Goal: Task Accomplishment & Management: Use online tool/utility

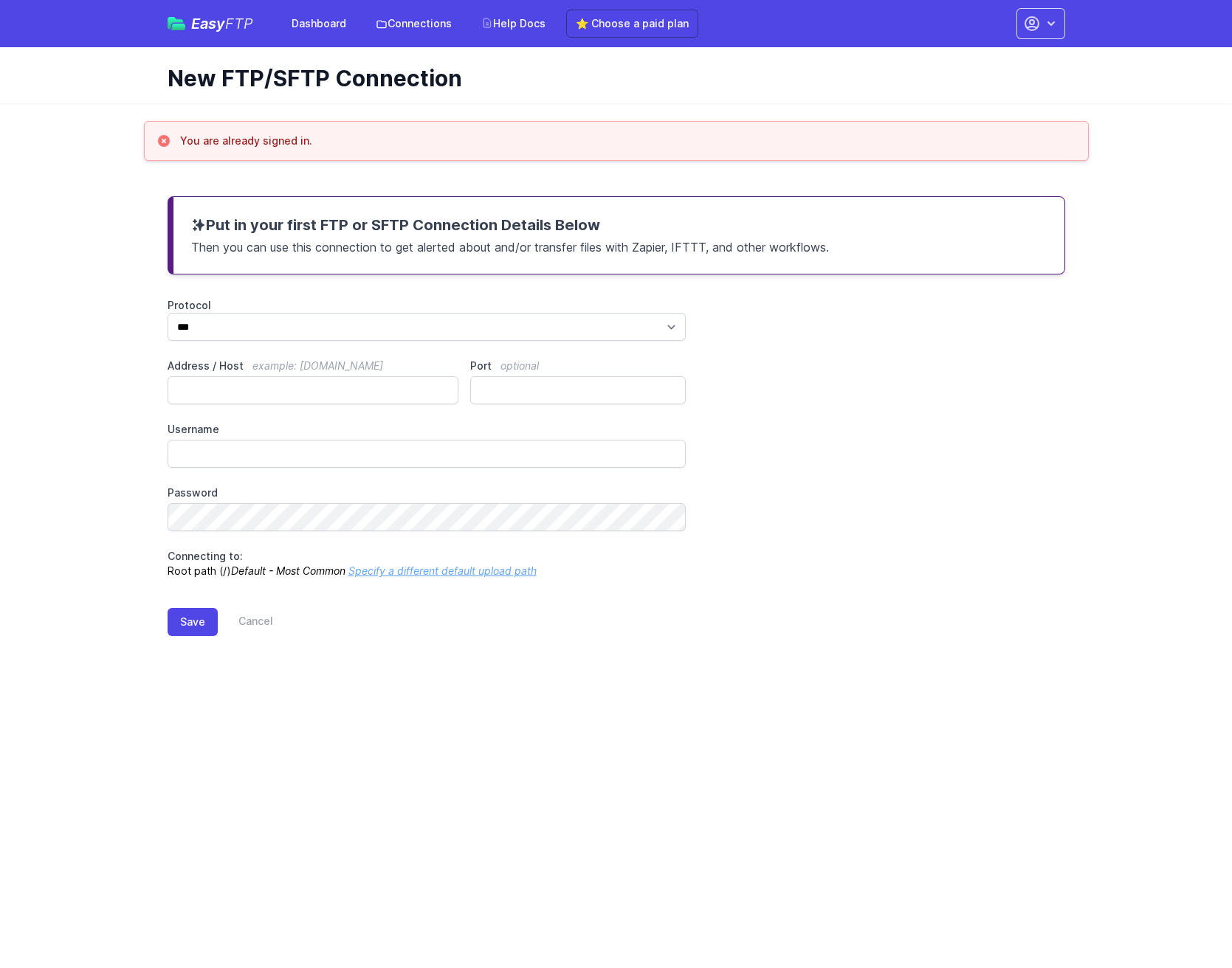
click at [1043, 32] on button "button" at bounding box center [1041, 23] width 48 height 31
click at [789, 84] on h1 "New FTP/SFTP Connection" at bounding box center [611, 78] width 885 height 27
click at [978, 497] on div "Protocol *** **** **** Address / Host example: ftp.mydomain.com Port optional U…" at bounding box center [616, 438] width 897 height 280
click at [425, 349] on div "Protocol *** **** **** Address / Host example: ftp.mydomain.com Port optional U…" at bounding box center [616, 438] width 897 height 280
click at [894, 327] on div "Protocol *** **** **** Address / Host example: ftp.mydomain.com Port optional U…" at bounding box center [616, 438] width 897 height 280
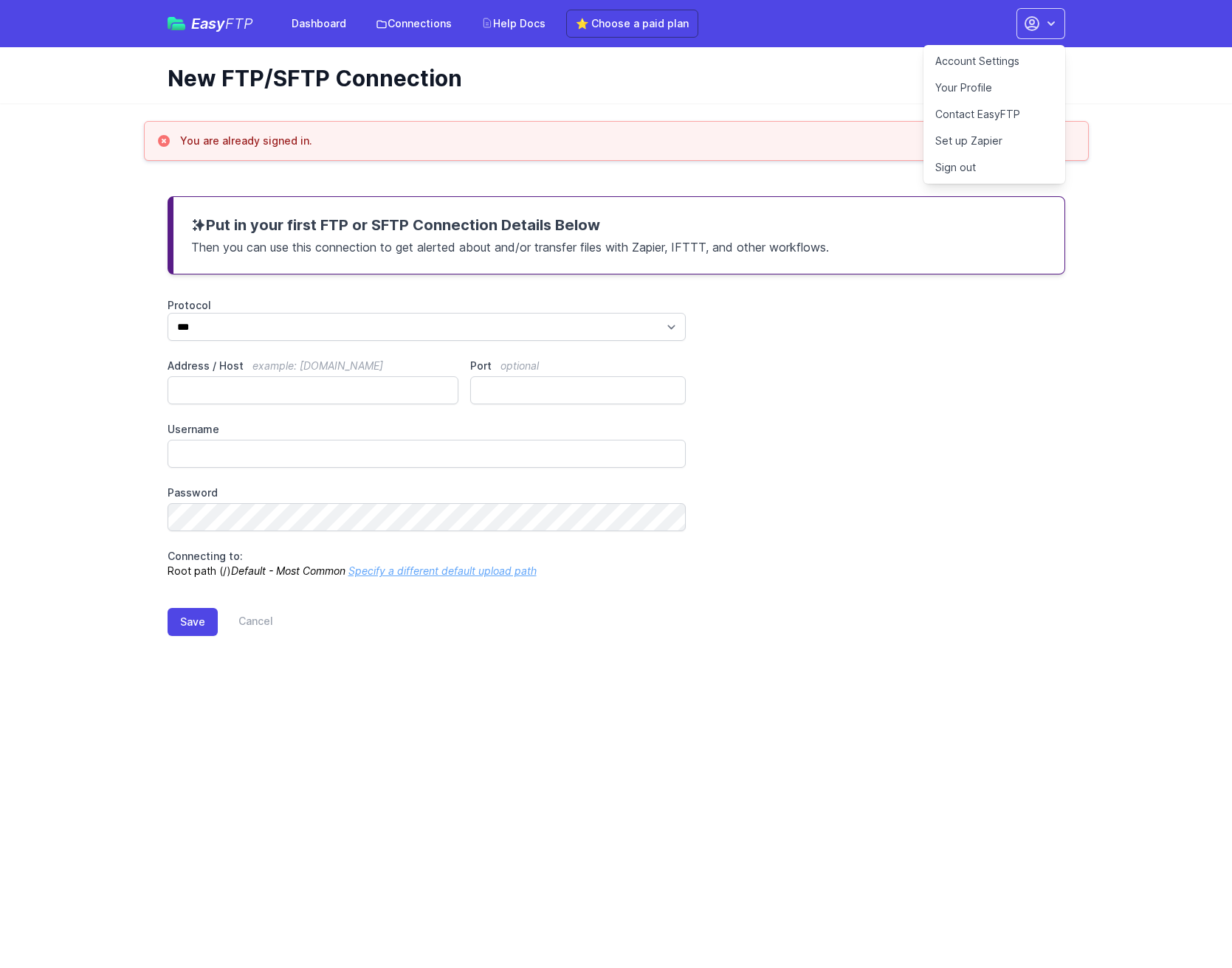
click at [711, 551] on div "Protocol *** **** **** Address / Host example: ftp.mydomain.com Port optional U…" at bounding box center [616, 438] width 897 height 280
select select "****"
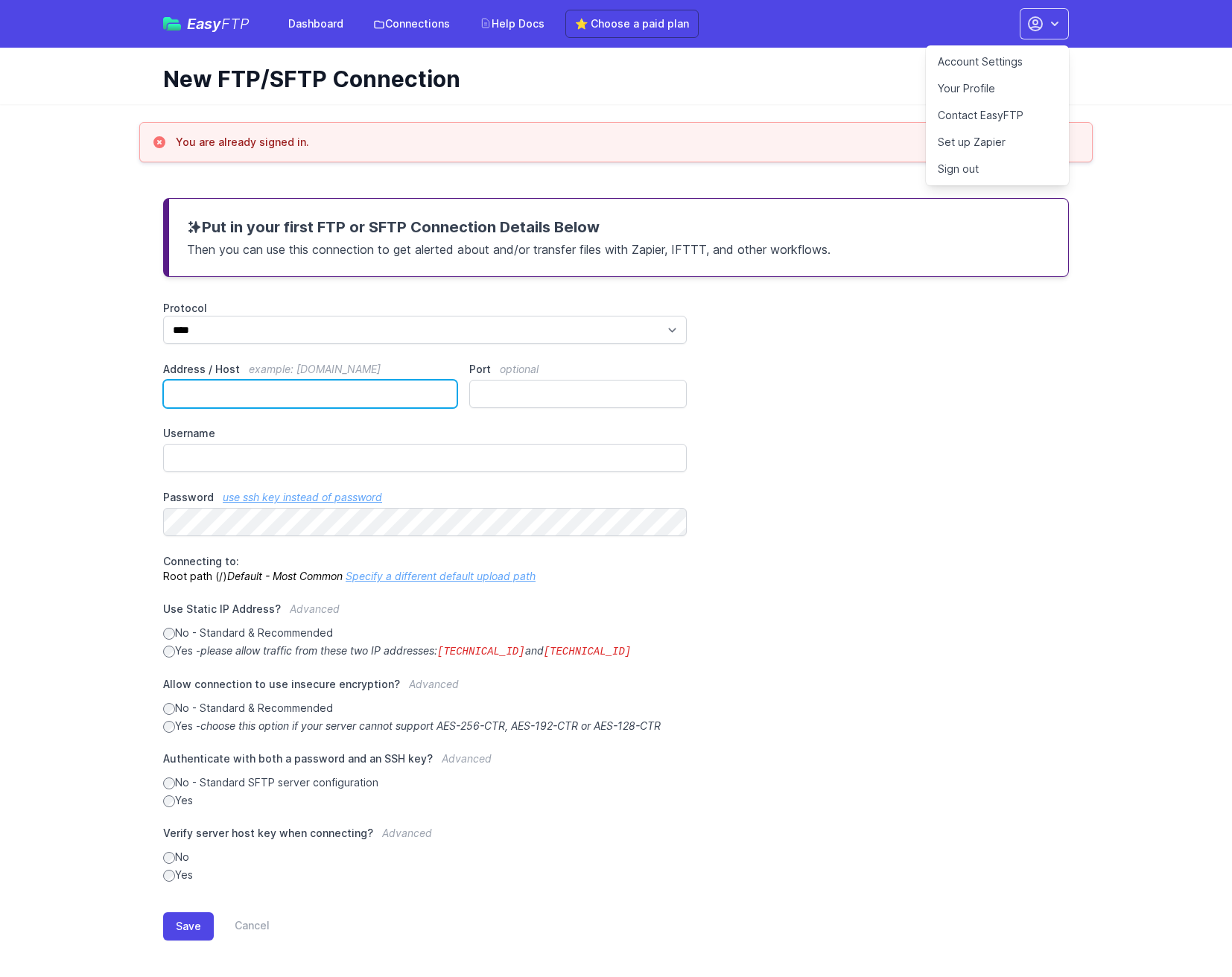
scroll to position [5, 0]
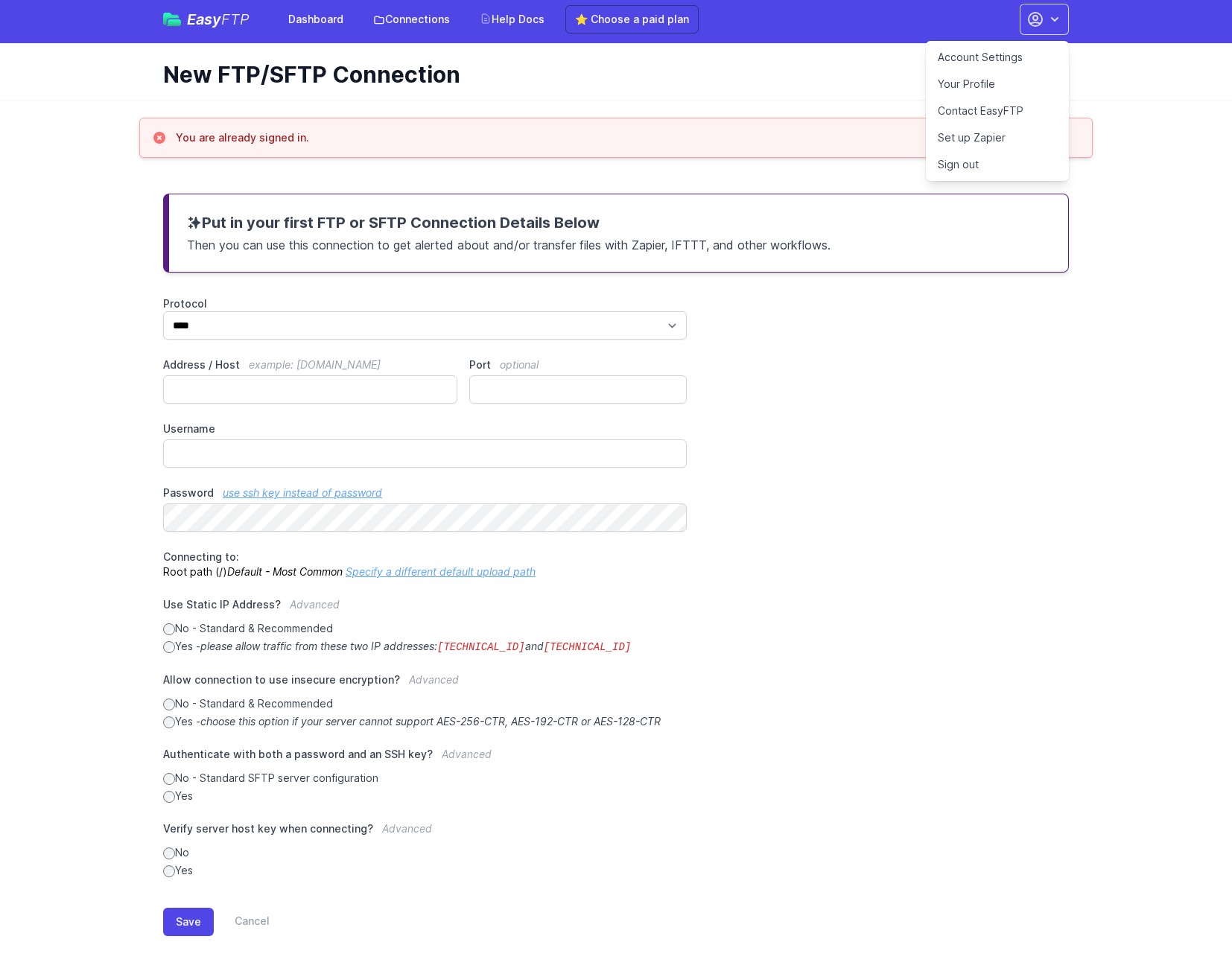
click at [942, 425] on div "Protocol *** **** **** Address / Host example: ftp.mydomain.com Port optional U…" at bounding box center [616, 587] width 906 height 581
click at [265, 387] on input "Address / Host example: ftp.mydomain.com" at bounding box center [310, 389] width 294 height 28
paste input "**********"
type input "**********"
click at [817, 430] on div "**********" at bounding box center [616, 587] width 906 height 581
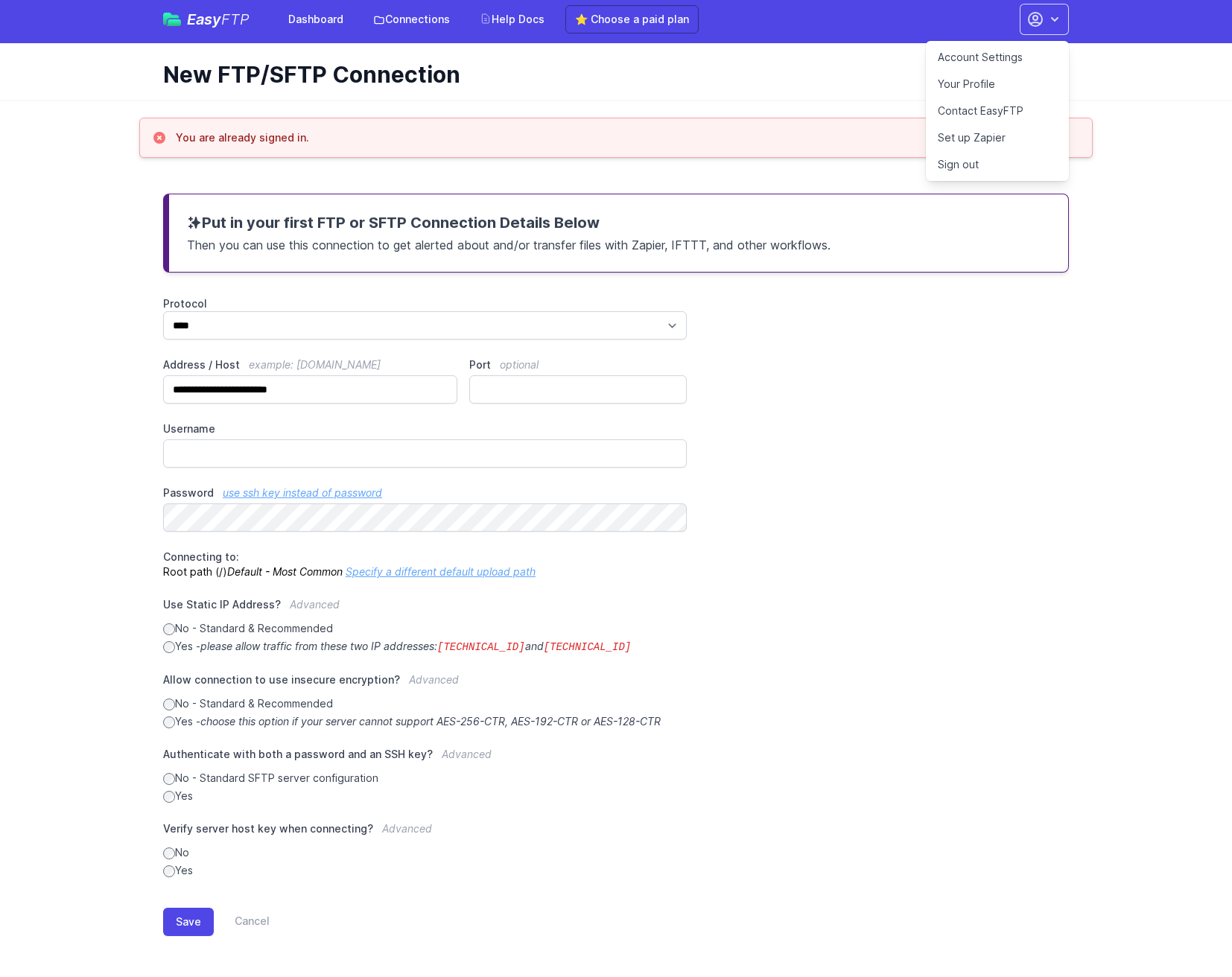
click at [939, 602] on div "**********" at bounding box center [616, 587] width 906 height 581
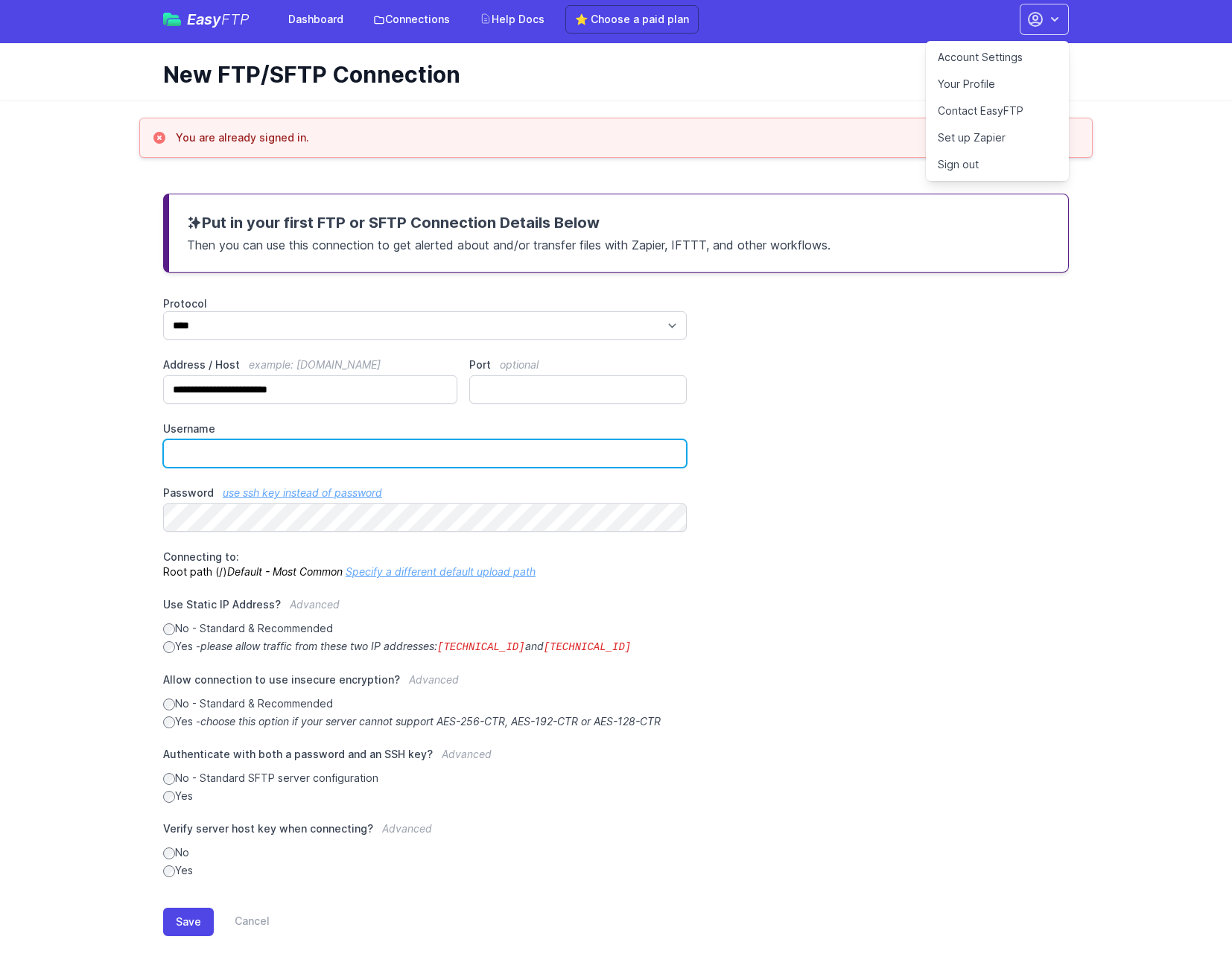
paste input "**********"
type input "**********"
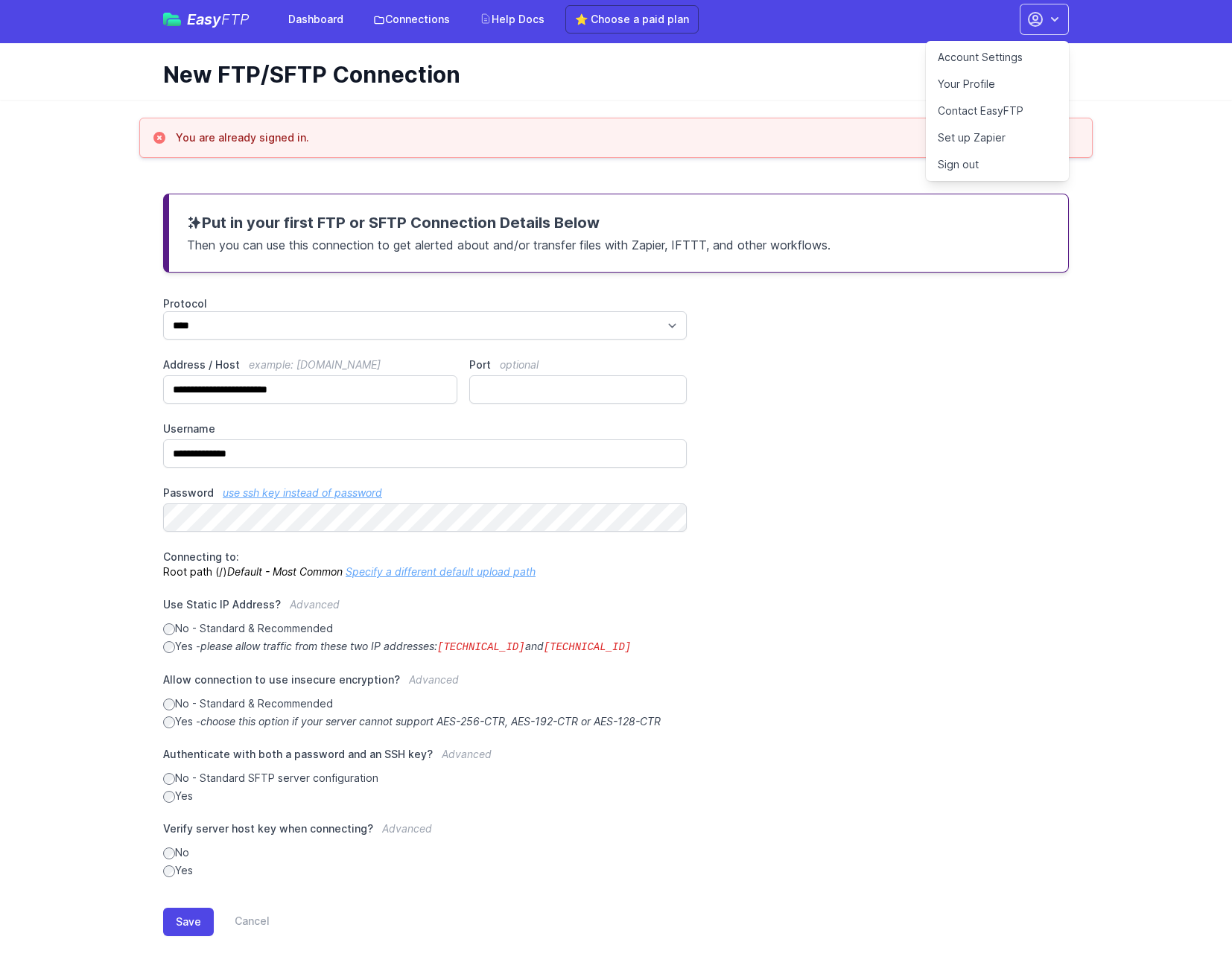
click at [867, 500] on div "**********" at bounding box center [616, 587] width 906 height 581
click at [195, 913] on button "Save" at bounding box center [188, 922] width 50 height 28
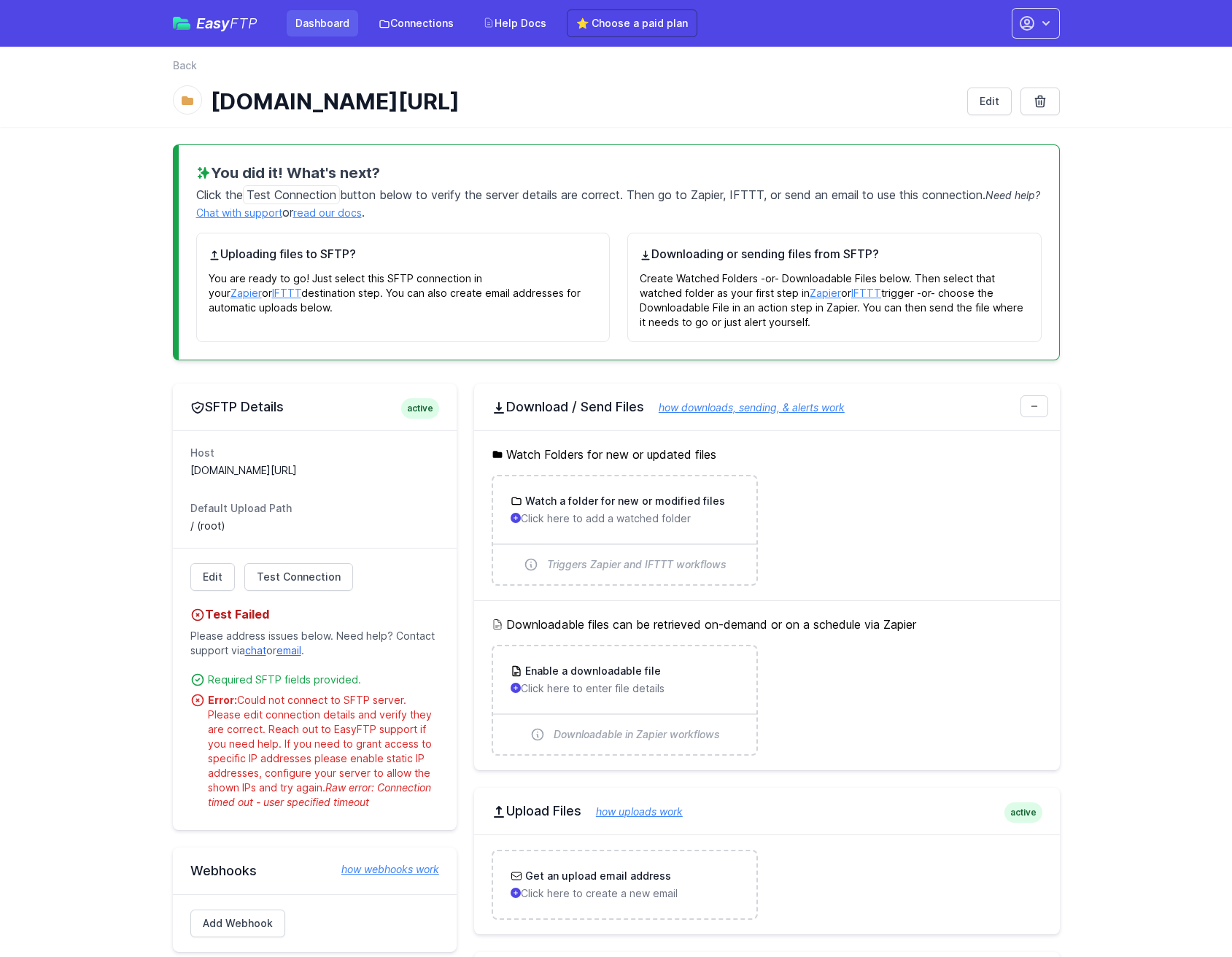
click at [339, 29] on link "Dashboard" at bounding box center [322, 23] width 72 height 26
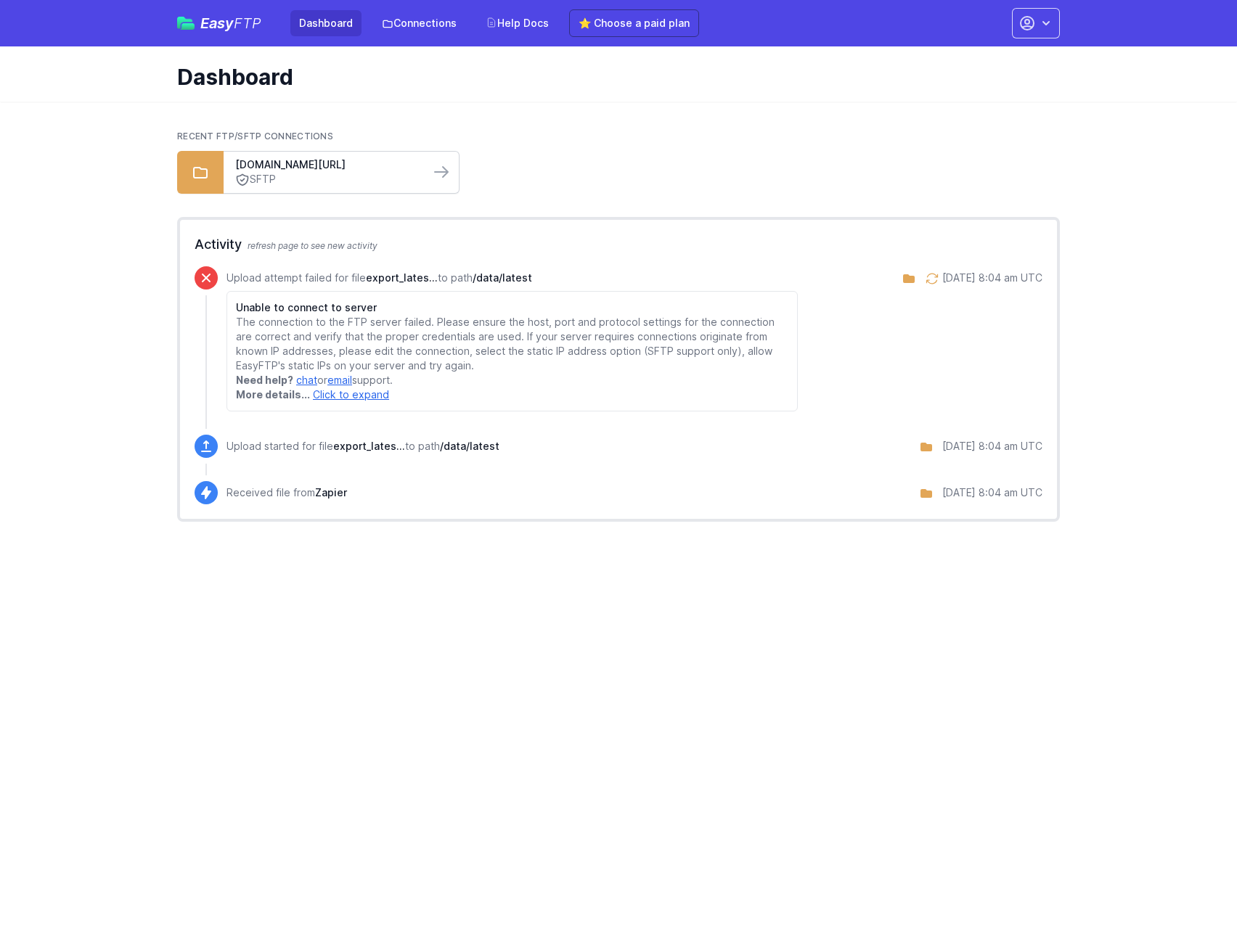
click at [288, 172] on link "SFTP" at bounding box center [326, 180] width 183 height 15
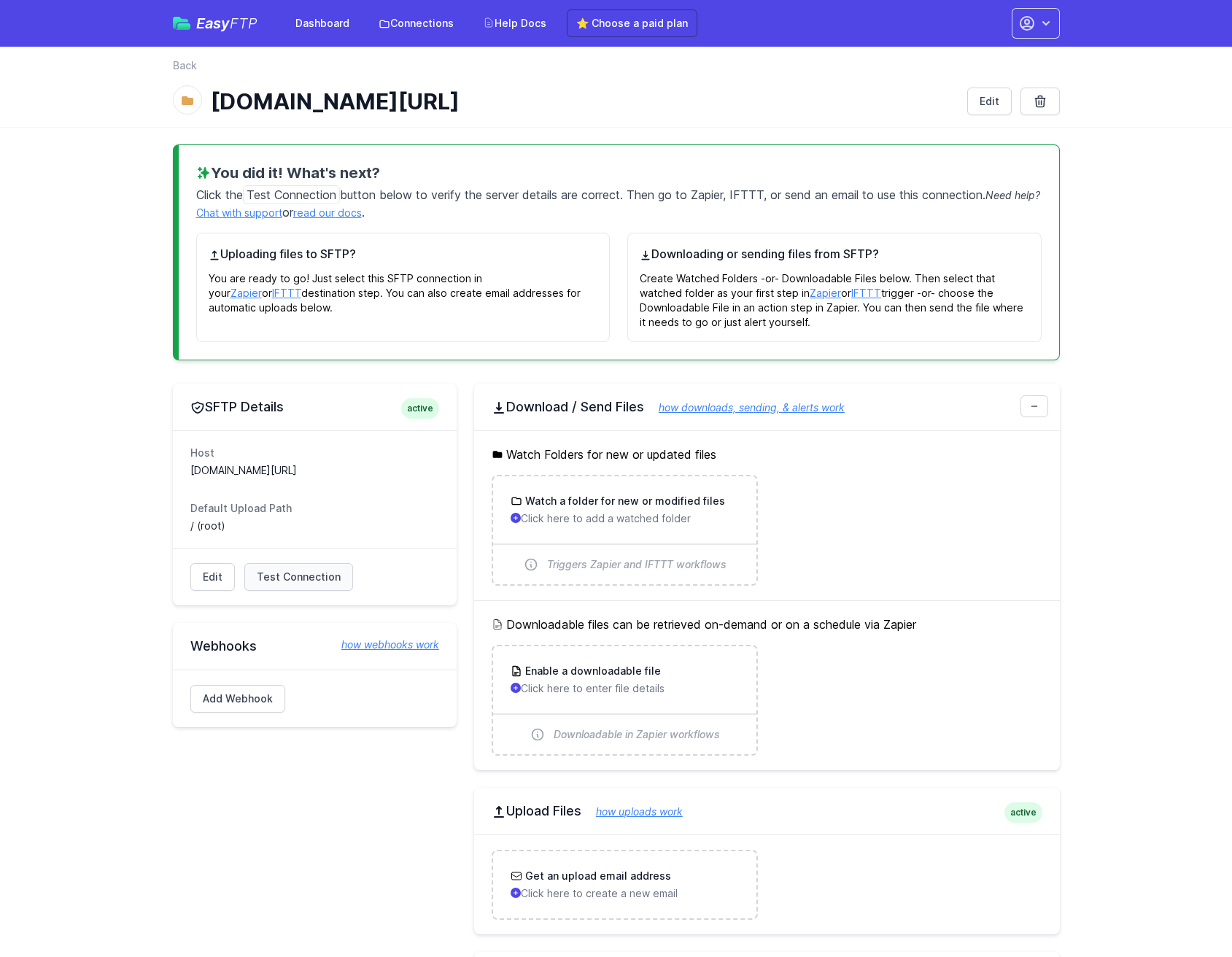
click at [327, 579] on span "Test Connection" at bounding box center [299, 577] width 84 height 15
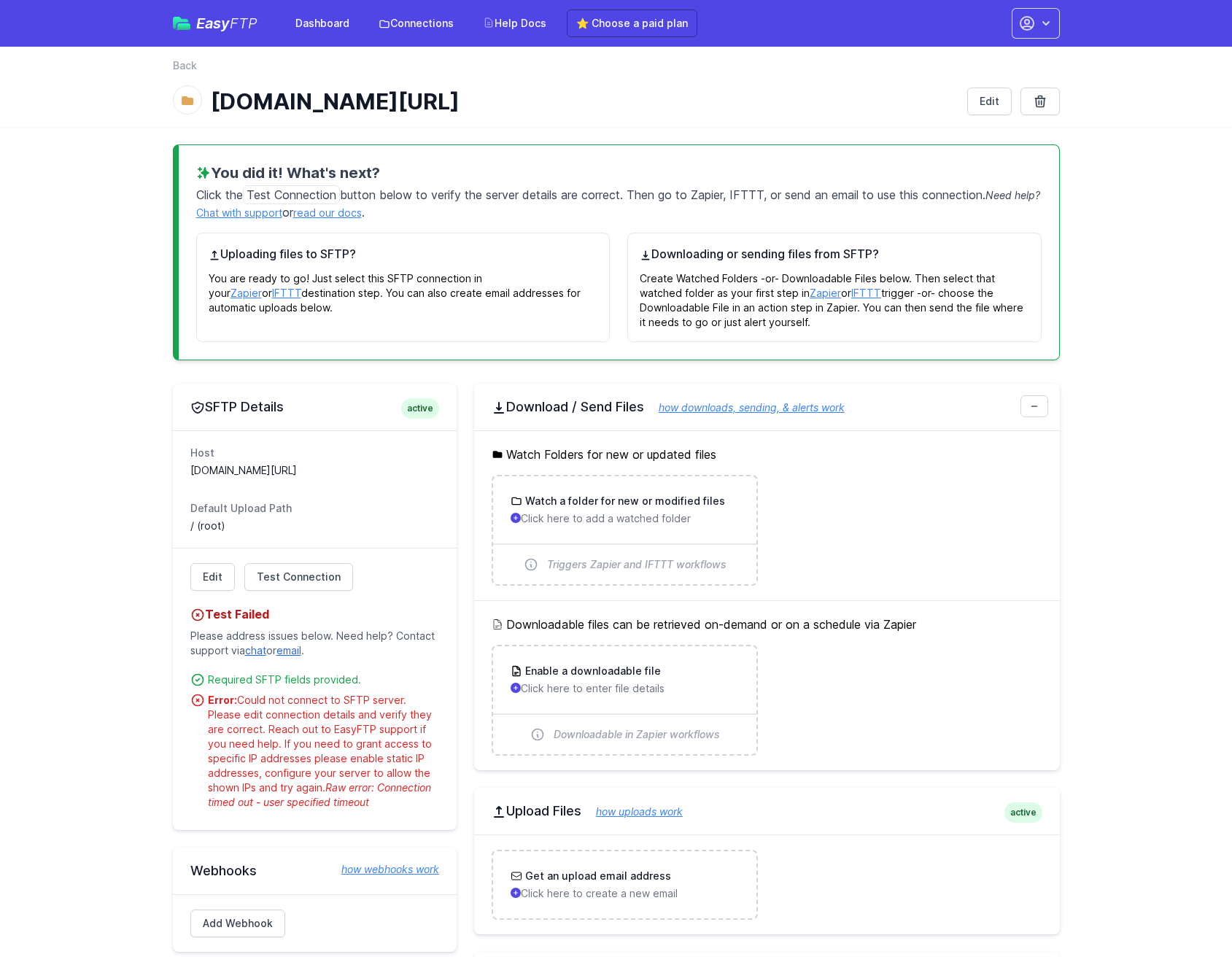
click at [427, 407] on span "active" at bounding box center [420, 408] width 38 height 20
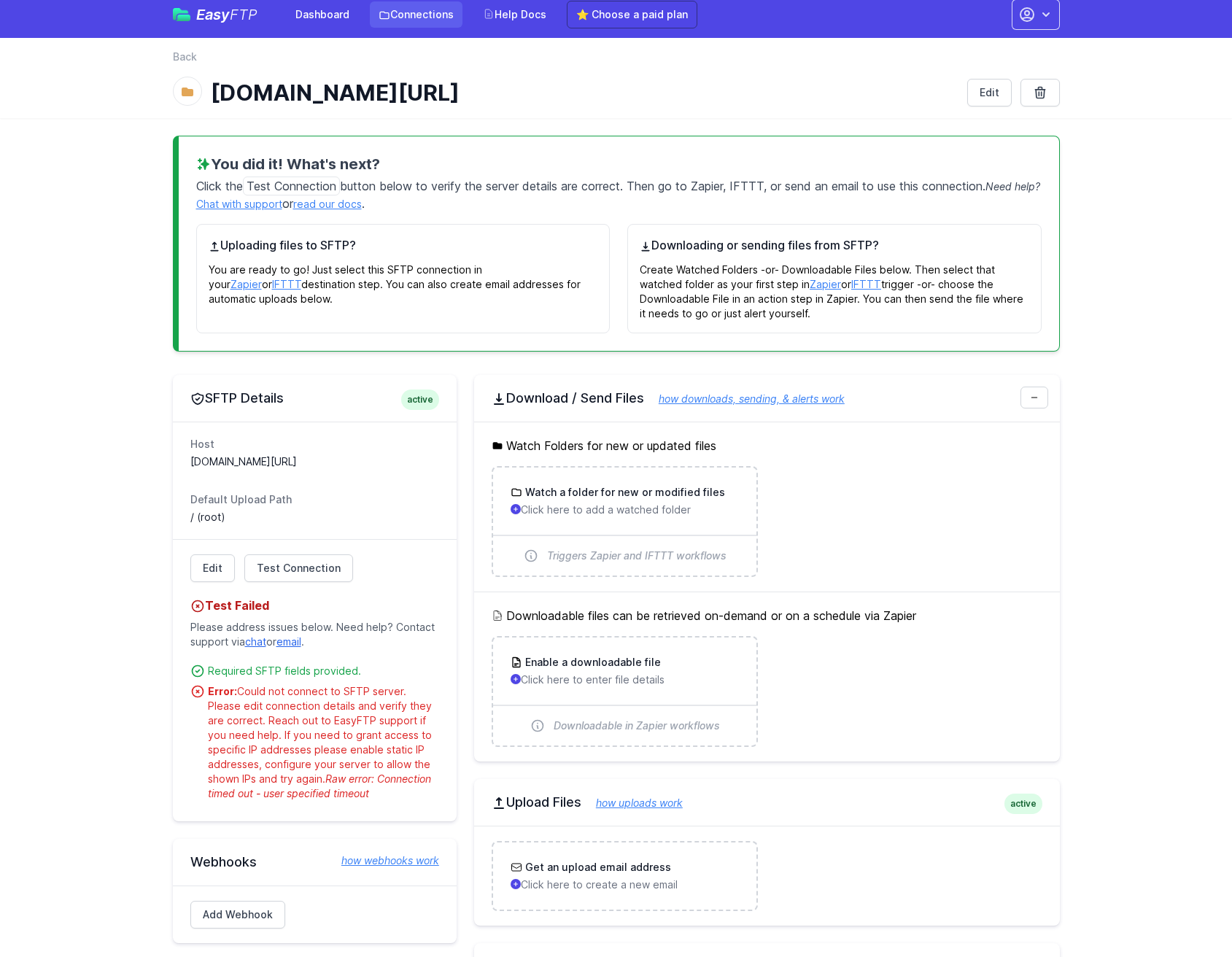
click at [420, 17] on link "Connections" at bounding box center [416, 15] width 93 height 26
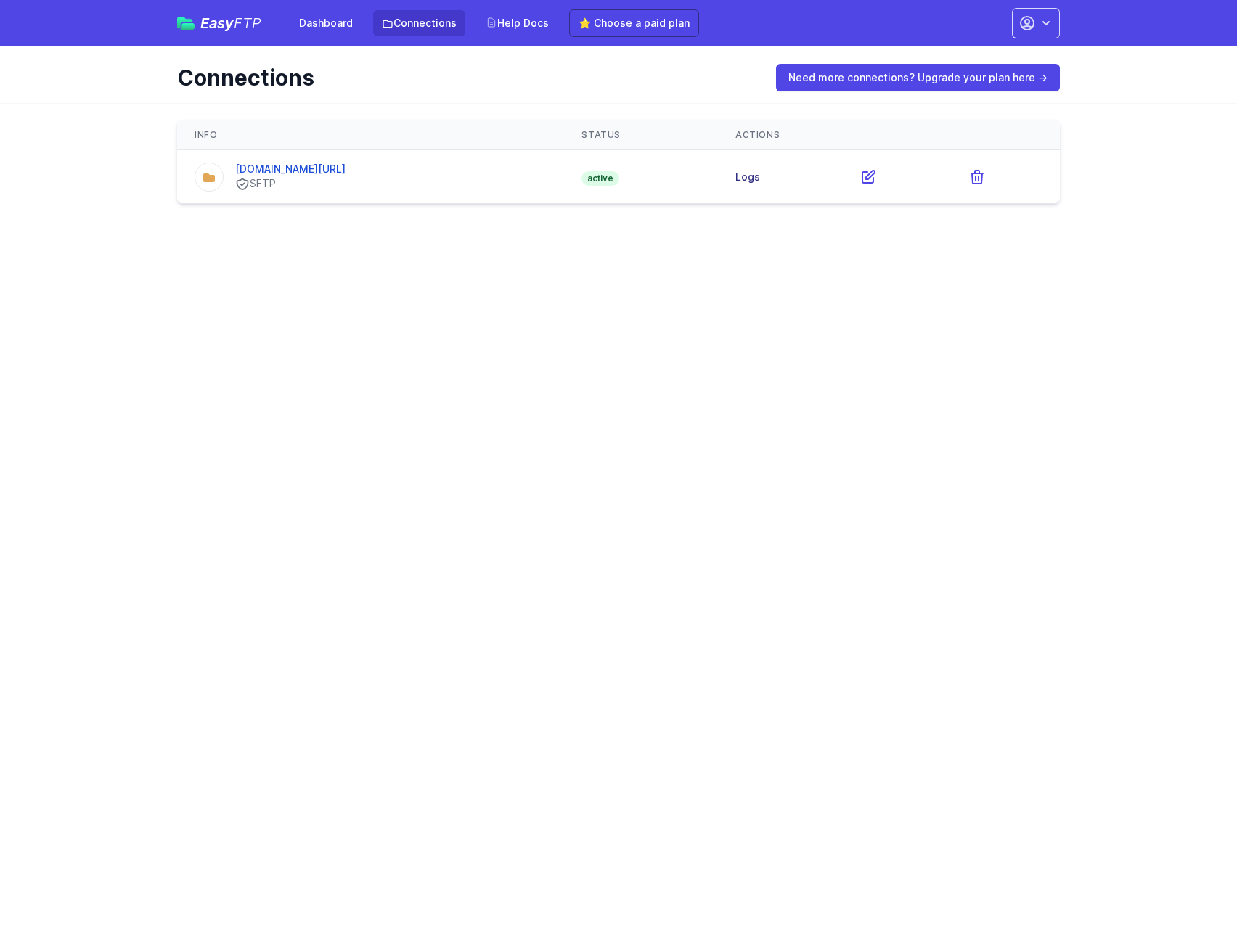
click at [759, 178] on link "Logs" at bounding box center [747, 177] width 25 height 12
click at [285, 170] on link "[DOMAIN_NAME][URL]" at bounding box center [290, 169] width 111 height 12
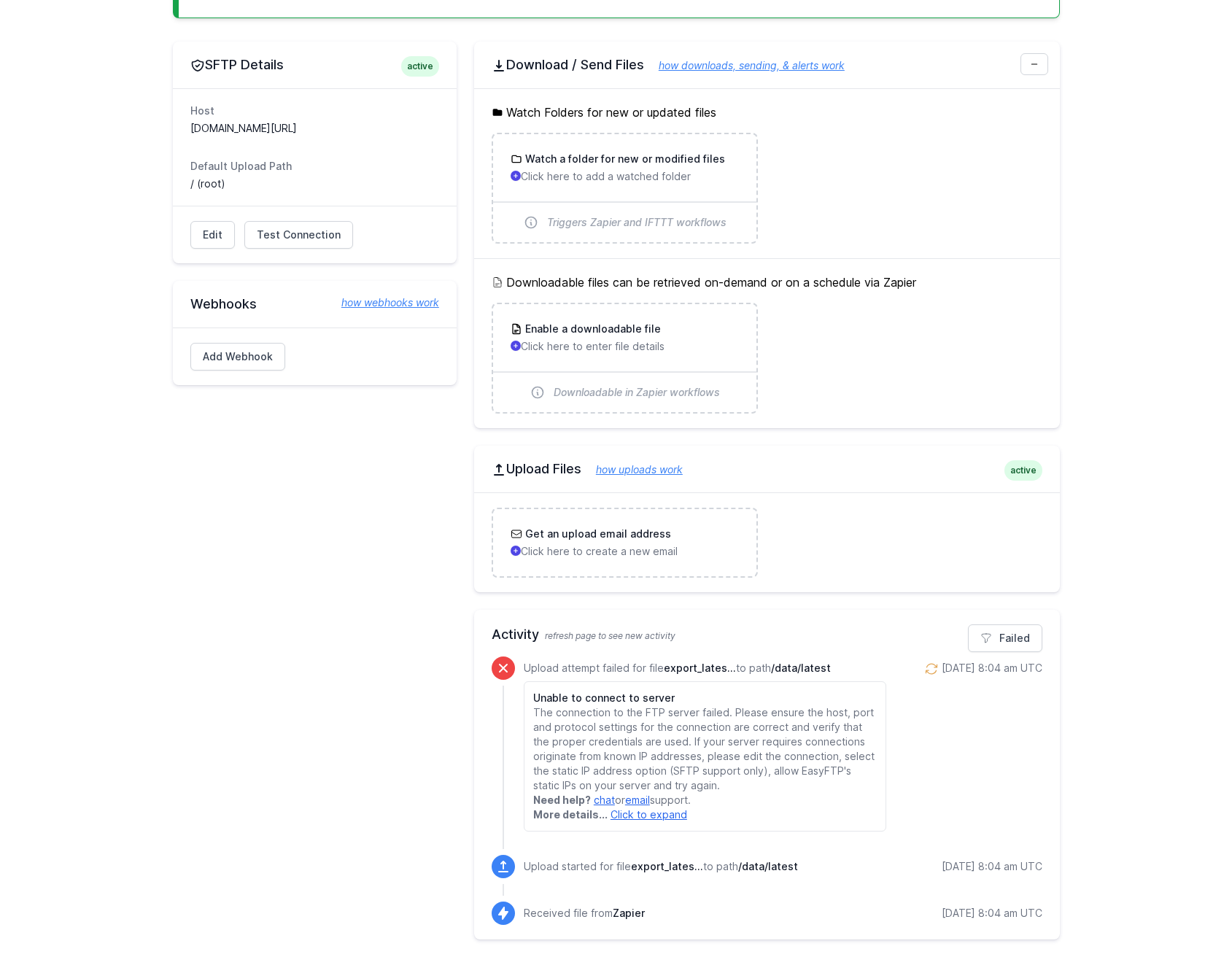
scroll to position [147, 0]
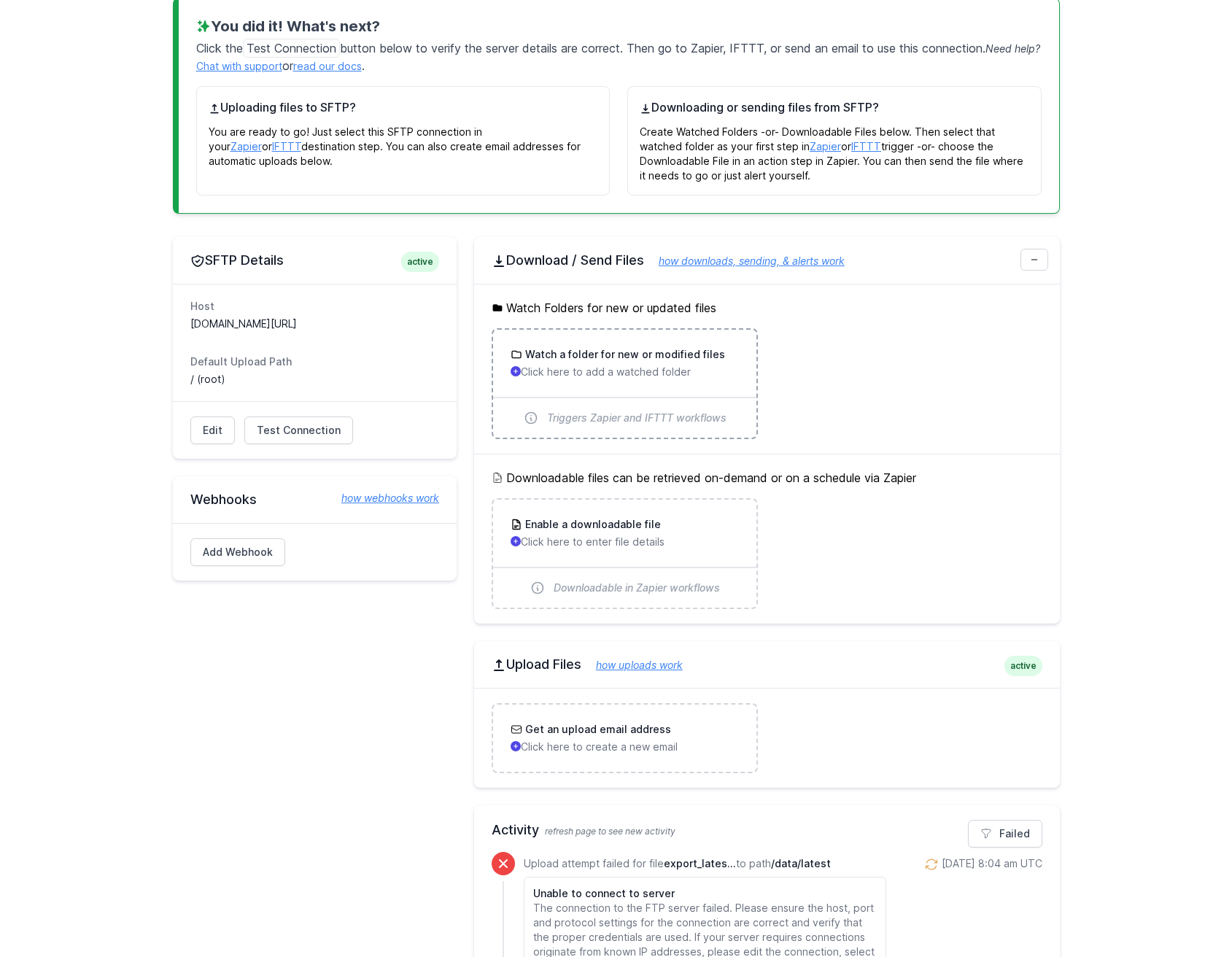
click at [709, 340] on div "Watch a folder for new or modified files Click here to add a watched folder" at bounding box center [624, 363] width 263 height 67
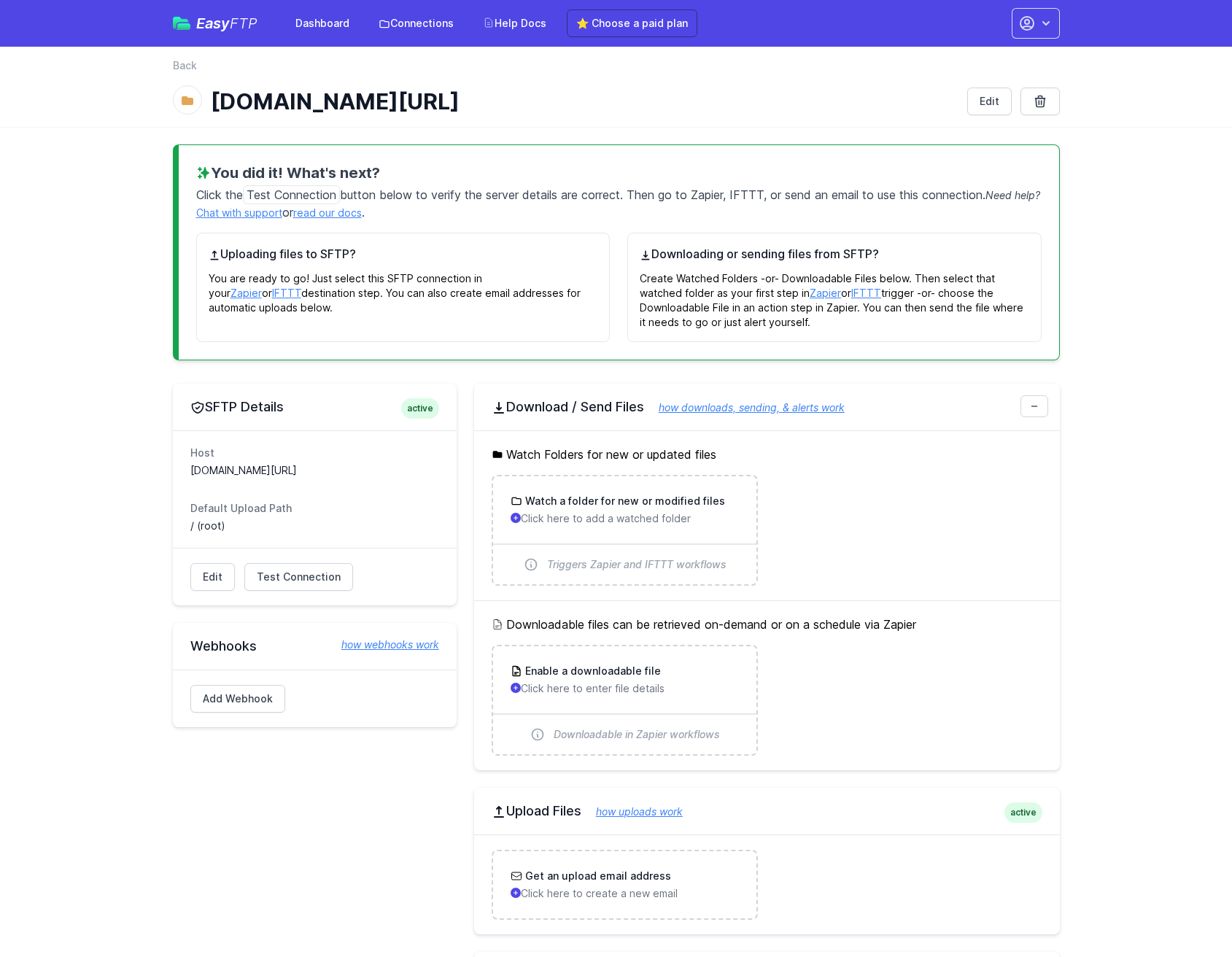
scroll to position [8, 0]
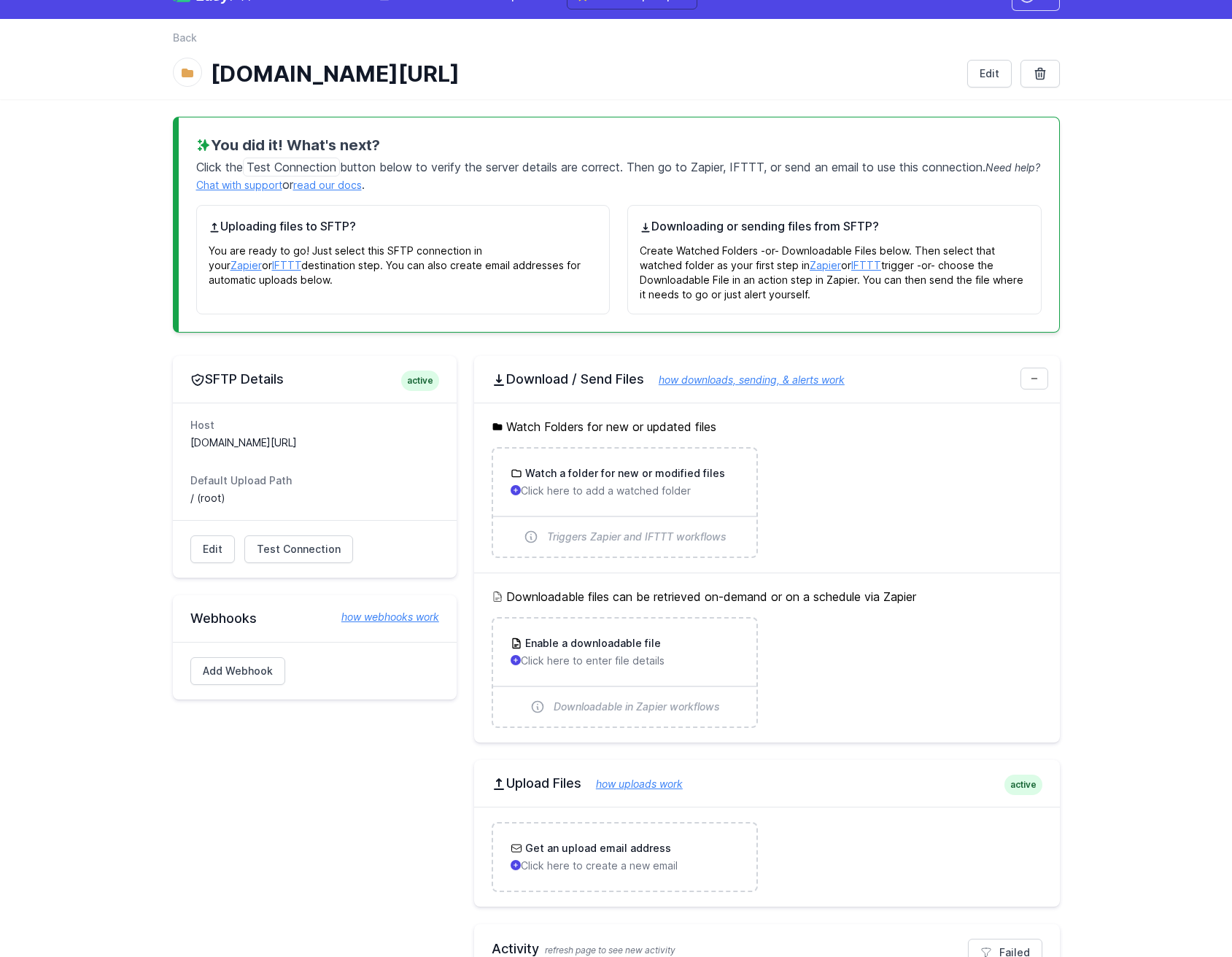
scroll to position [46, 0]
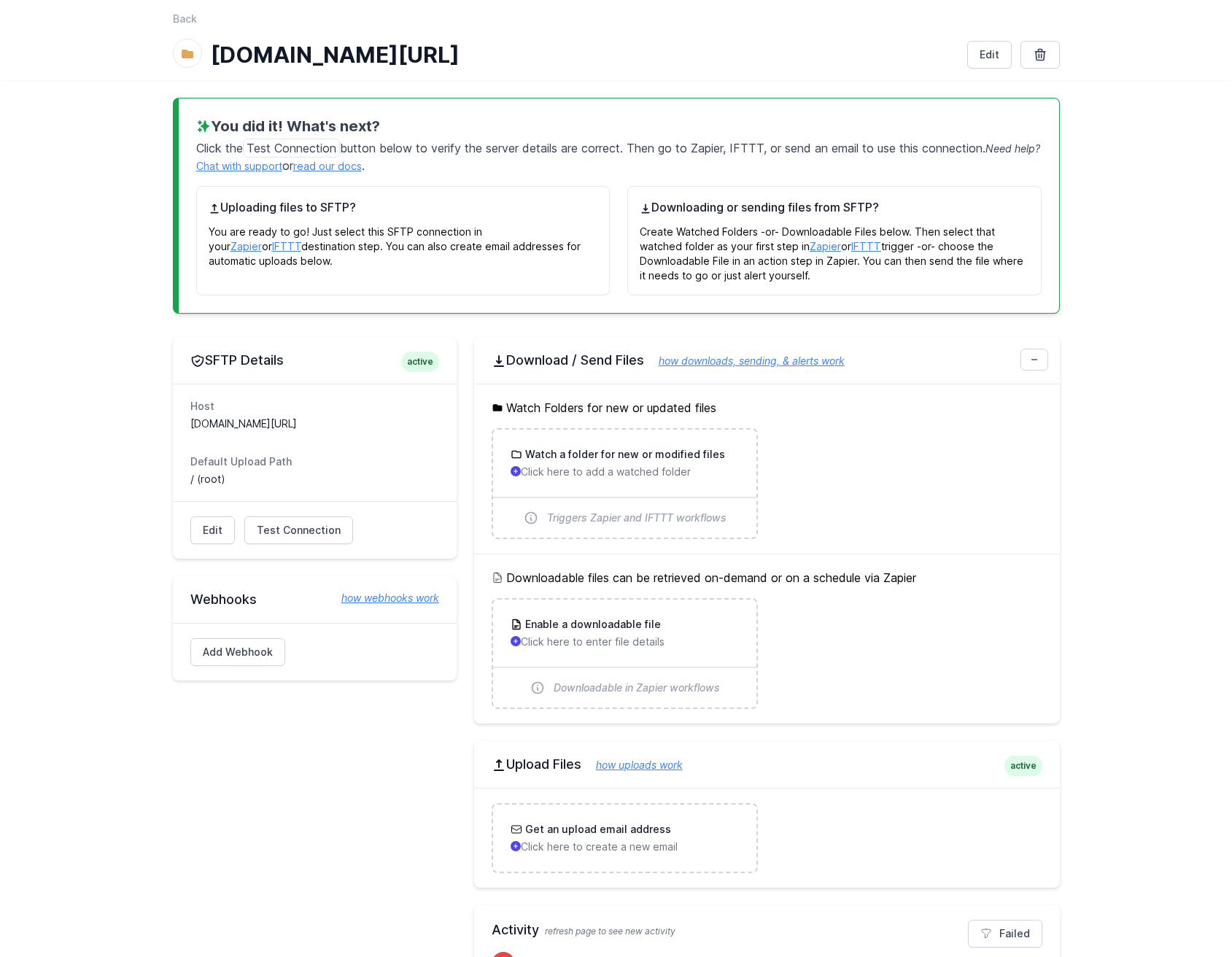
click at [421, 367] on span "active" at bounding box center [420, 362] width 38 height 20
click at [289, 522] on link "Test Connection" at bounding box center [299, 530] width 109 height 28
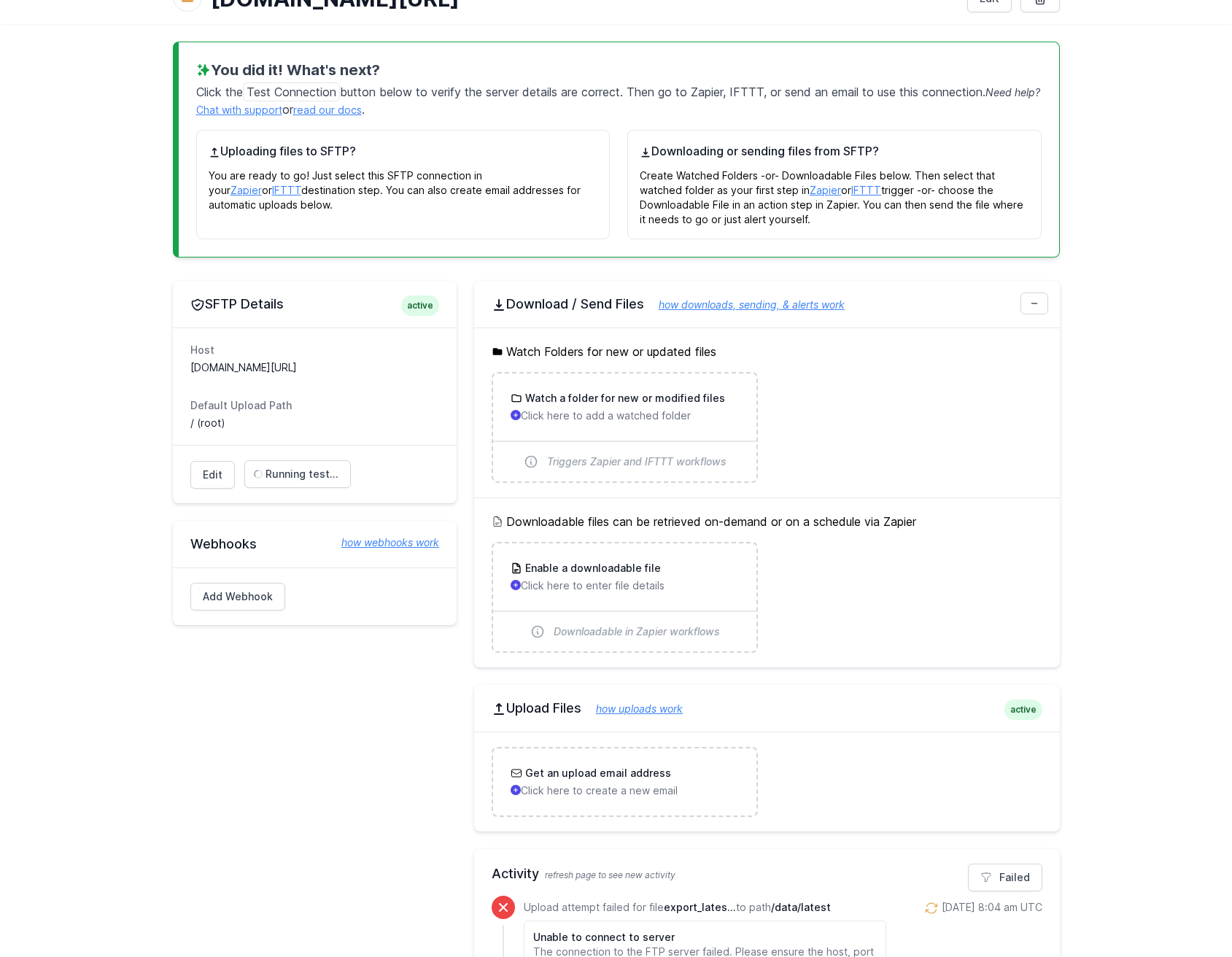
scroll to position [328, 0]
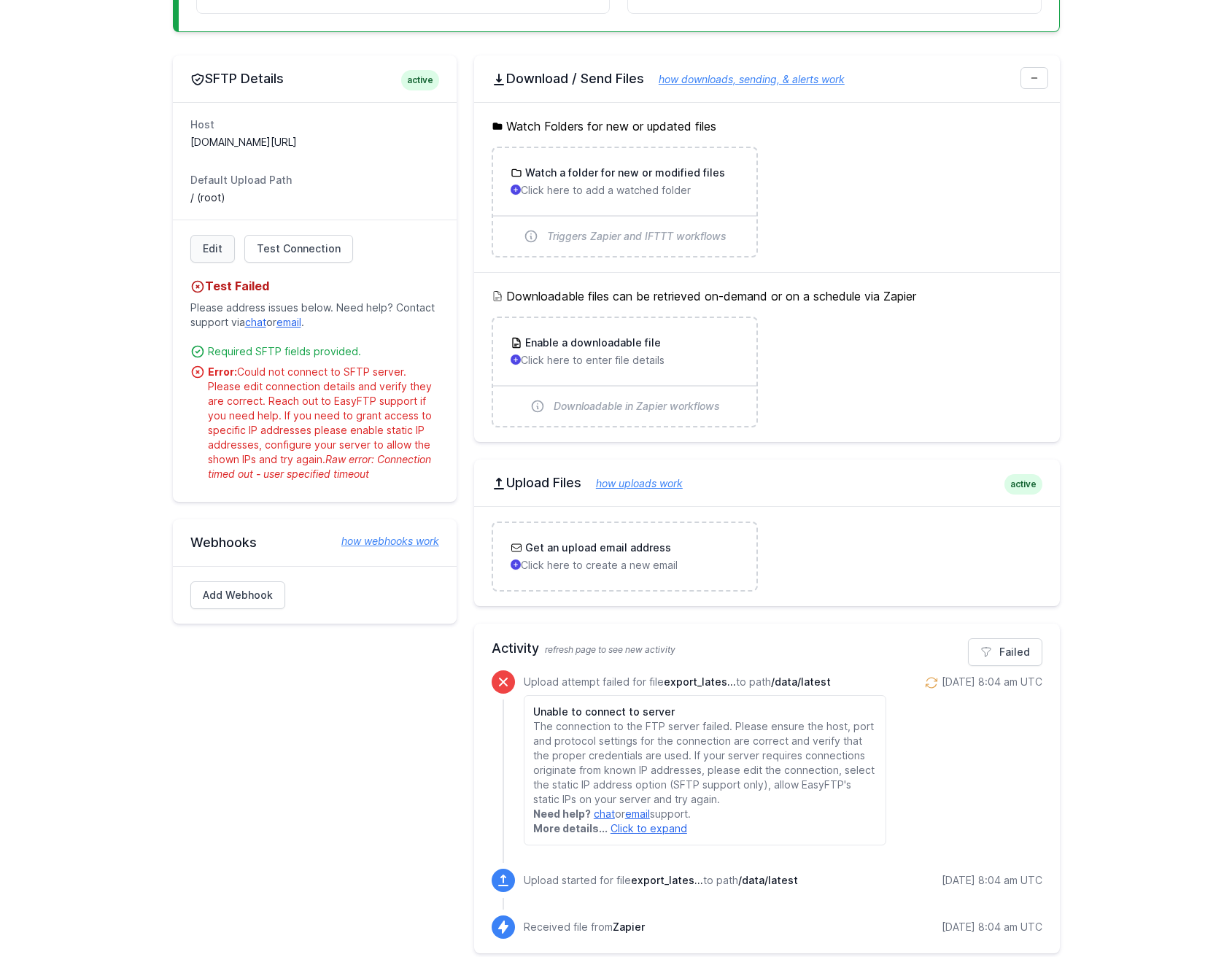
click at [222, 252] on link "Edit" at bounding box center [213, 249] width 45 height 28
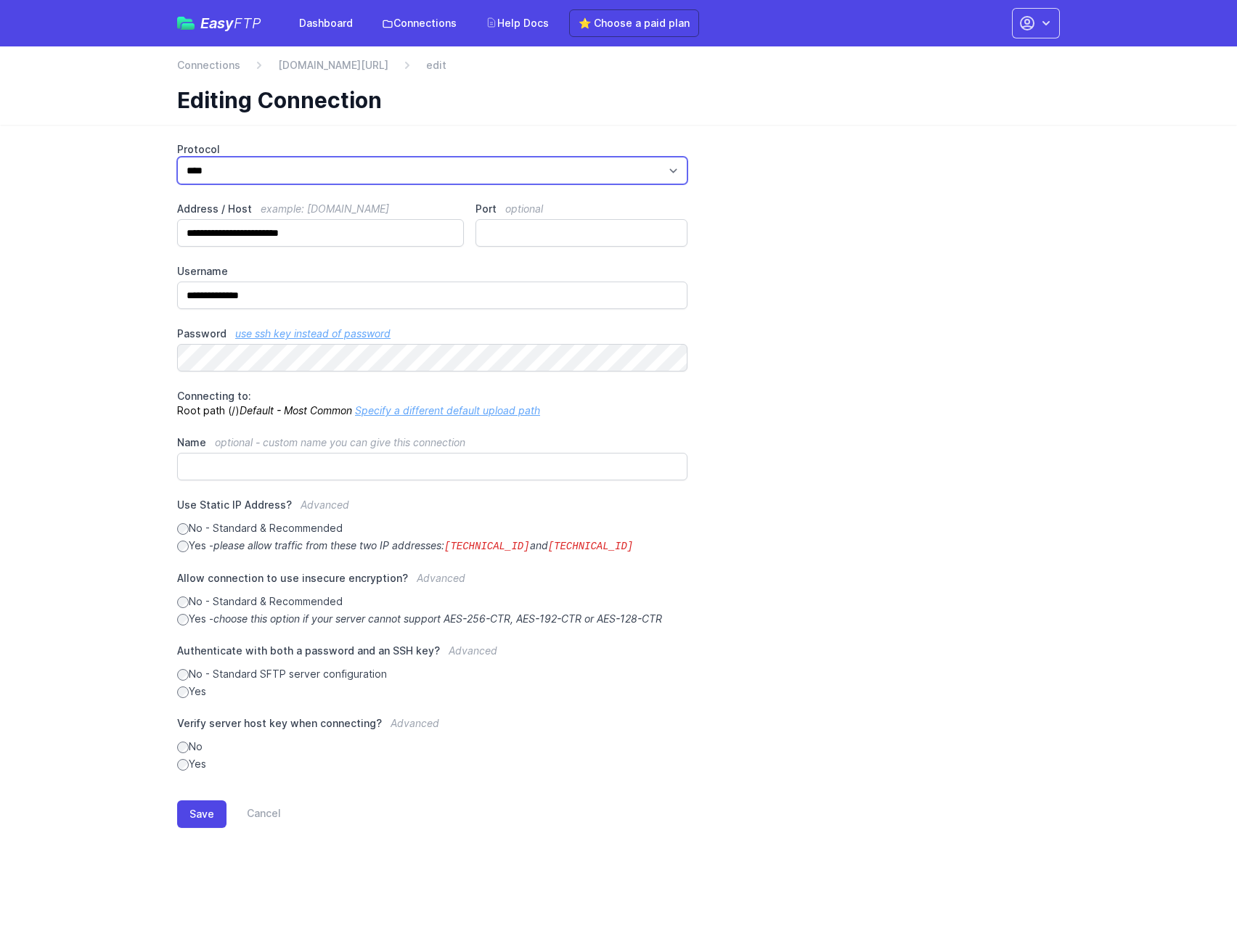
select select "***"
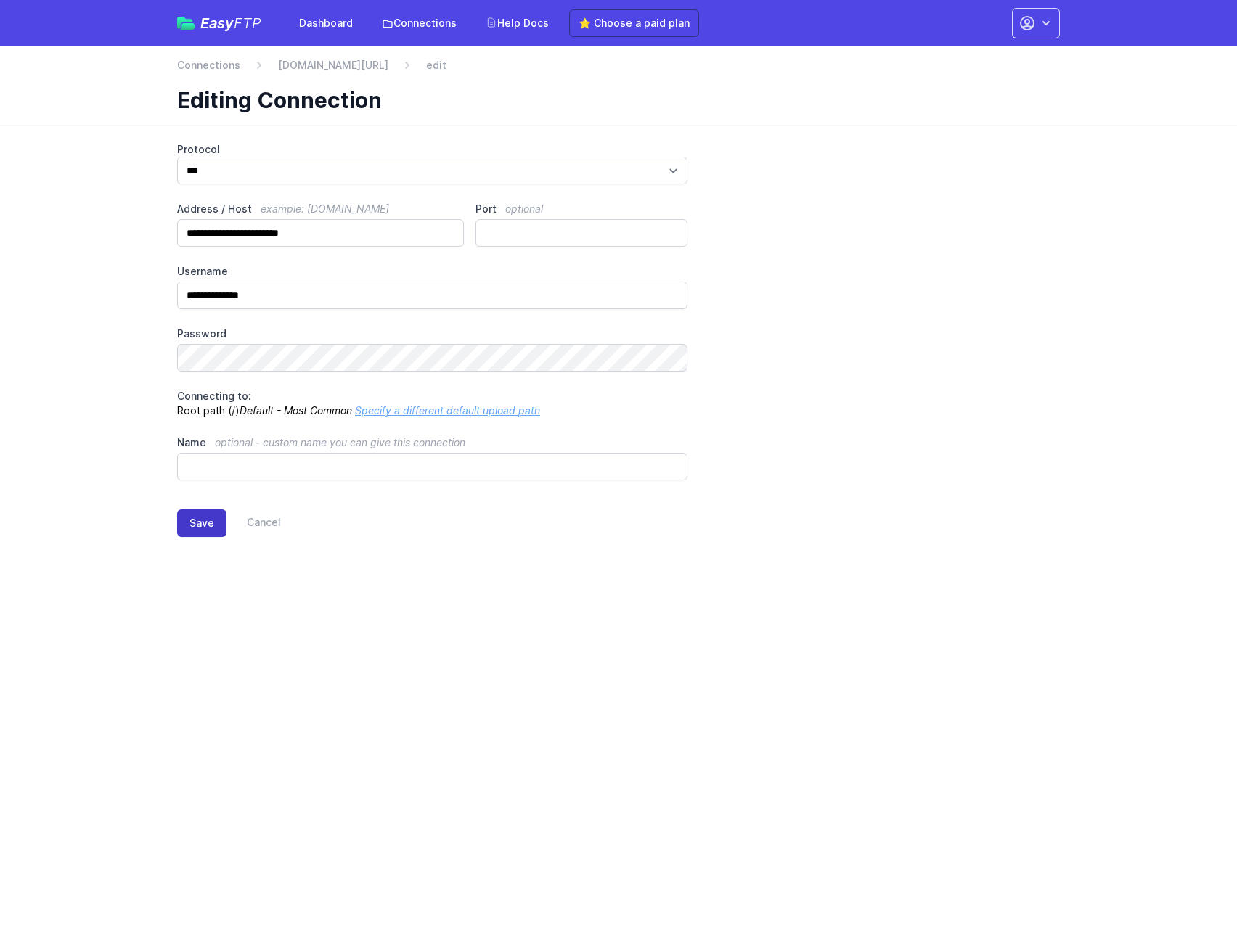
click at [190, 524] on button "Save" at bounding box center [202, 524] width 49 height 28
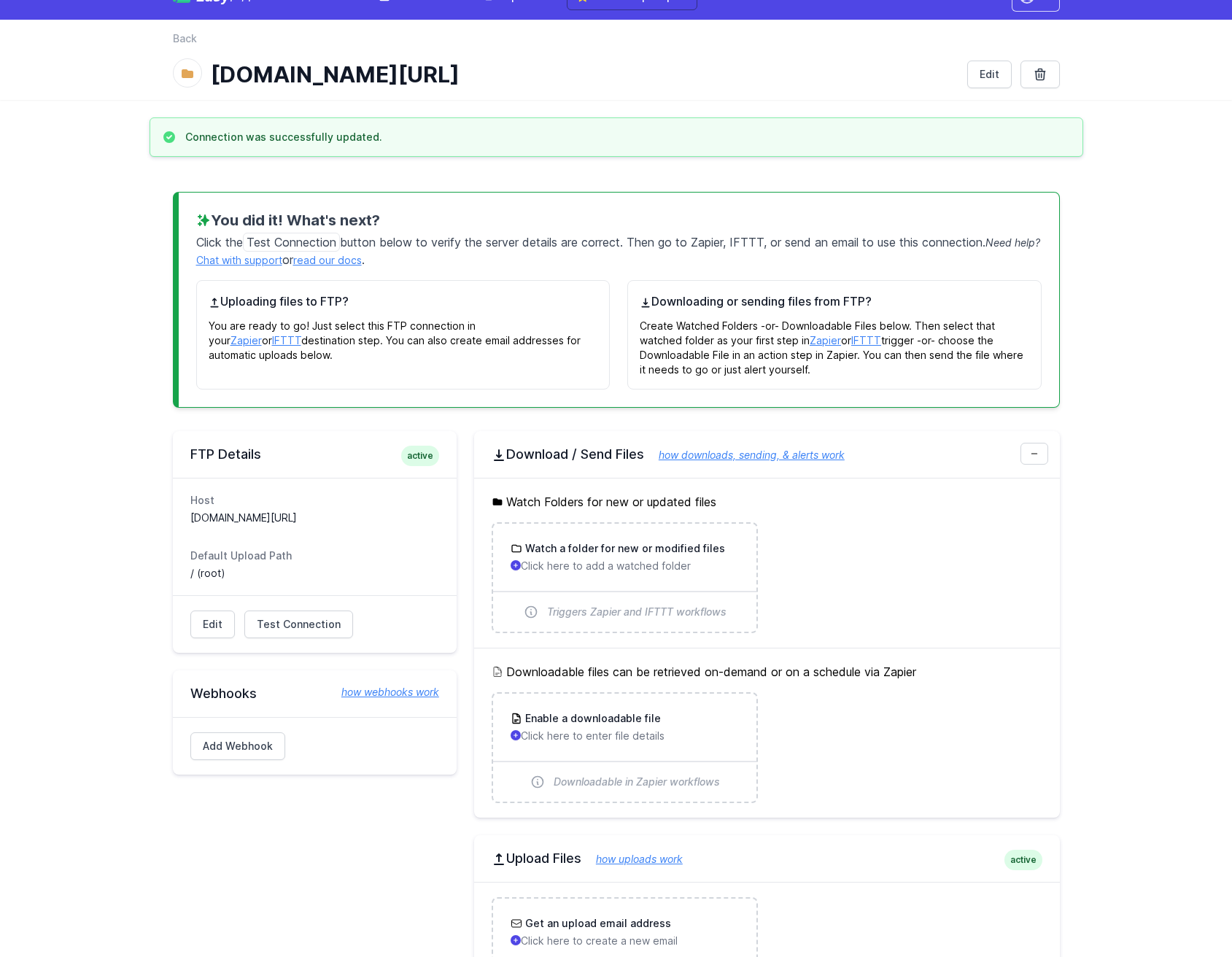
scroll to position [36, 0]
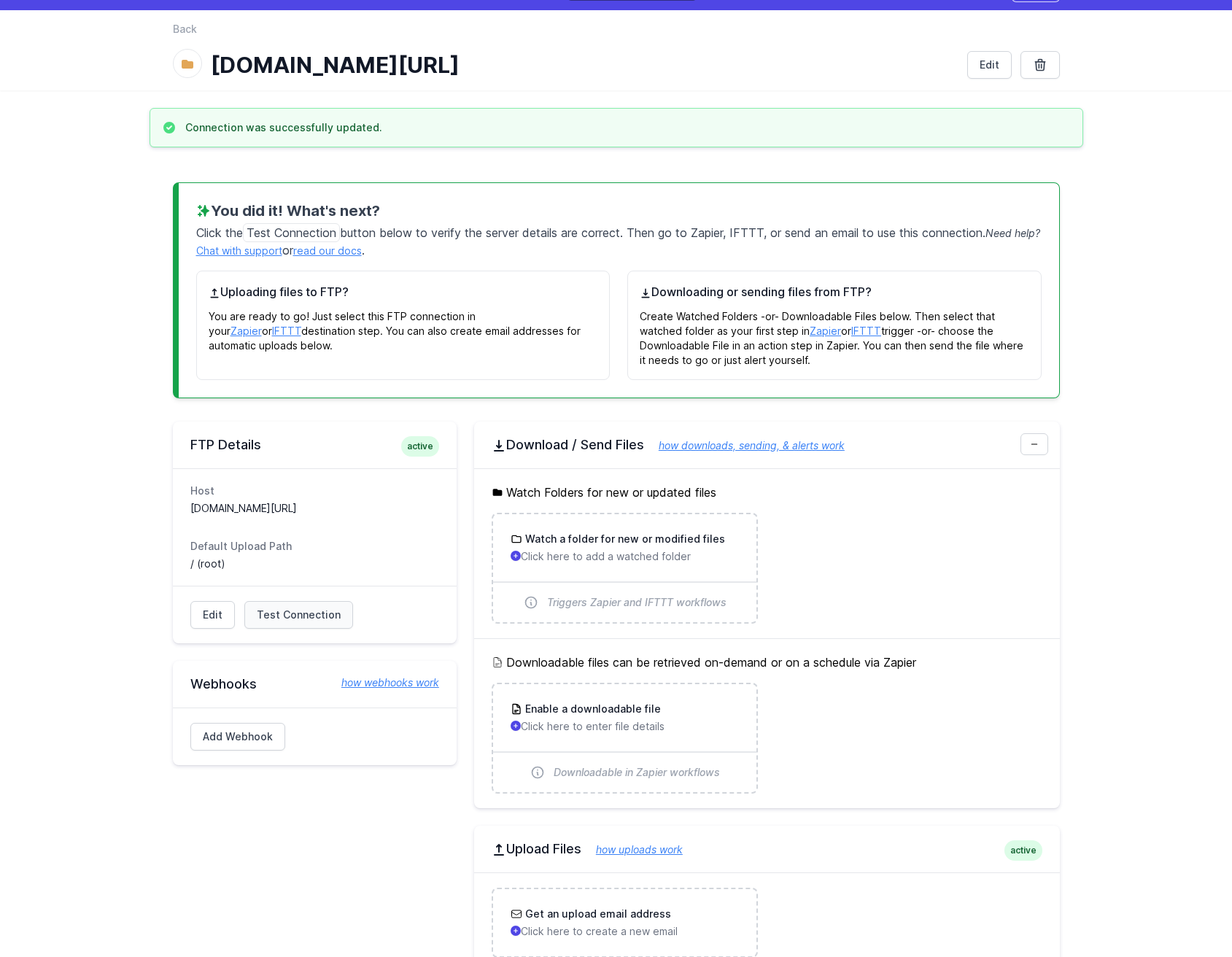
click at [257, 610] on span "Test Connection" at bounding box center [299, 614] width 84 height 15
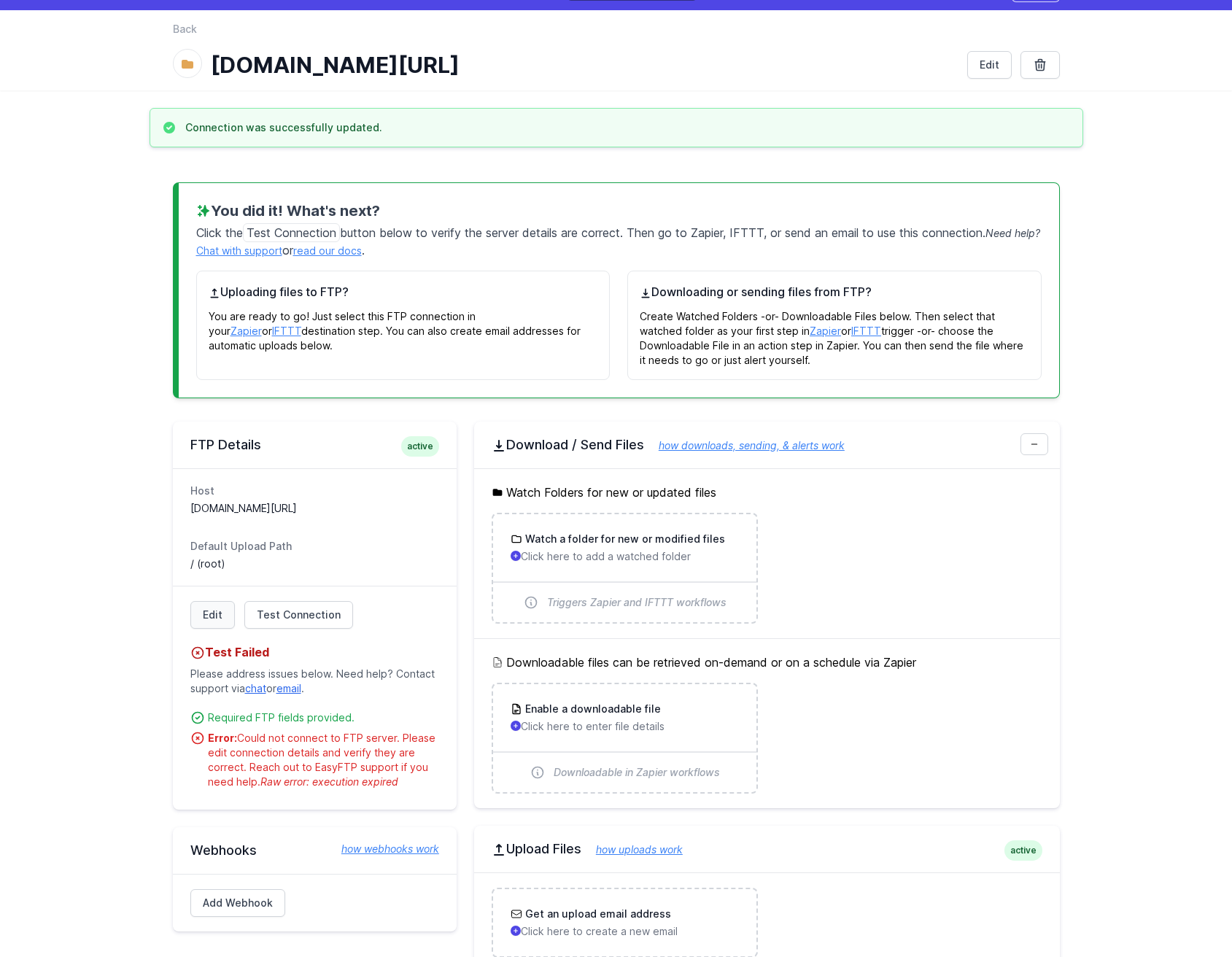
click at [224, 607] on link "Edit" at bounding box center [213, 615] width 45 height 28
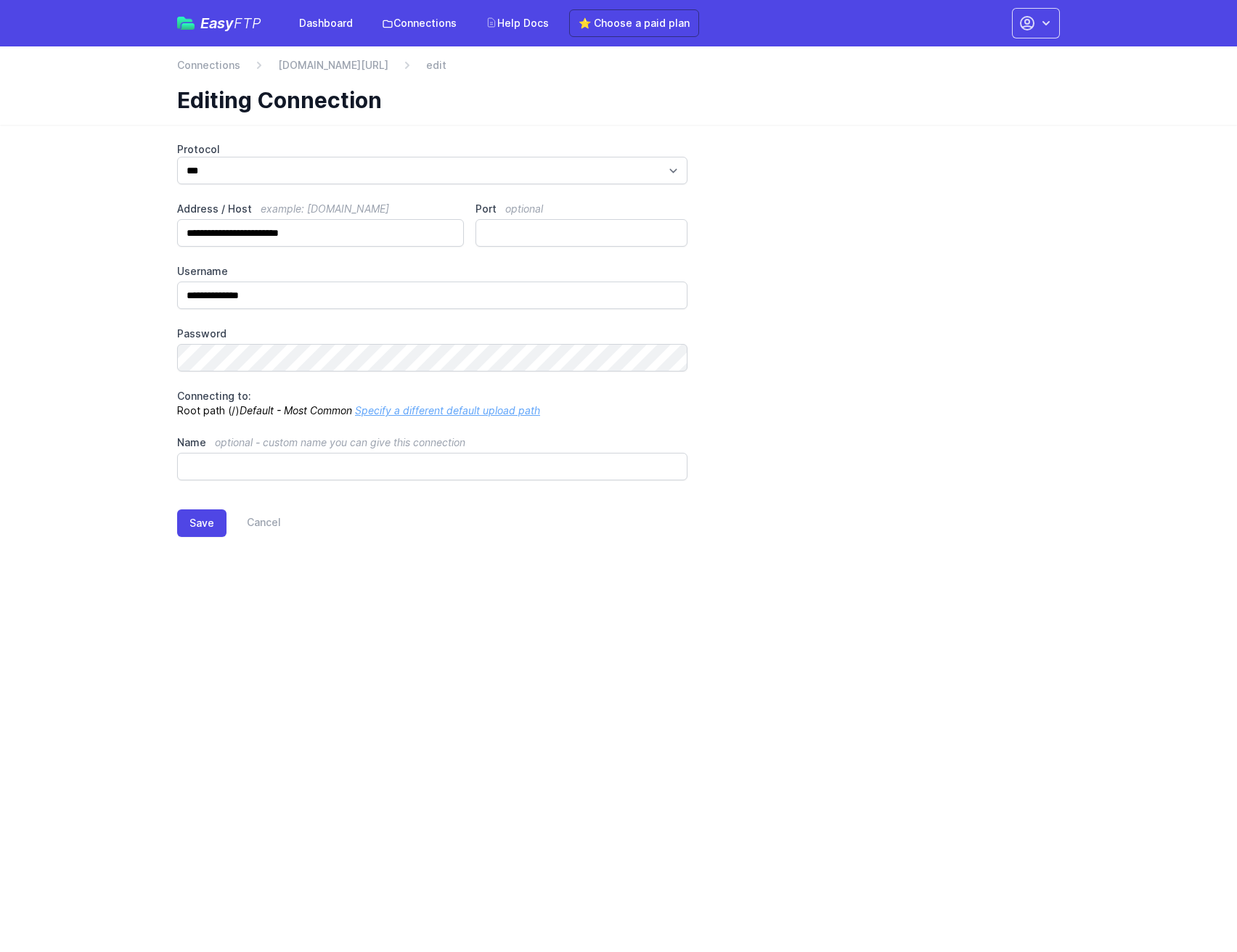
click at [465, 577] on html "Easy FTP Dashboard Connections Help Docs ⭐ Choose a paid plan Account Settings …" at bounding box center [618, 289] width 1237 height 577
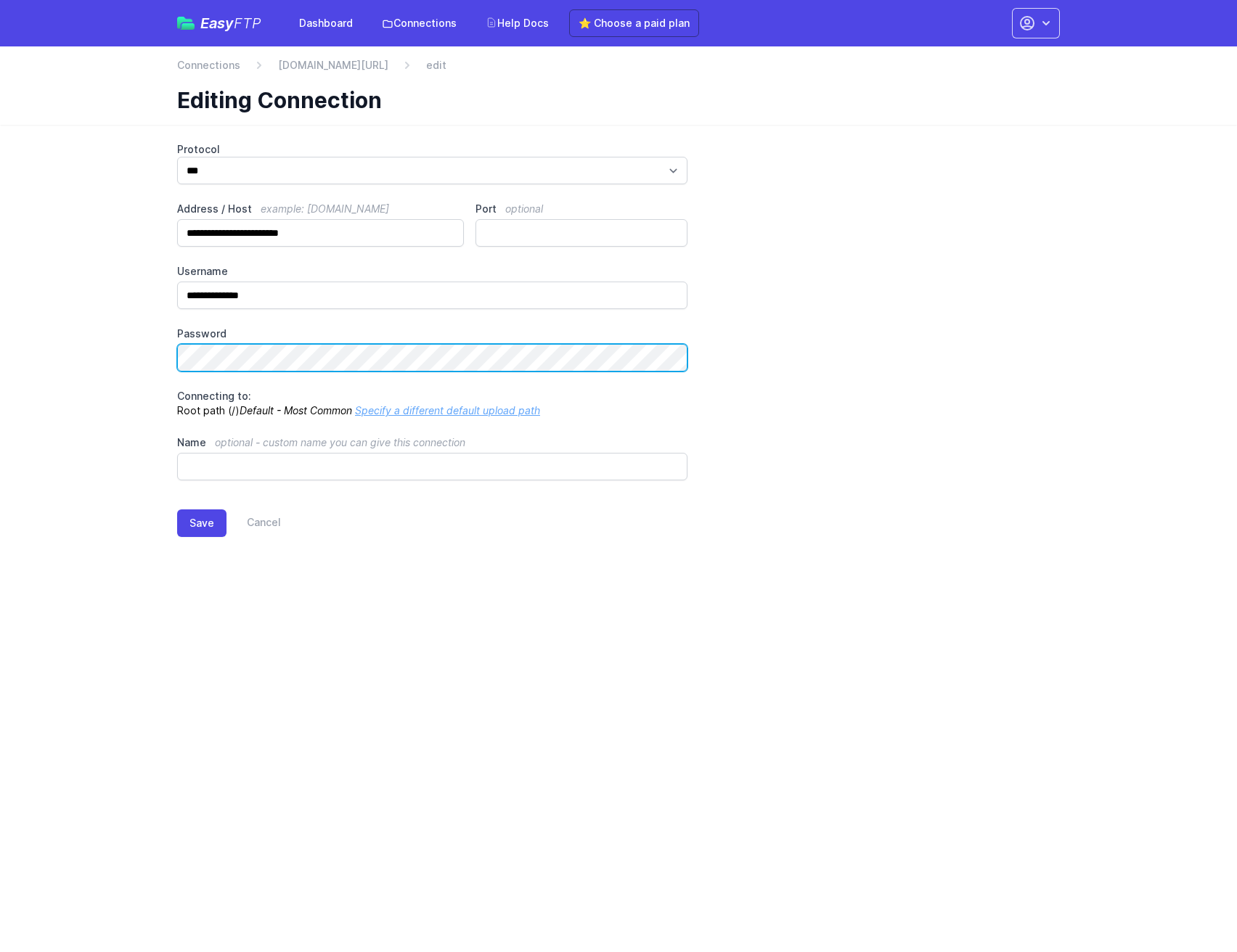
click at [0, 348] on html "Easy FTP Dashboard Connections Help Docs ⭐ Choose a paid plan Account Settings …" at bounding box center [618, 289] width 1237 height 577
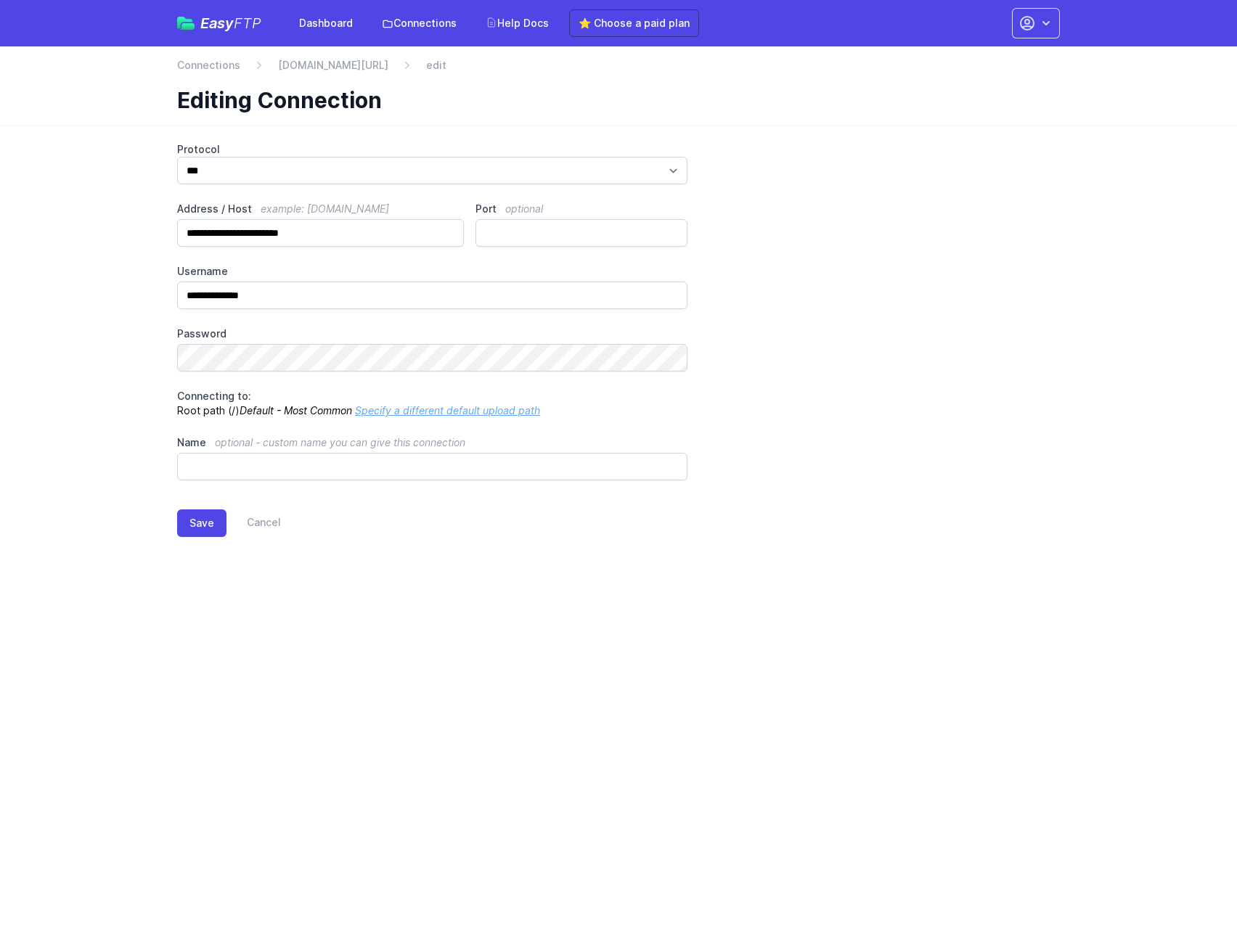
click at [98, 385] on main "**********" at bounding box center [618, 352] width 1237 height 453
click at [346, 231] on input "**********" at bounding box center [320, 233] width 286 height 28
click at [358, 574] on div "**********" at bounding box center [618, 352] width 929 height 453
click at [209, 531] on button "Save" at bounding box center [202, 524] width 49 height 28
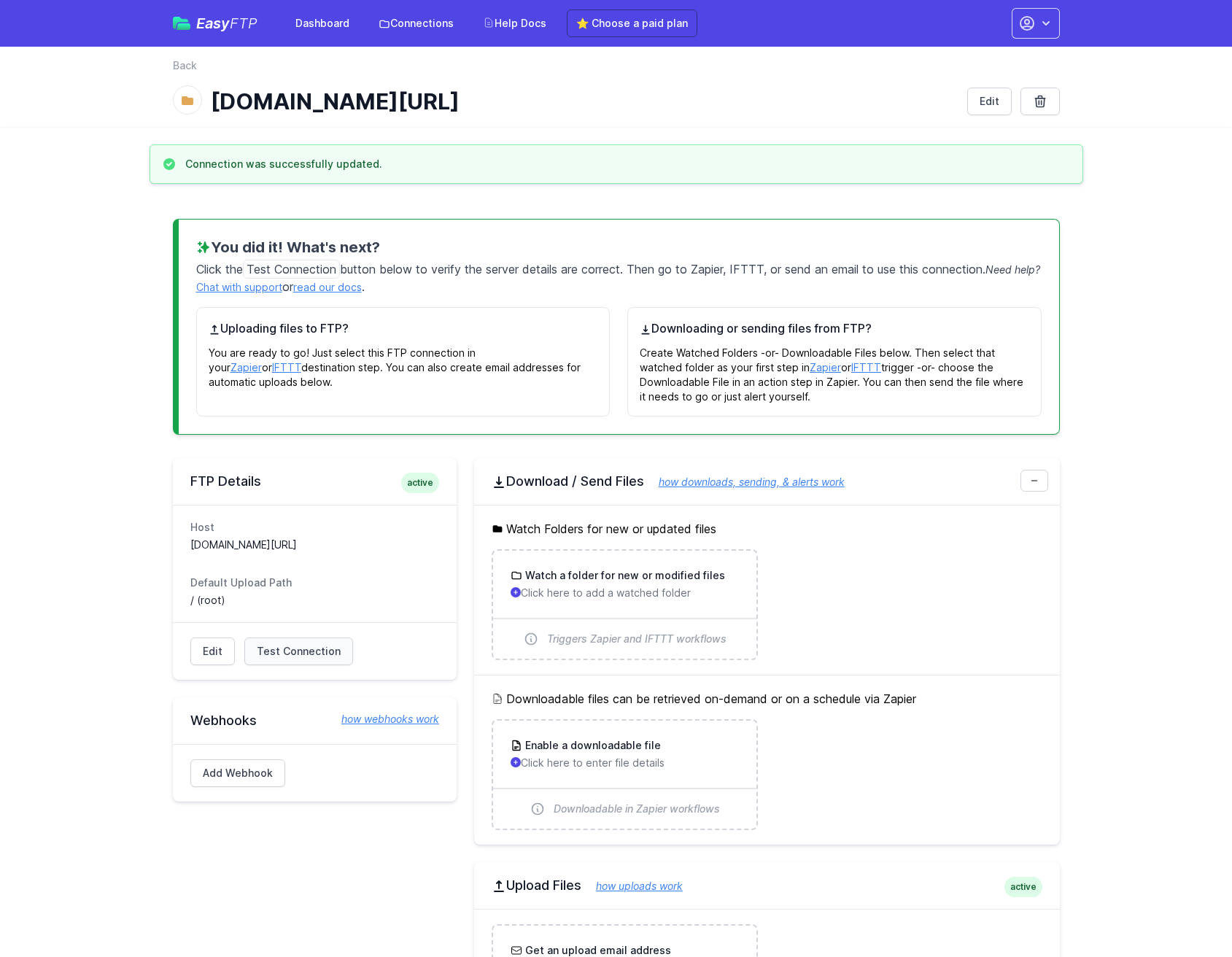
click at [316, 642] on link "Test Connection" at bounding box center [299, 651] width 109 height 28
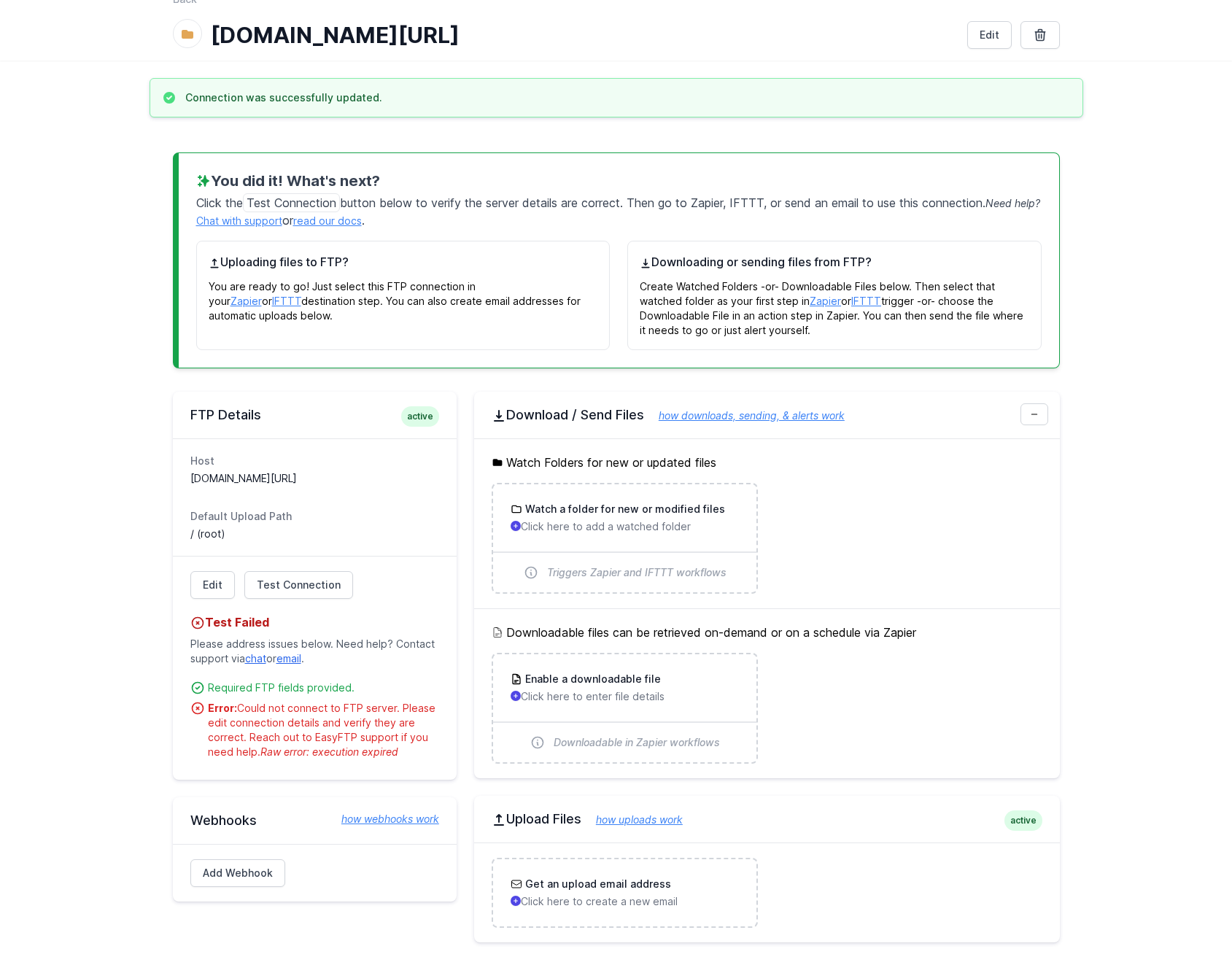
scroll to position [140, 0]
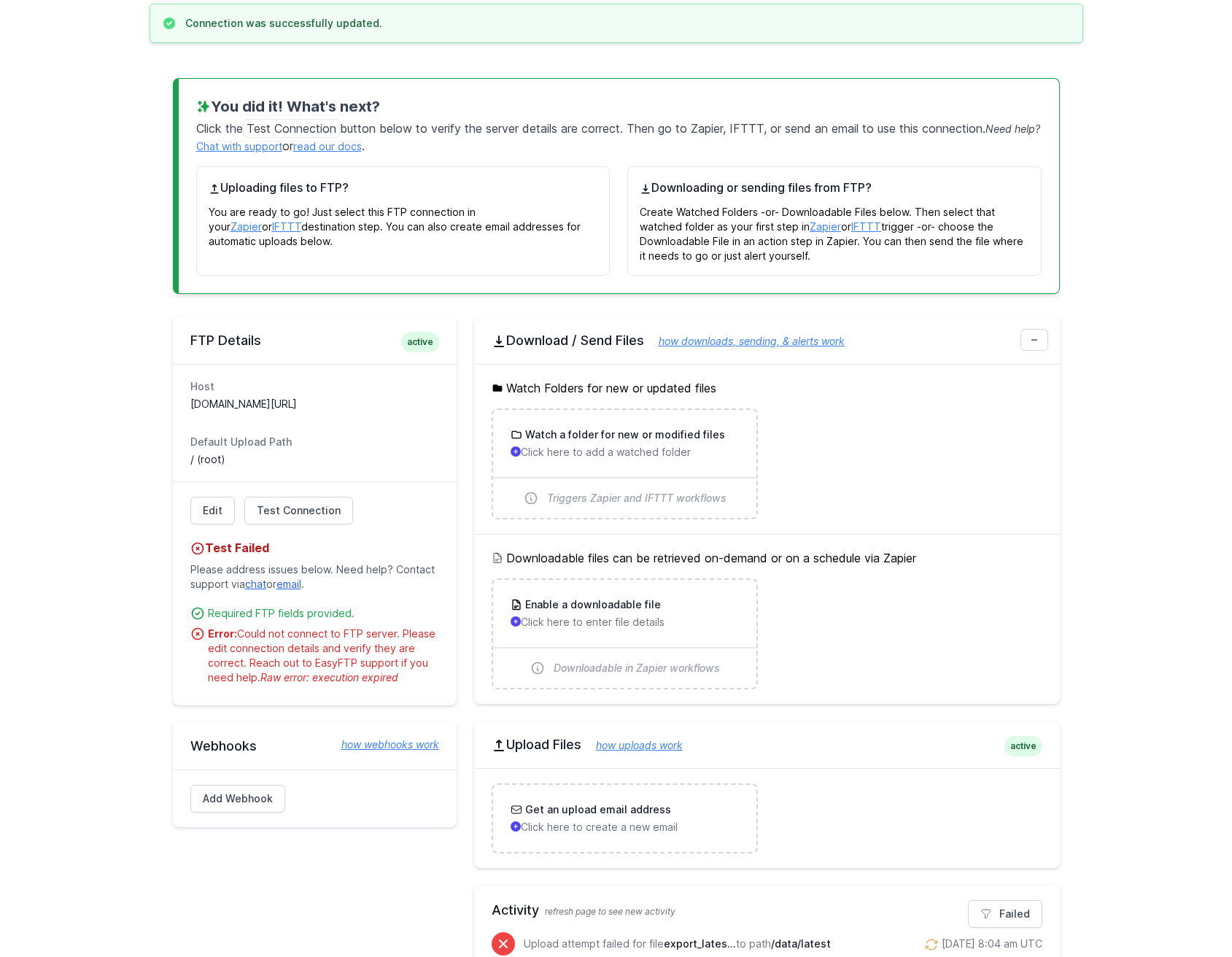
drag, startPoint x: 410, startPoint y: 678, endPoint x: 198, endPoint y: 627, distance: 218.0
click at [198, 627] on li "Error: Could not connect to FTP server. Please edit connection details and veri…" at bounding box center [315, 656] width 249 height 59
click at [364, 659] on div "Error: Could not connect to FTP server. Please edit connection details and veri…" at bounding box center [323, 656] width 232 height 59
click at [206, 510] on link "Edit" at bounding box center [213, 511] width 45 height 28
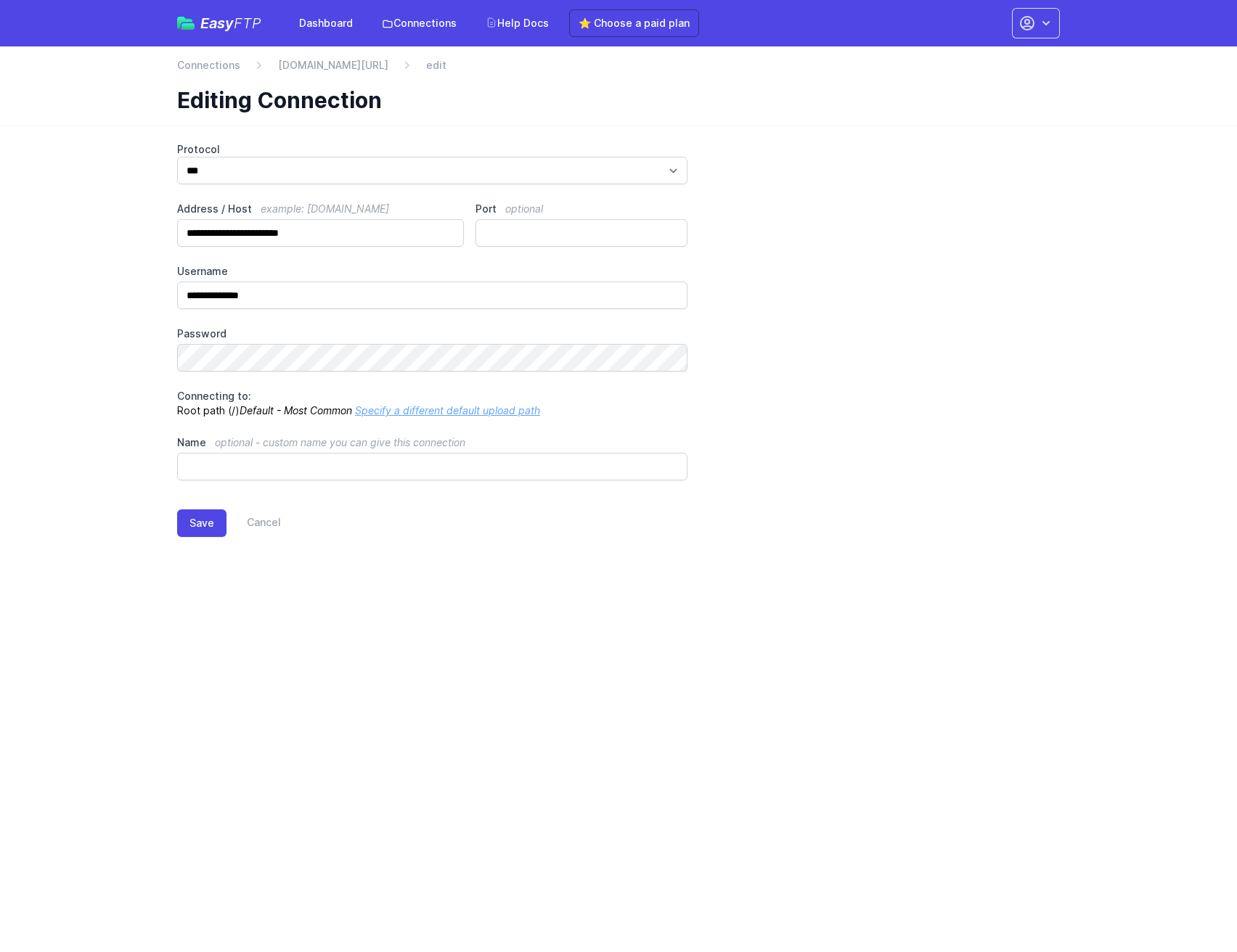
click at [286, 187] on div "**********" at bounding box center [618, 311] width 882 height 338
select select "****"
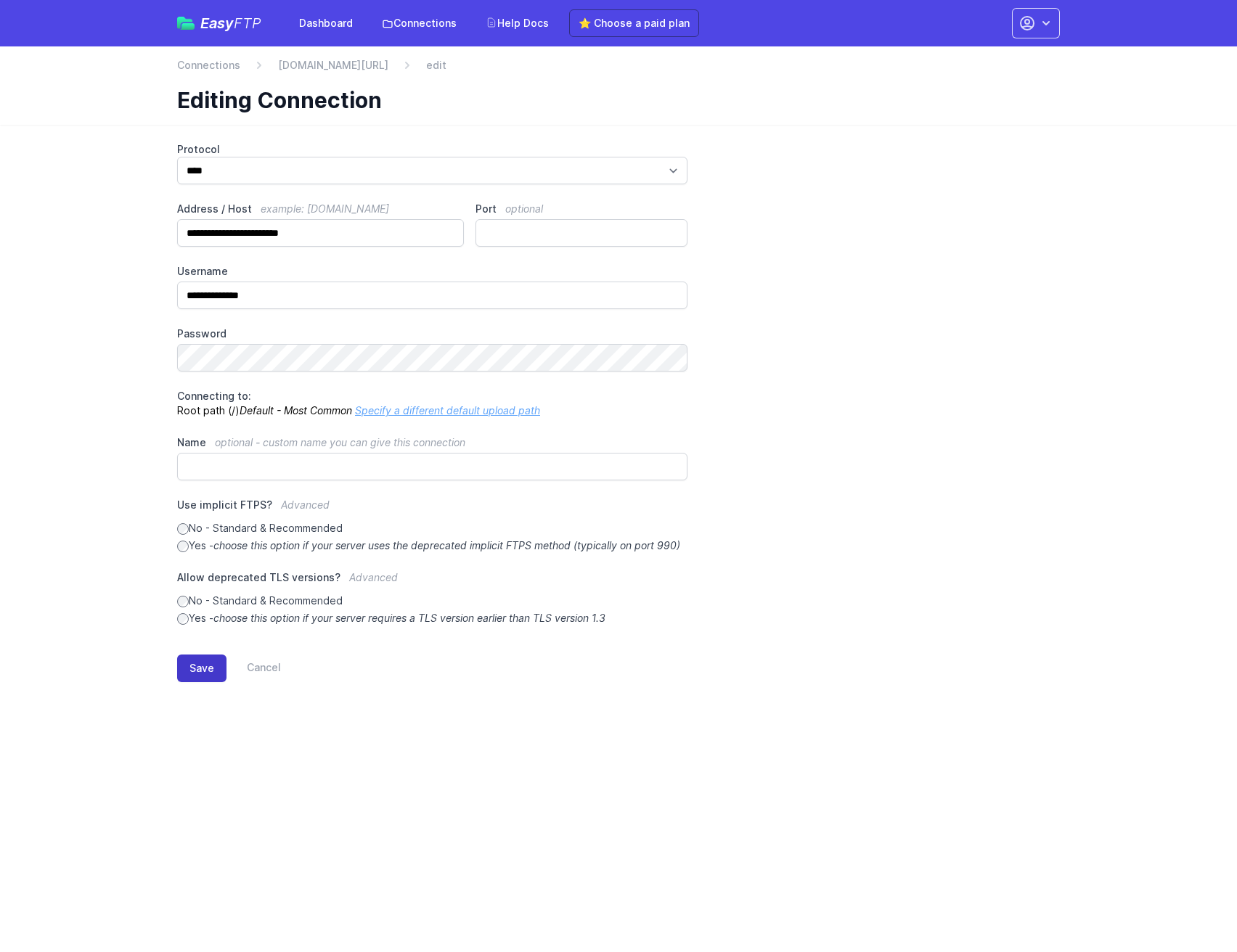
click at [184, 682] on button "Save" at bounding box center [202, 669] width 49 height 28
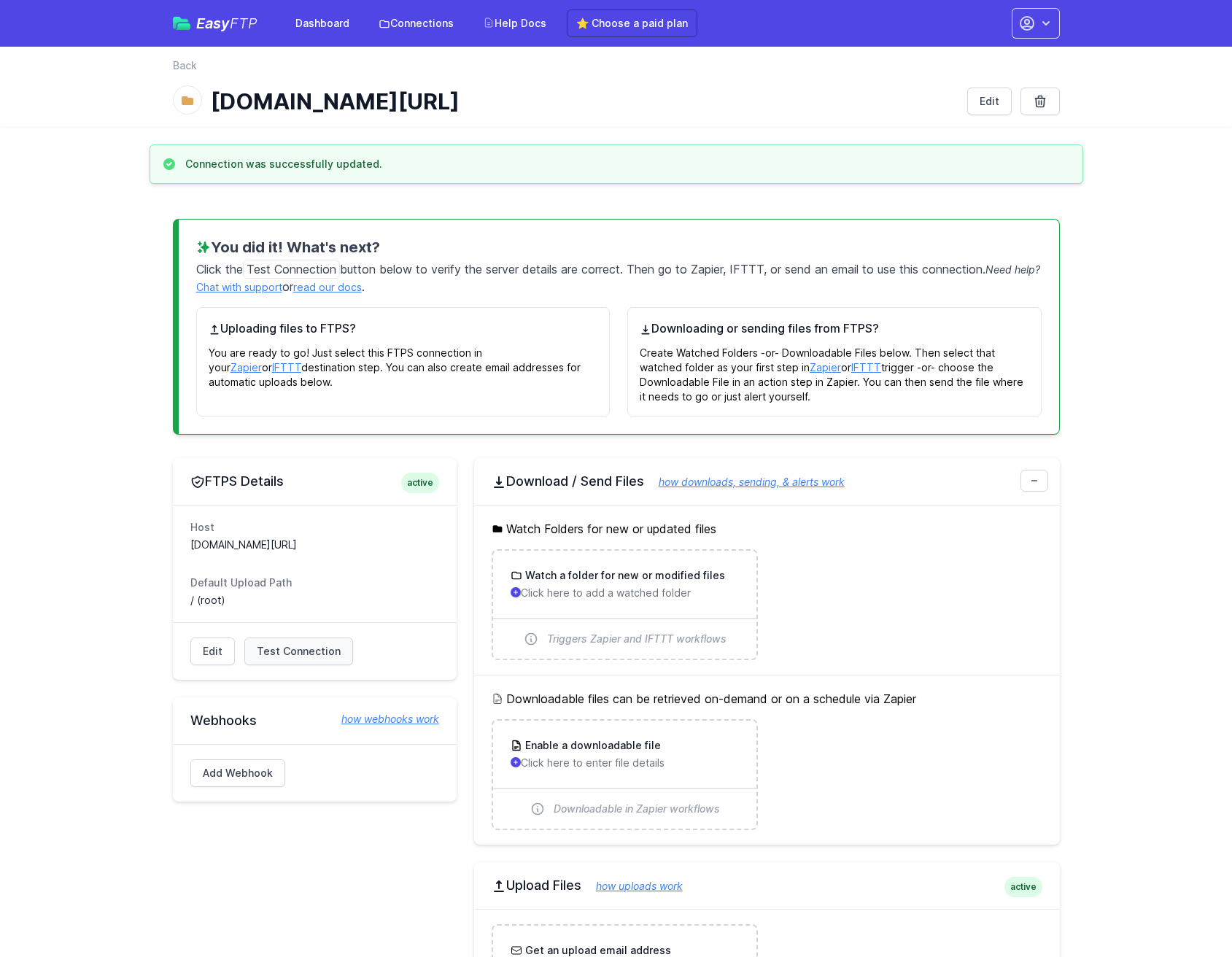
click at [300, 644] on span "Test Connection" at bounding box center [299, 651] width 84 height 15
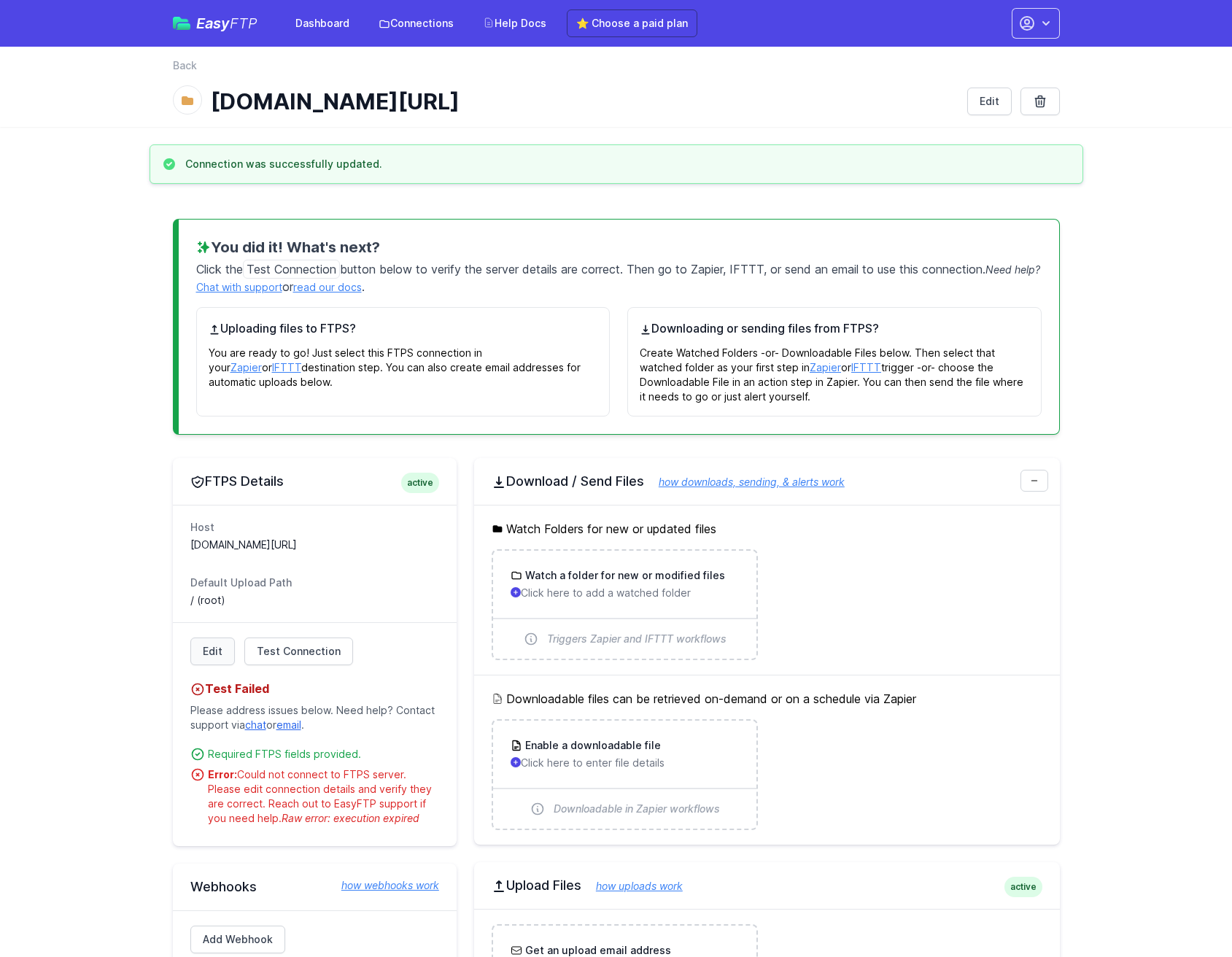
click at [218, 645] on link "Edit" at bounding box center [213, 651] width 45 height 28
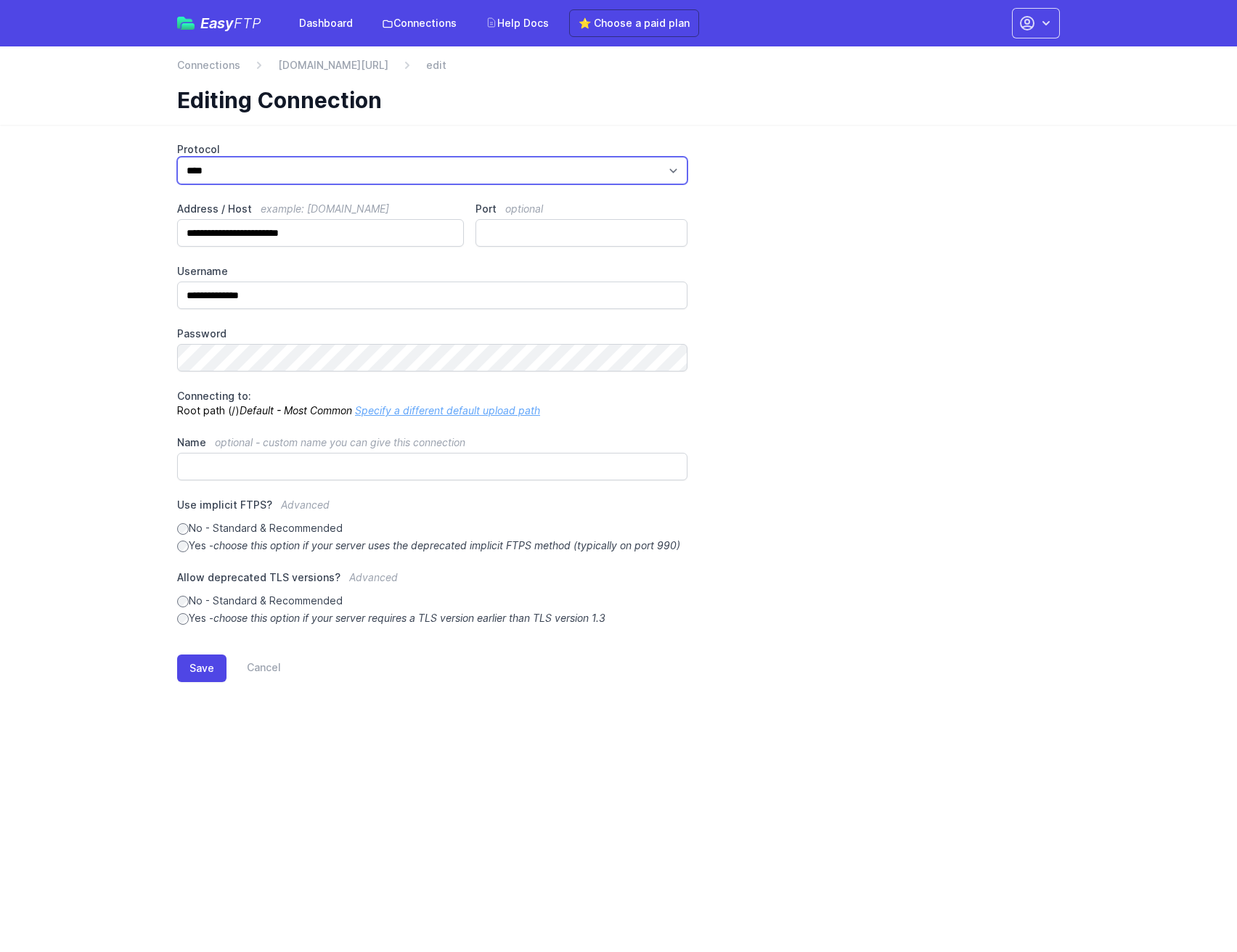
select select "***"
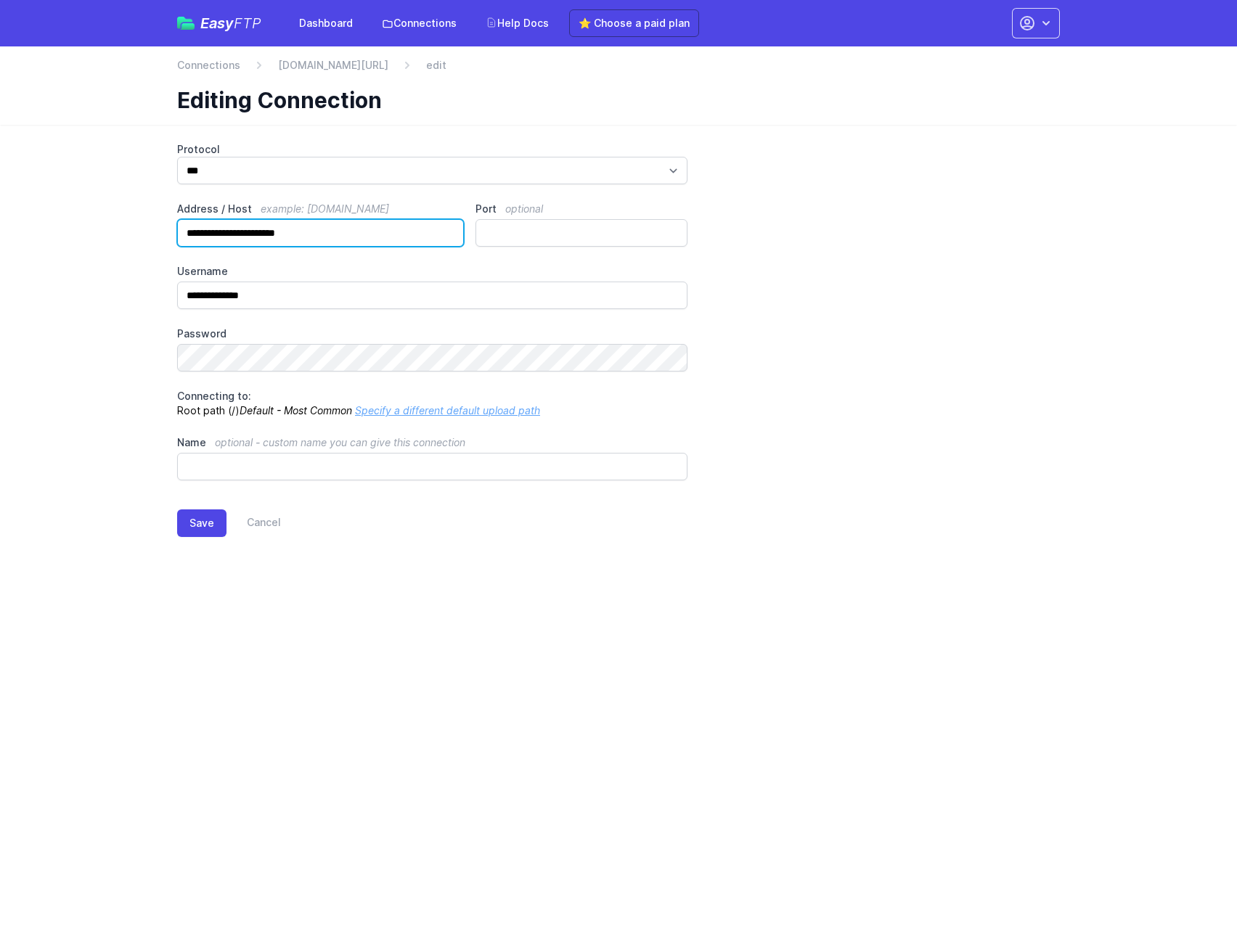
type input "**********"
click at [377, 547] on div "Save Cancel" at bounding box center [618, 521] width 882 height 80
click at [199, 518] on button "Save" at bounding box center [202, 524] width 49 height 28
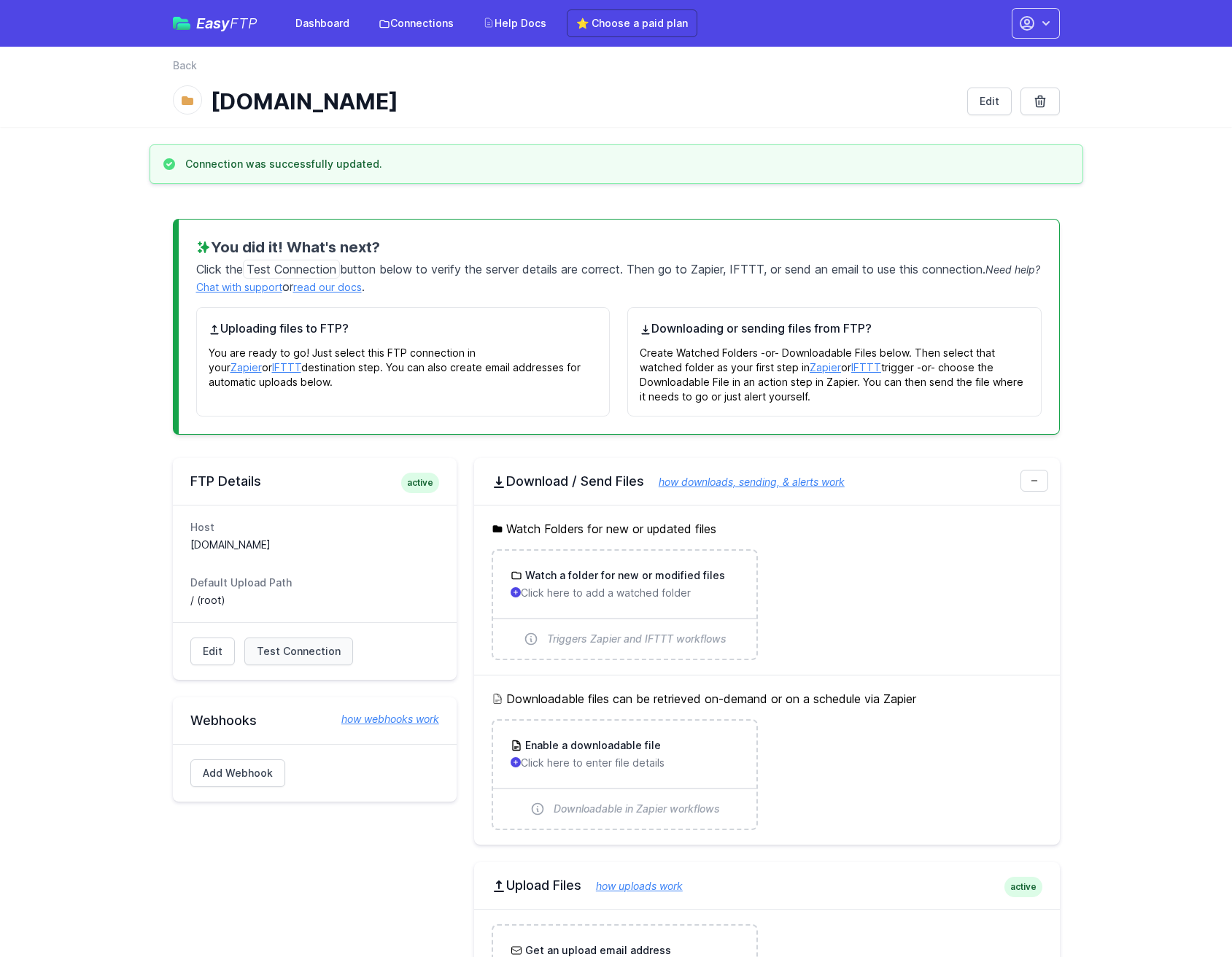
click at [272, 645] on span "Test Connection" at bounding box center [299, 651] width 84 height 15
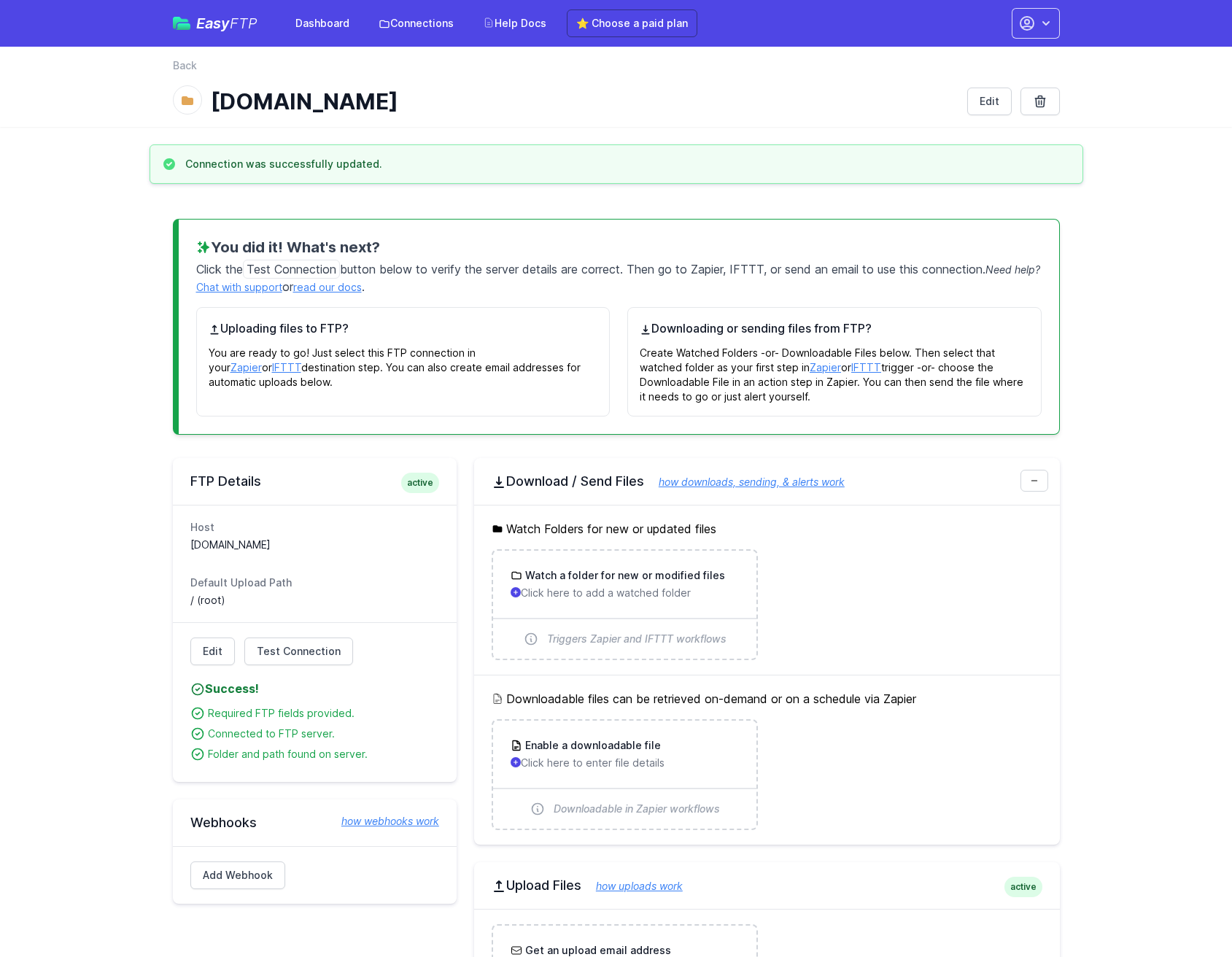
click at [235, 32] on span "FTP" at bounding box center [244, 23] width 28 height 18
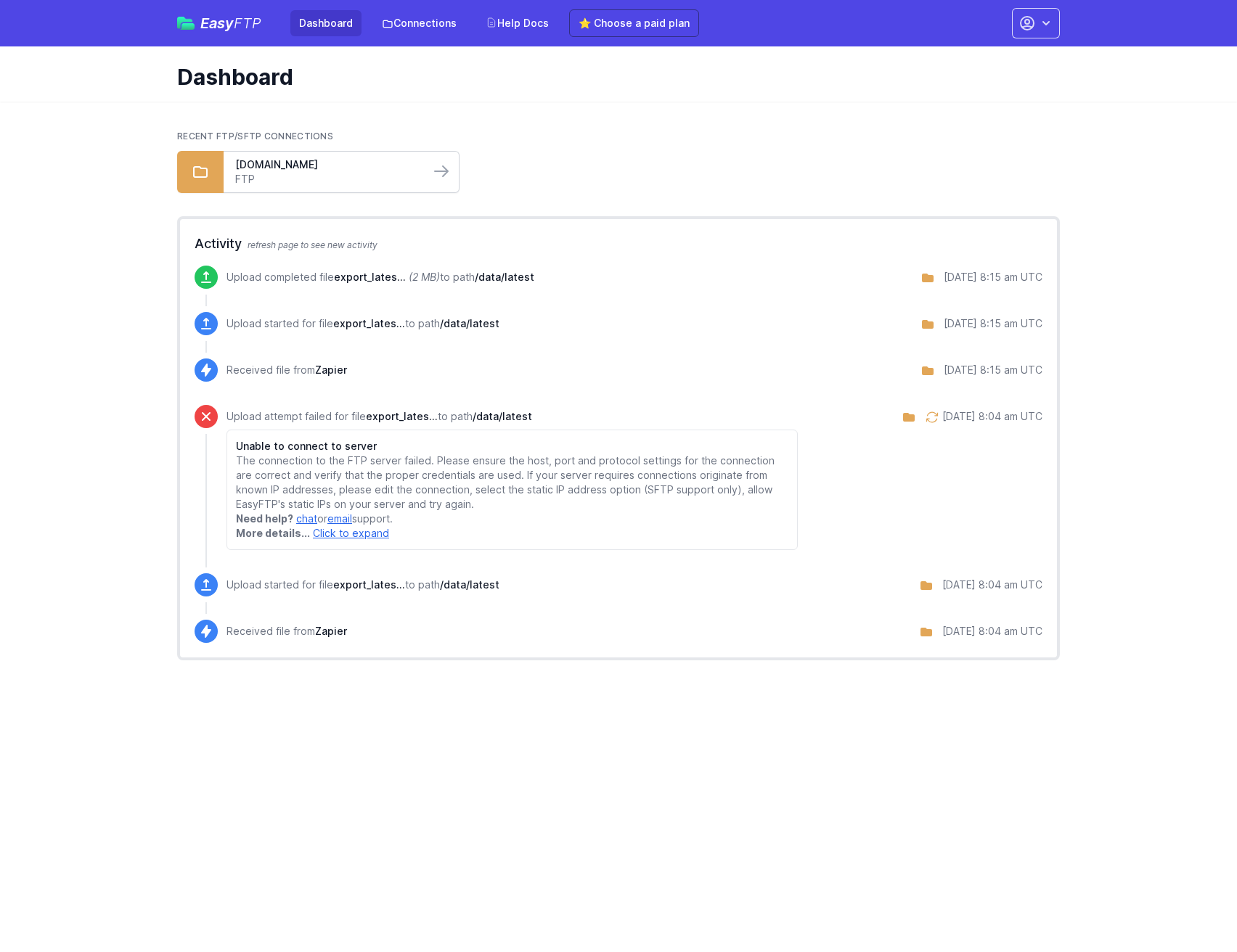
click at [326, 175] on link "FTP" at bounding box center [326, 179] width 183 height 15
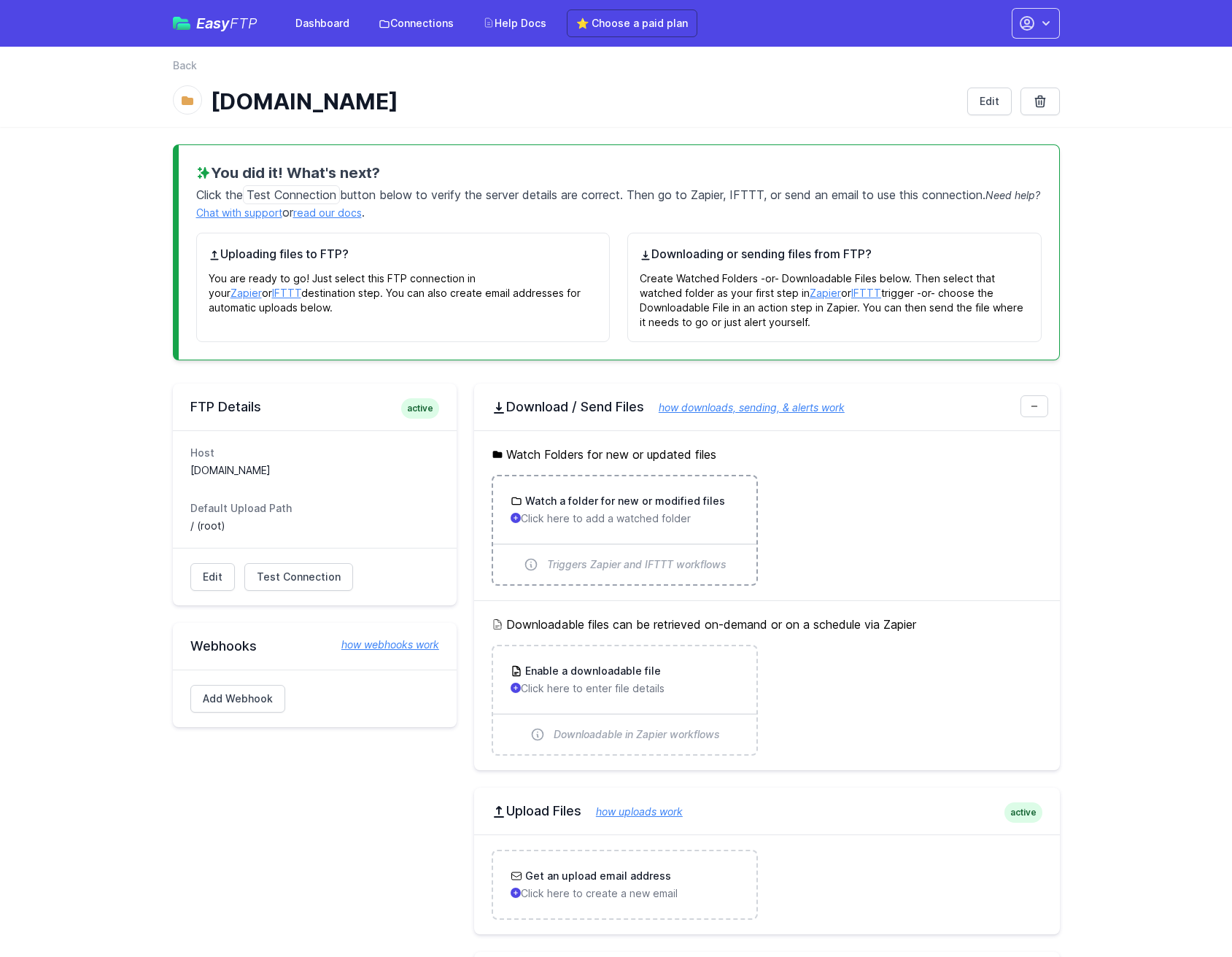
click at [679, 494] on h3 "Watch a folder for new or modified files" at bounding box center [624, 501] width 203 height 15
click at [415, 25] on link "Connections" at bounding box center [416, 23] width 93 height 26
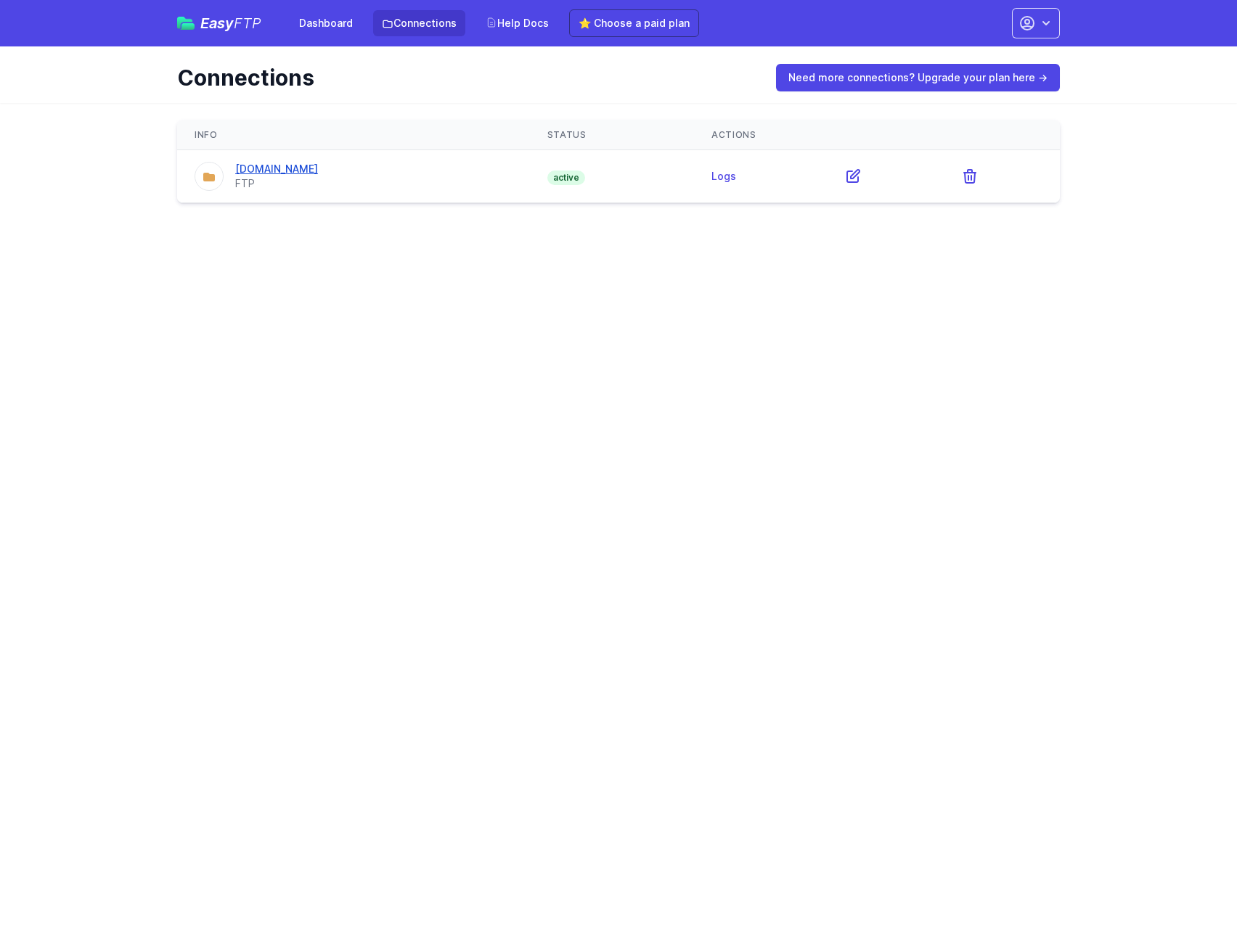
click at [318, 175] on div "[DOMAIN_NAME]" at bounding box center [276, 169] width 83 height 15
click at [318, 169] on link "[DOMAIN_NAME]" at bounding box center [276, 169] width 83 height 12
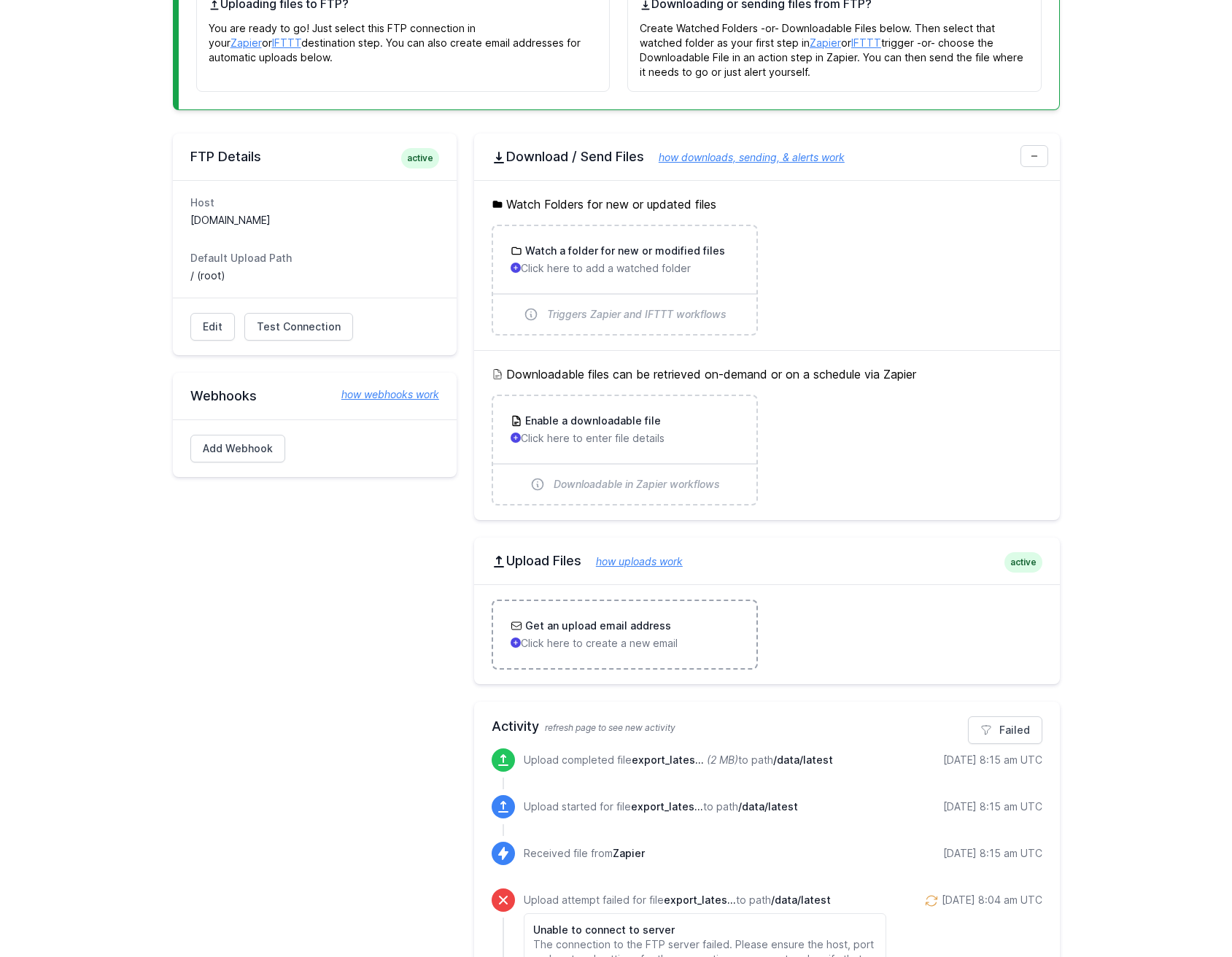
scroll to position [482, 0]
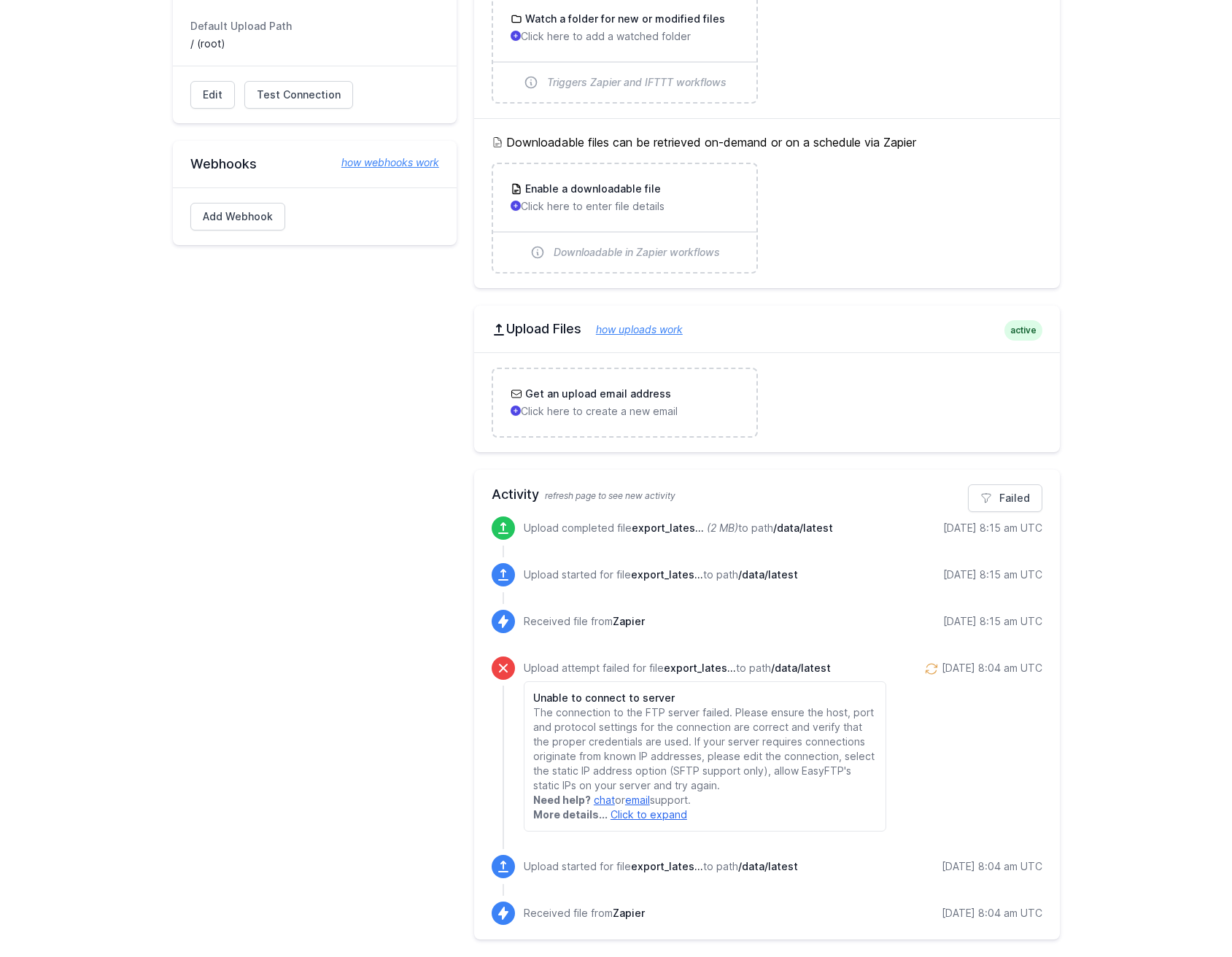
click at [773, 526] on p "Upload completed file export_lates... (2 MB) to path /data/latest" at bounding box center [679, 528] width 310 height 15
click at [993, 508] on link "Failed" at bounding box center [1005, 499] width 74 height 28
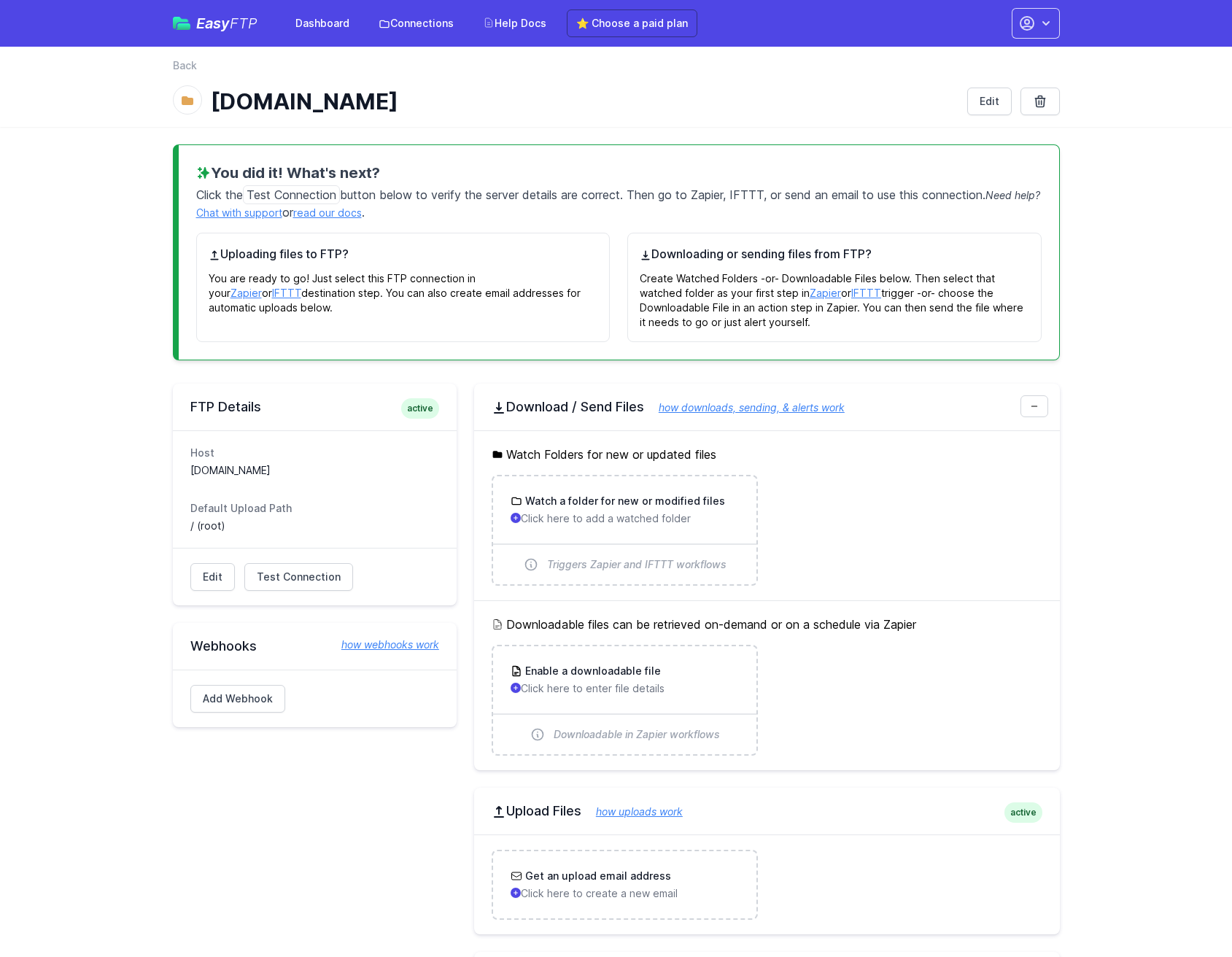
scroll to position [8, 0]
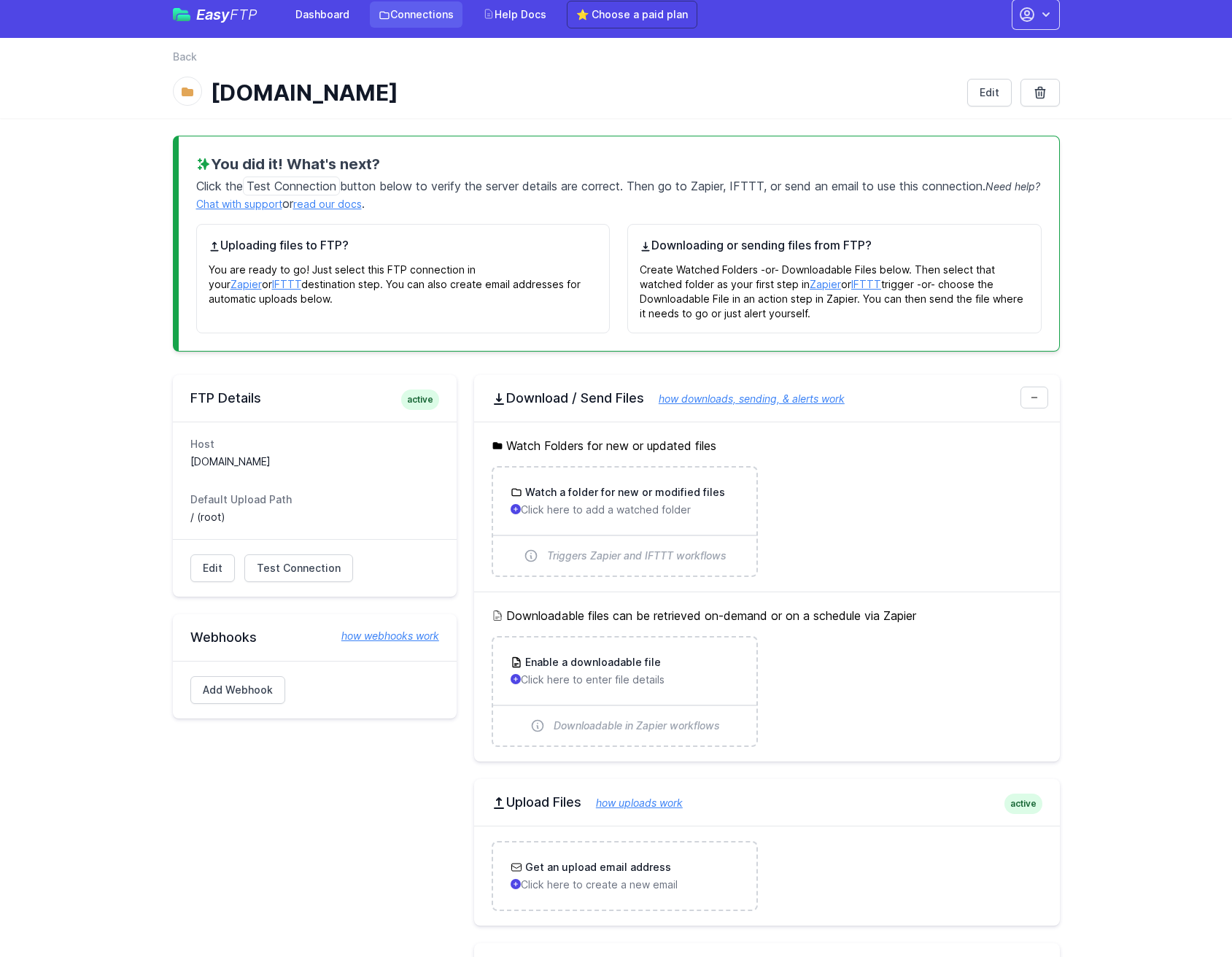
click at [432, 20] on link "Connections" at bounding box center [416, 15] width 93 height 26
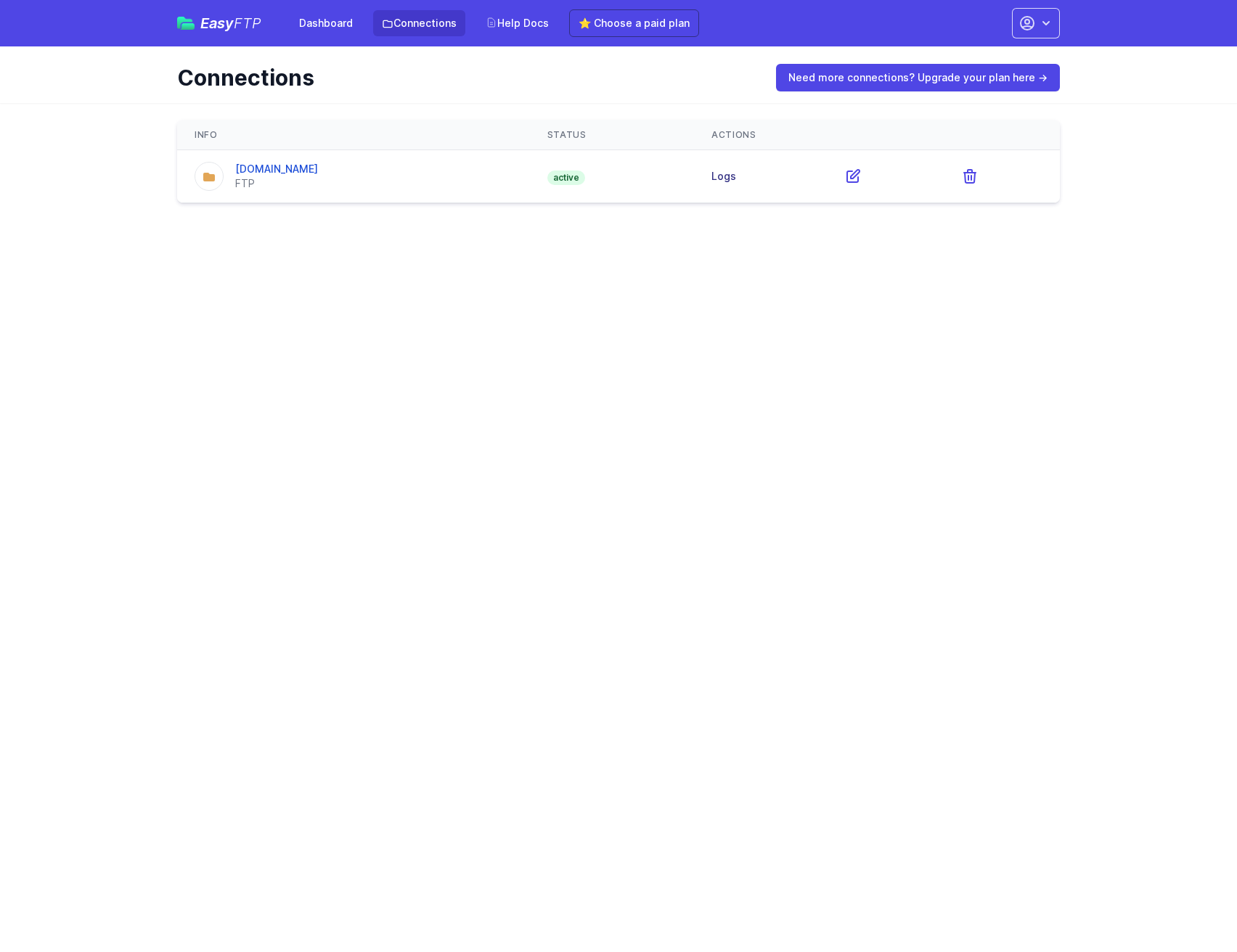
click at [736, 175] on link "Logs" at bounding box center [723, 176] width 25 height 12
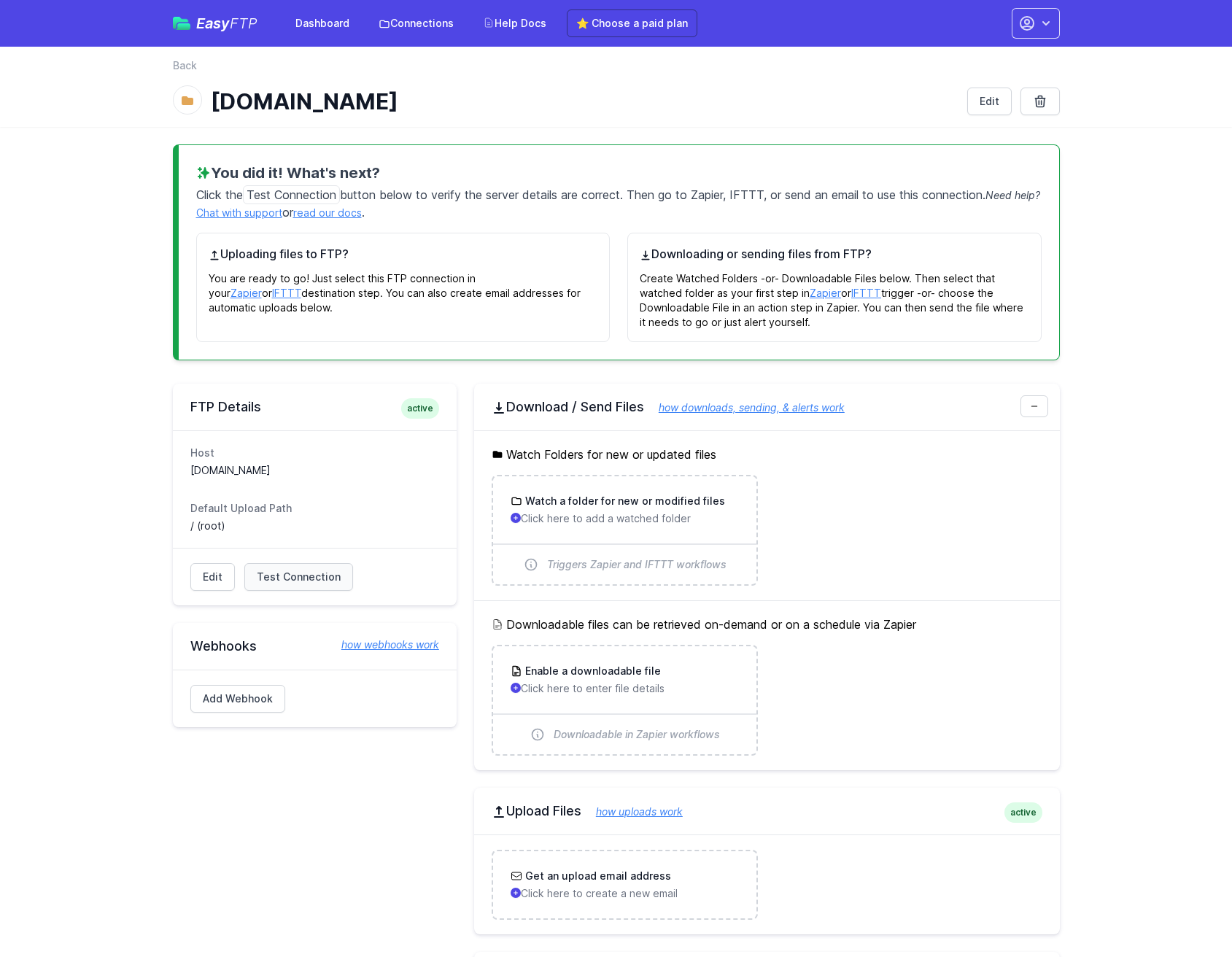
click at [288, 584] on link "Test Connection" at bounding box center [299, 577] width 109 height 28
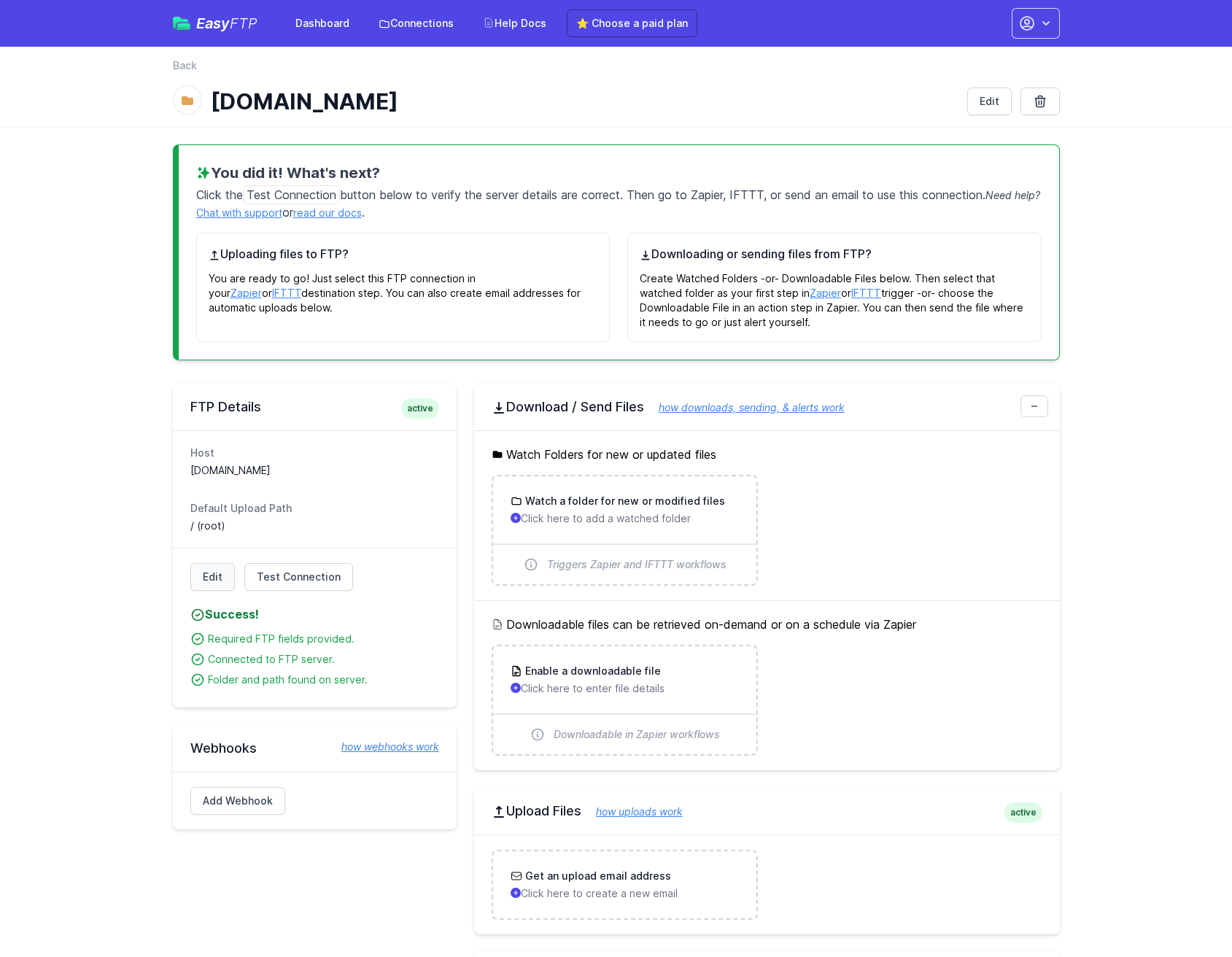
click at [206, 578] on link "Edit" at bounding box center [213, 577] width 45 height 28
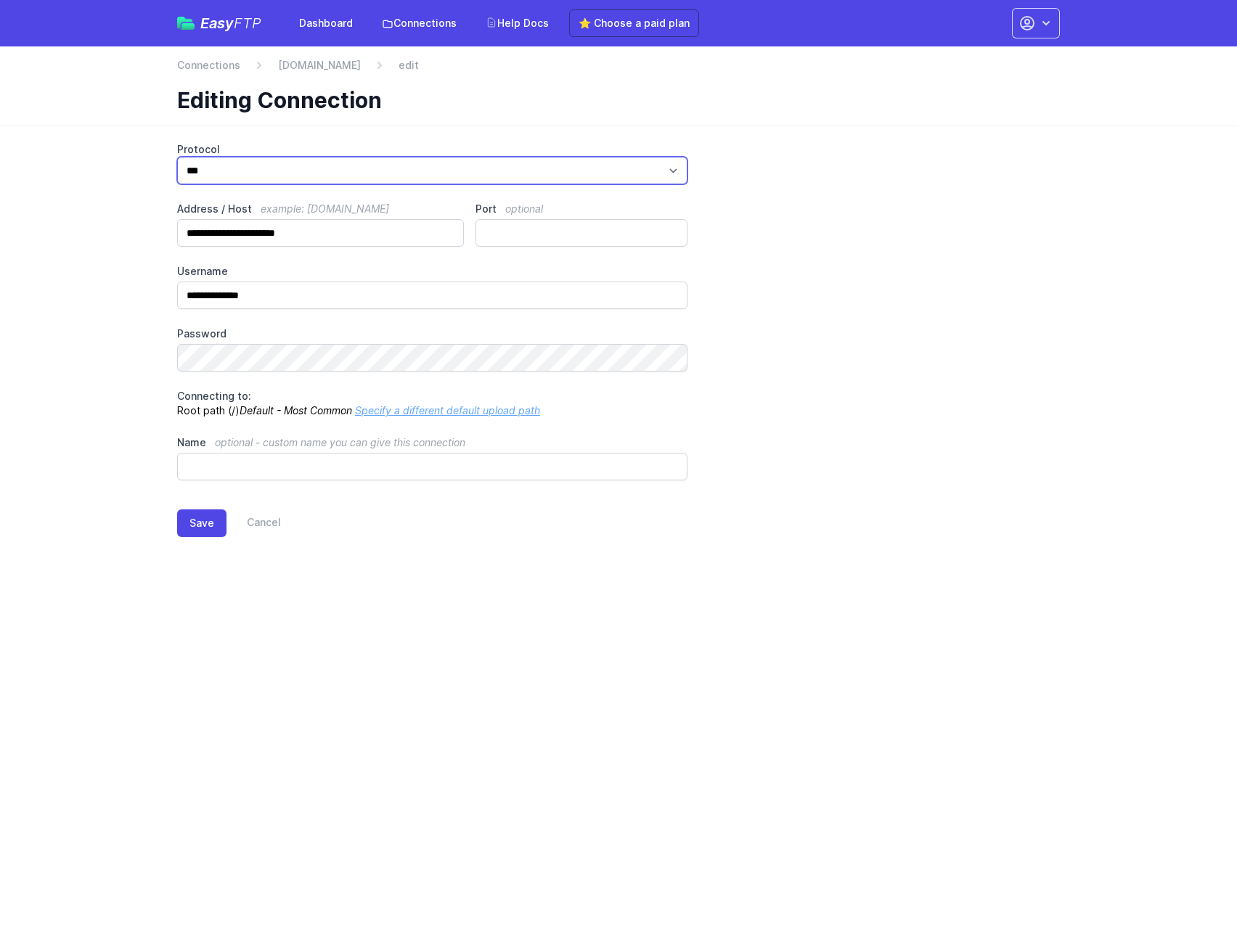
select select "****"
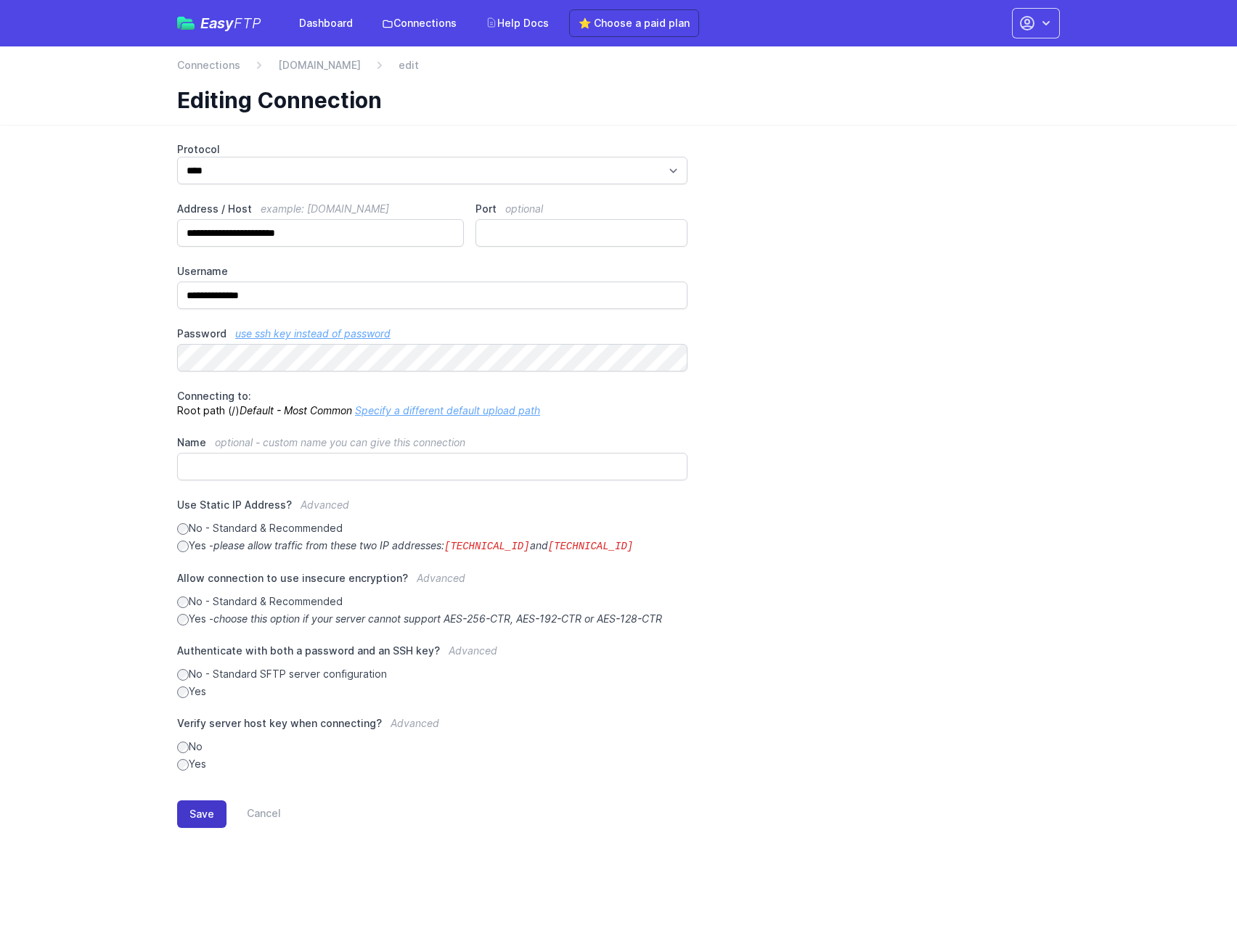
click at [210, 808] on button "Save" at bounding box center [202, 815] width 49 height 28
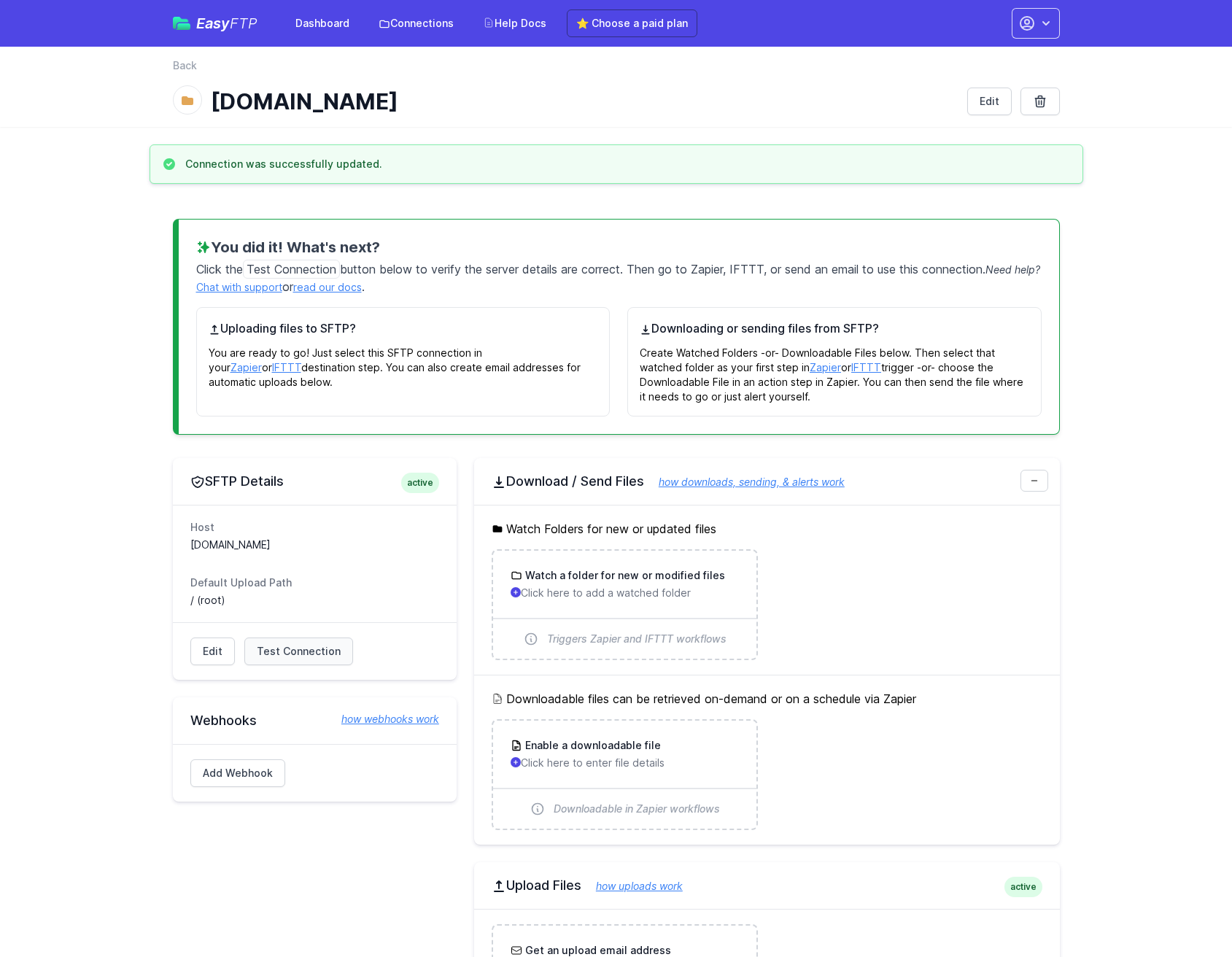
click at [268, 658] on span "Test Connection" at bounding box center [299, 651] width 84 height 15
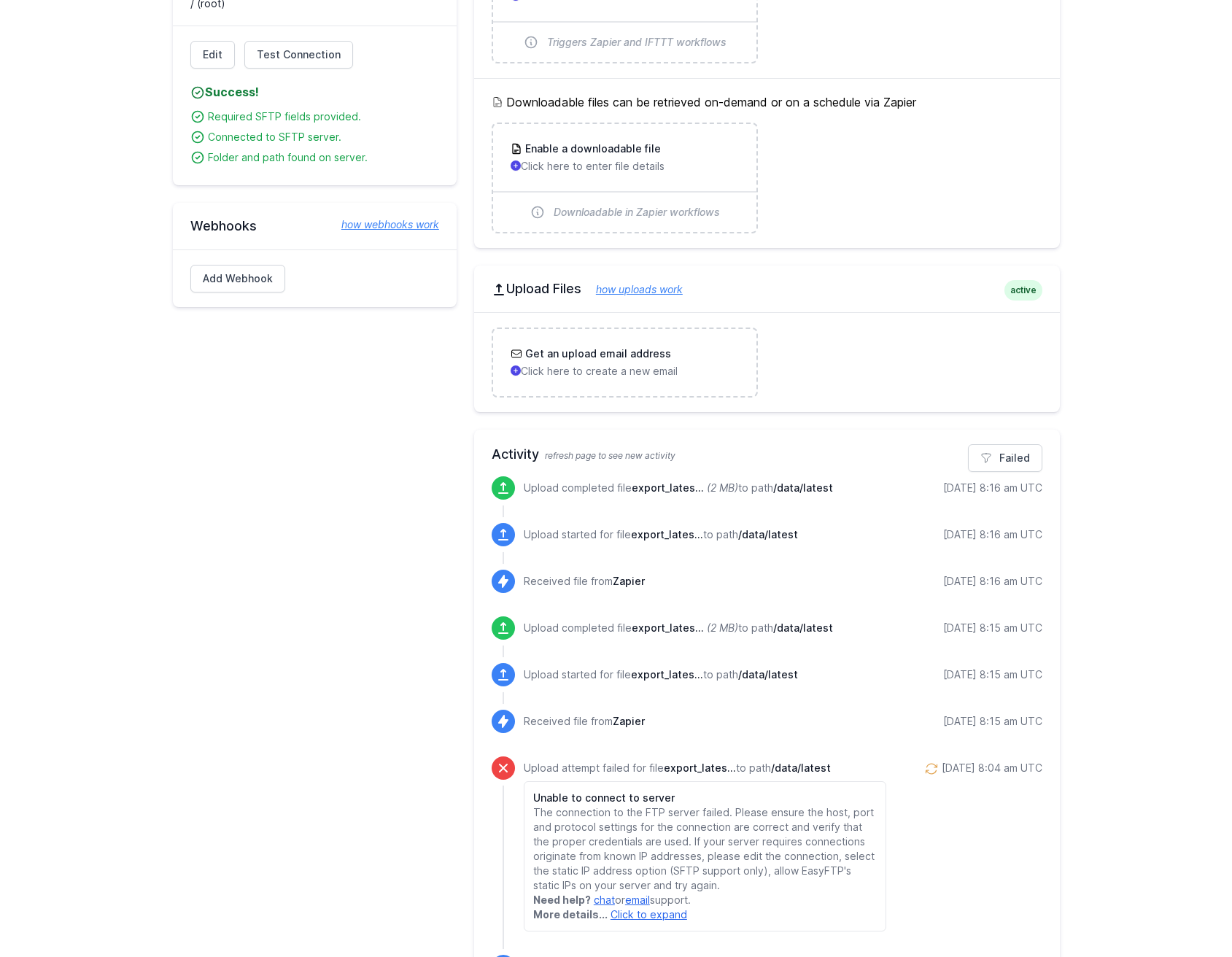
scroll to position [672, 0]
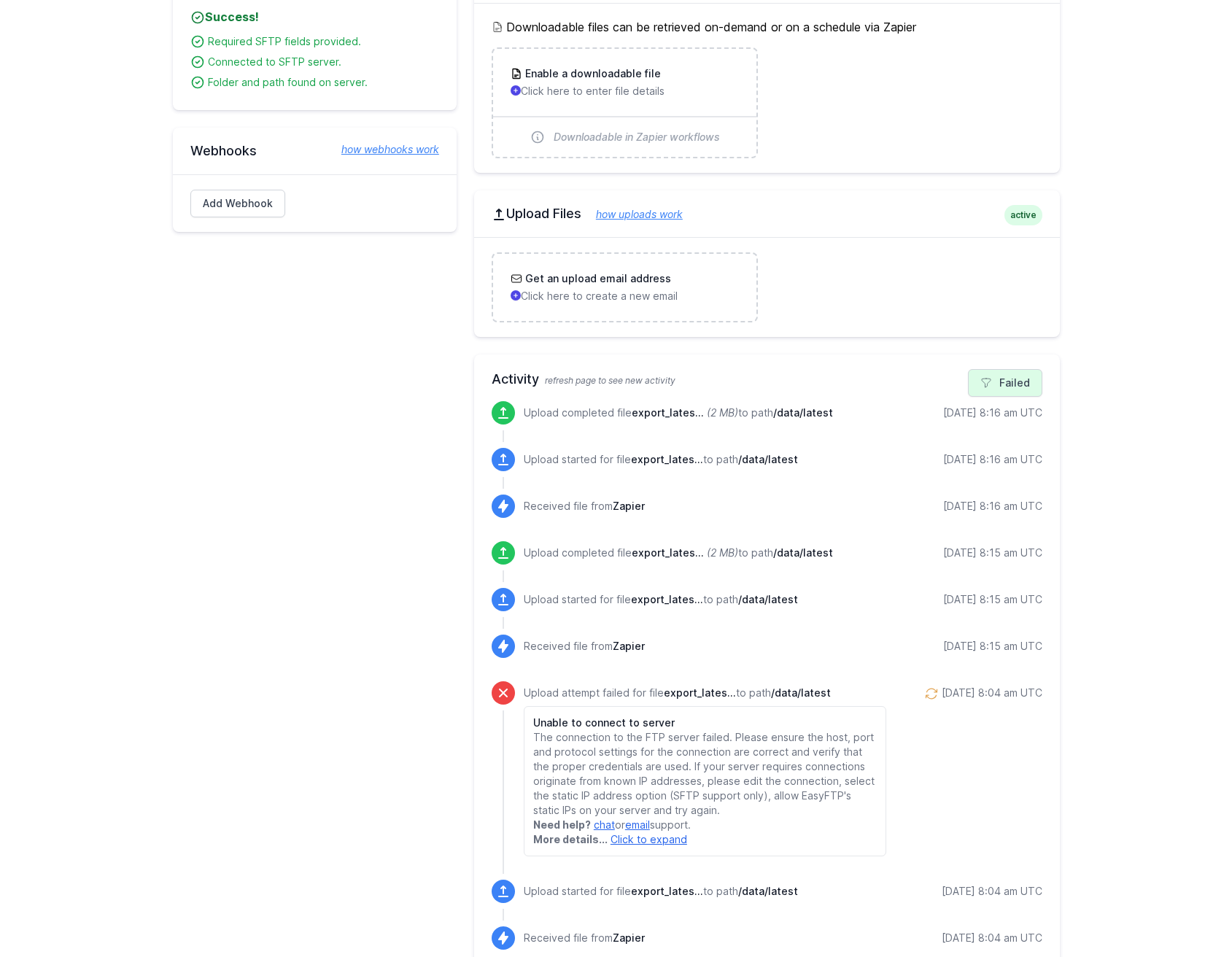
click at [986, 386] on icon at bounding box center [986, 383] width 12 height 12
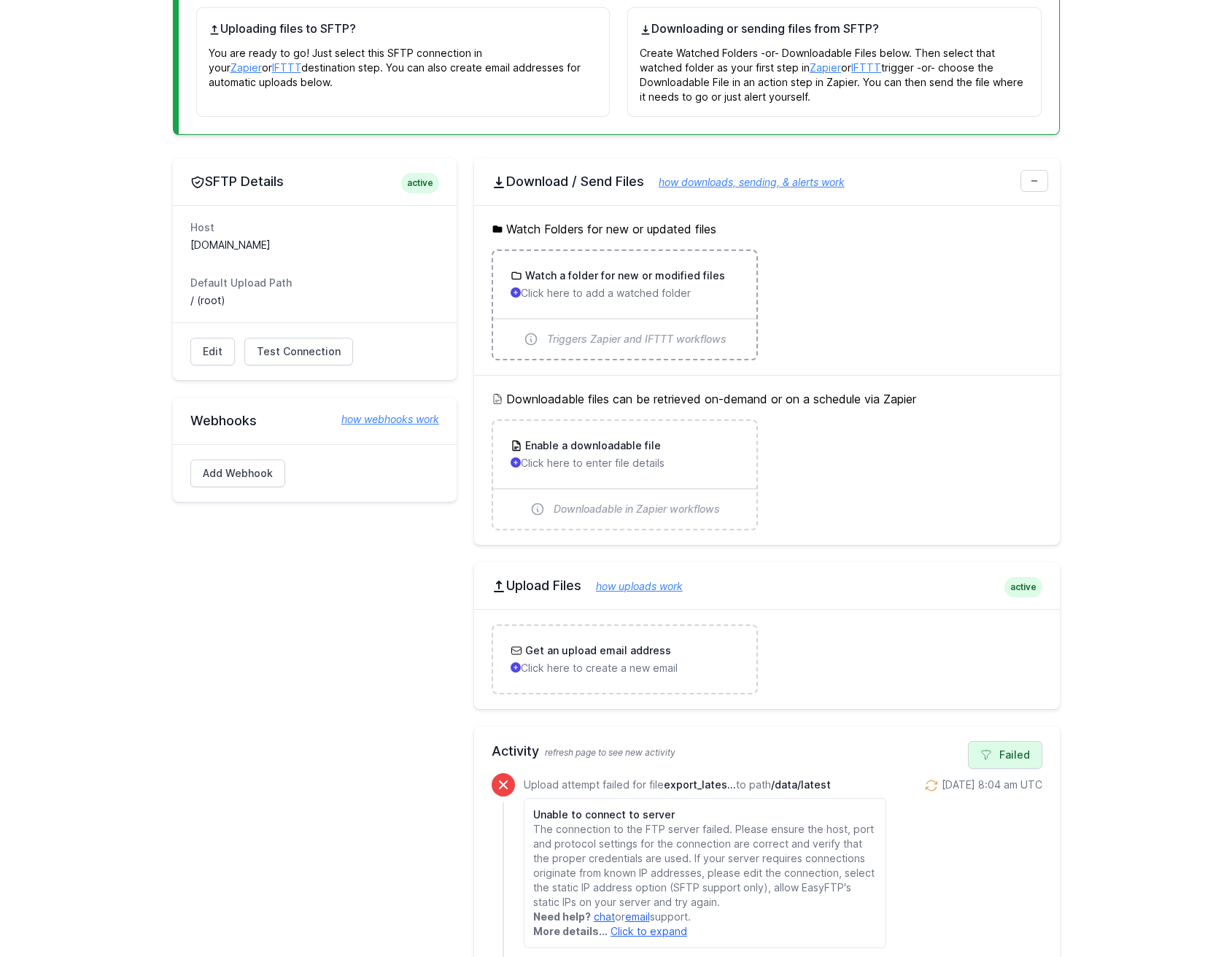
scroll to position [342, 0]
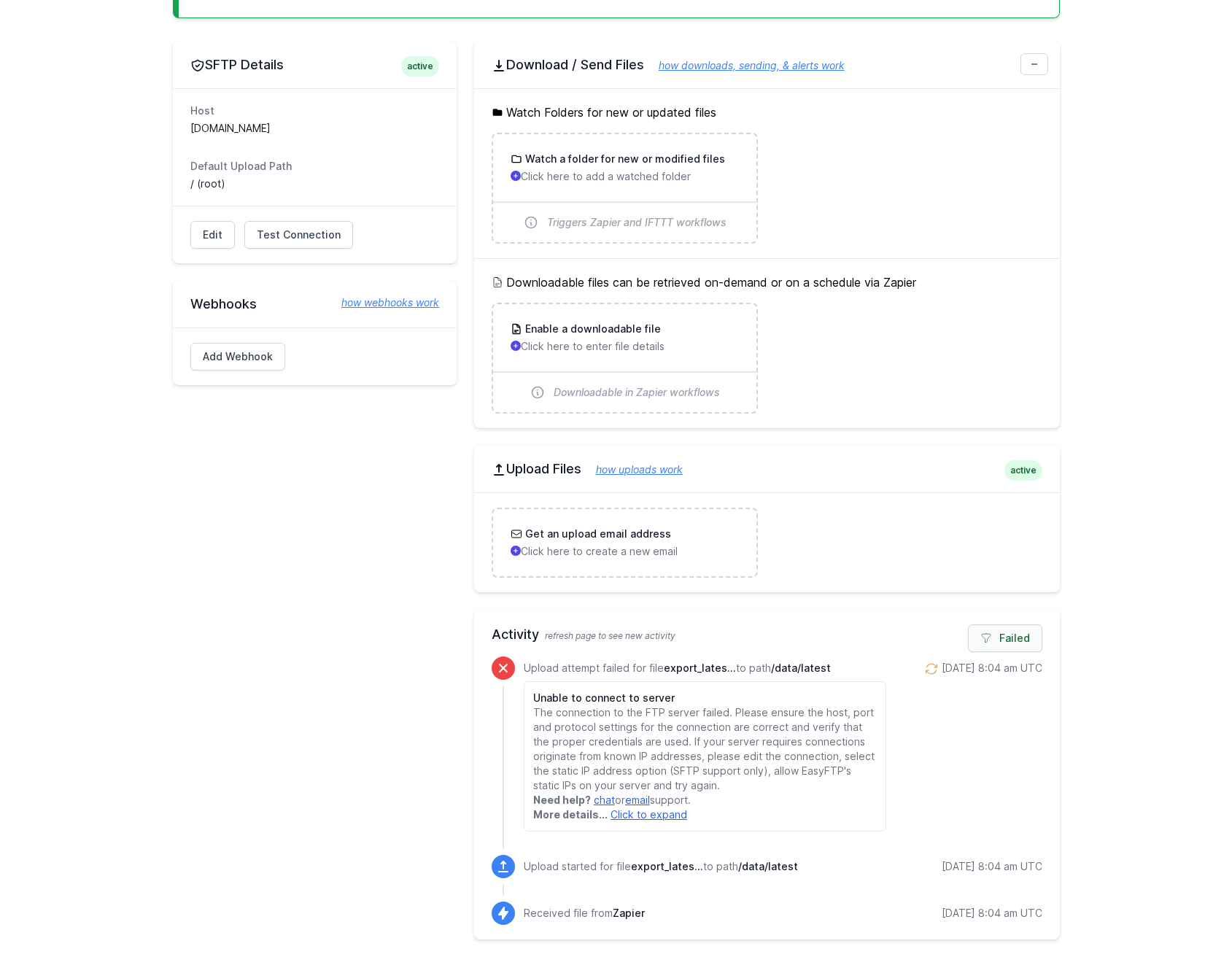
click at [980, 635] on link "Failed" at bounding box center [1005, 638] width 74 height 28
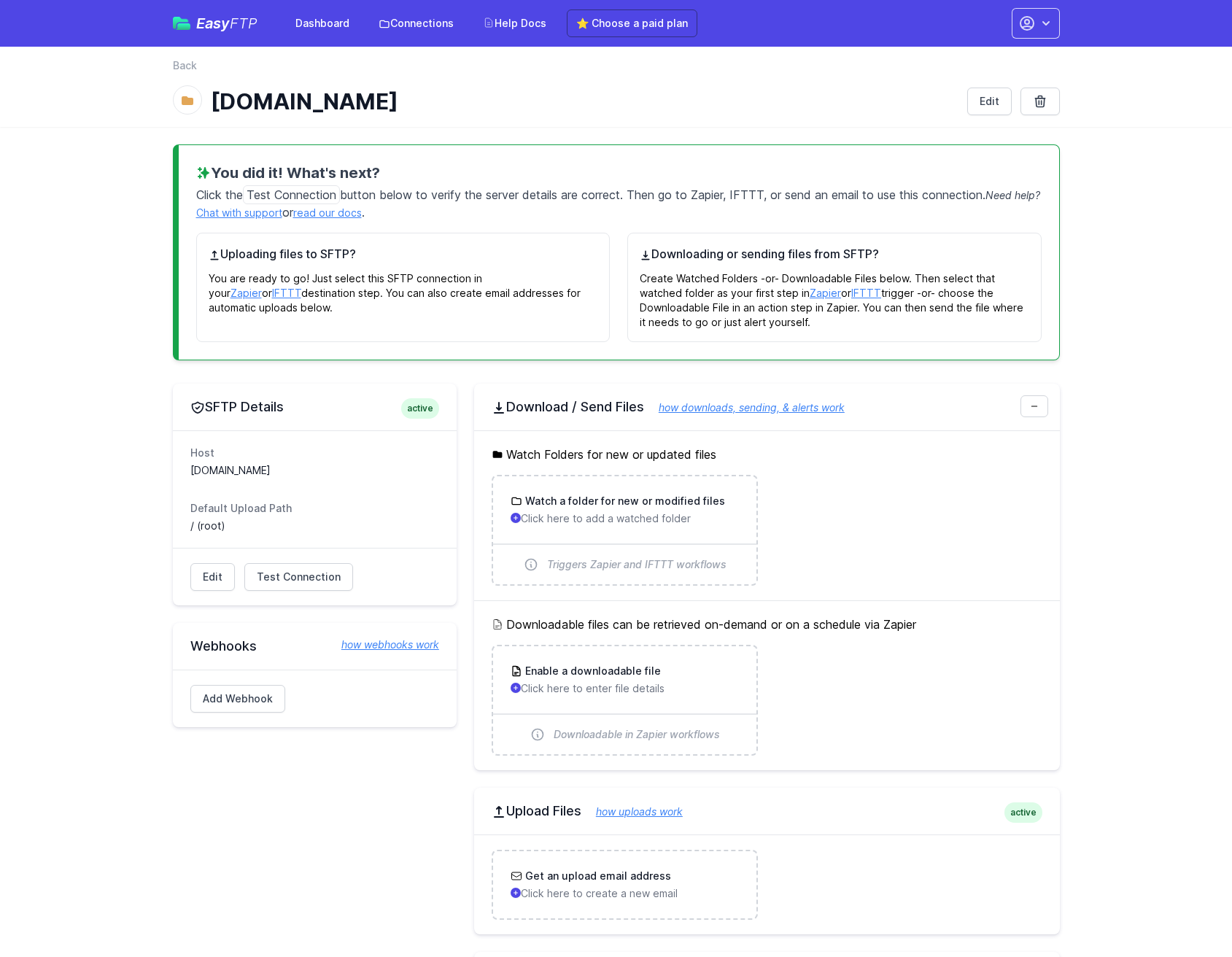
scroll to position [622, 0]
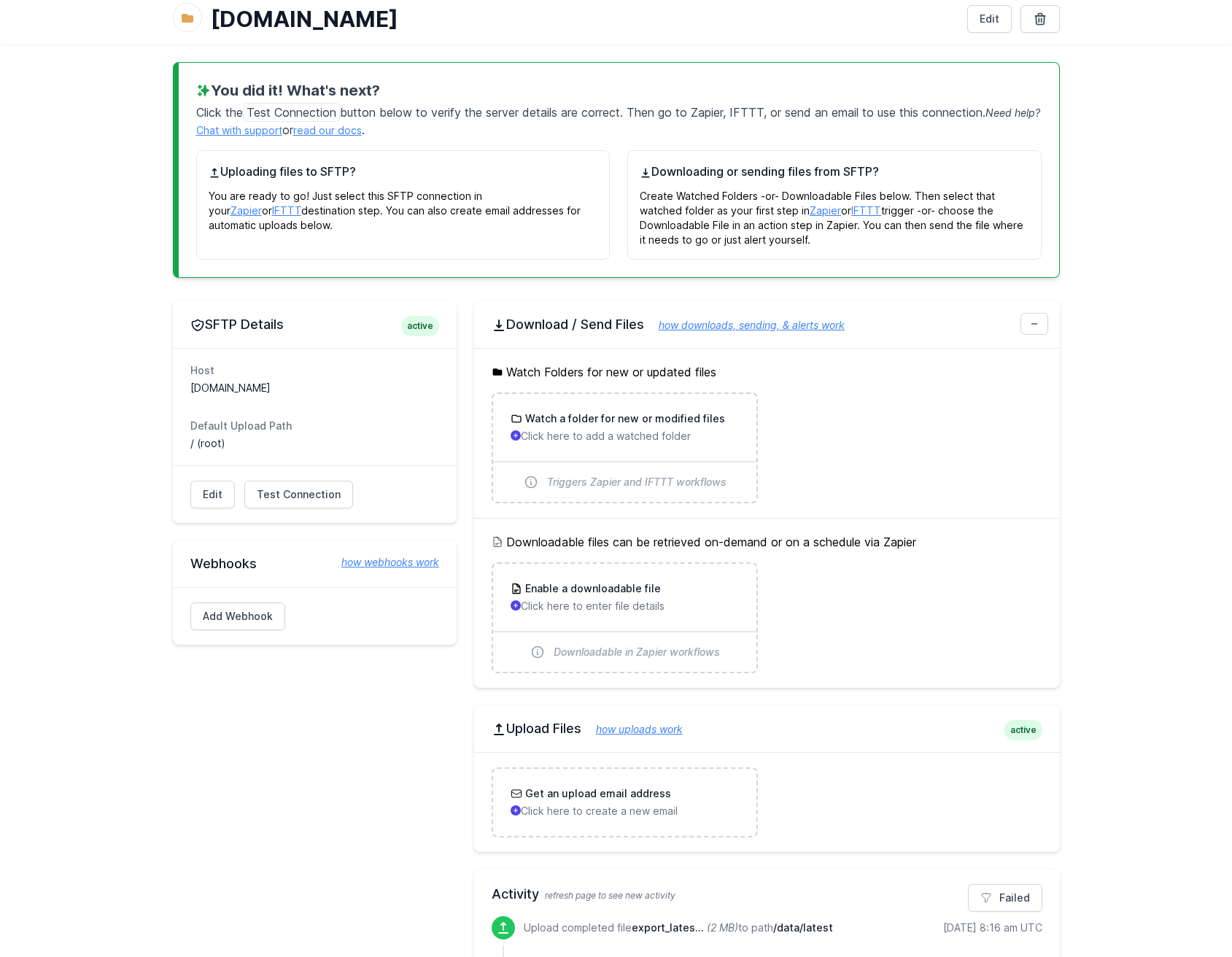
scroll to position [7, 0]
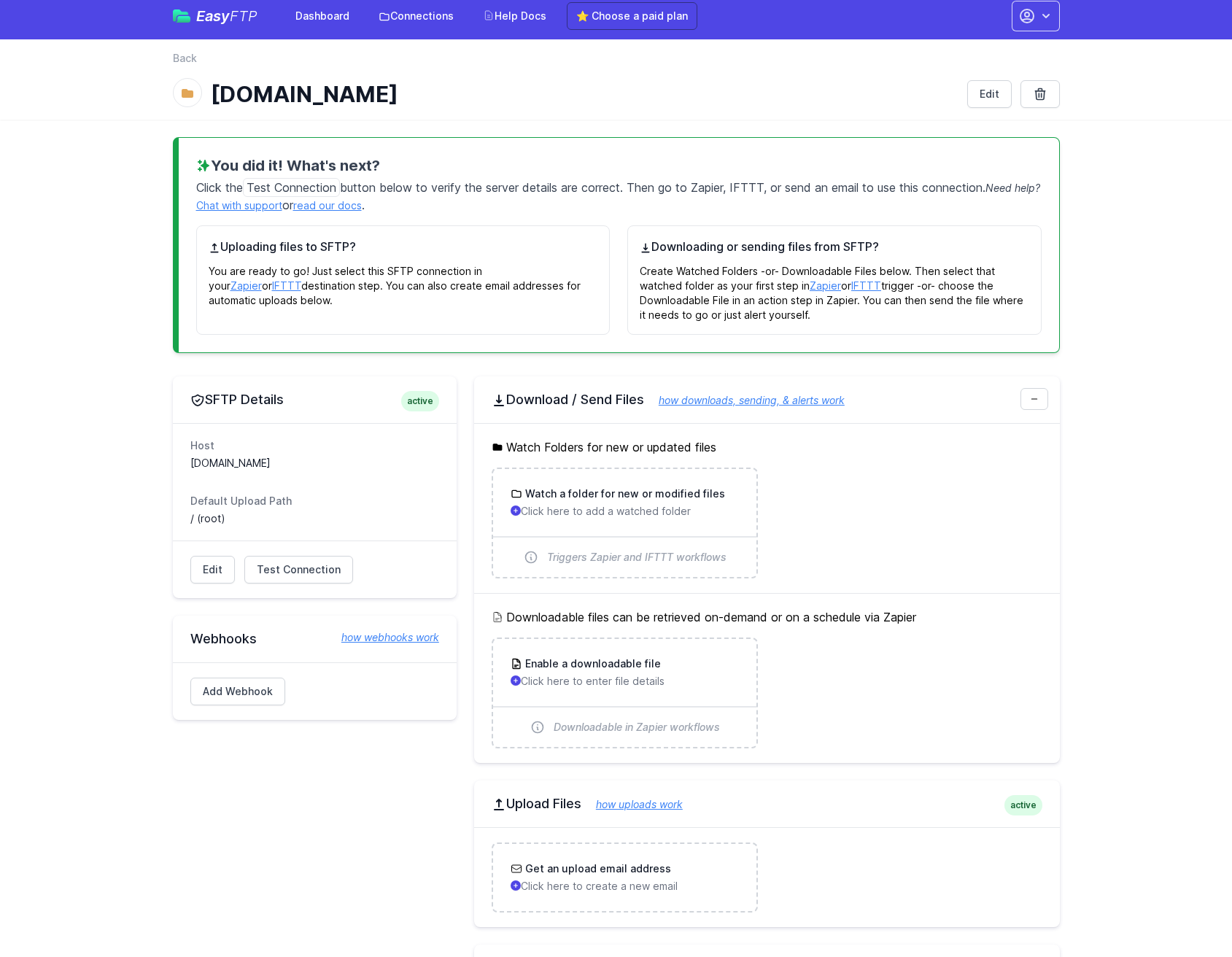
click at [871, 169] on h3 "You did it! What's next?" at bounding box center [618, 165] width 845 height 20
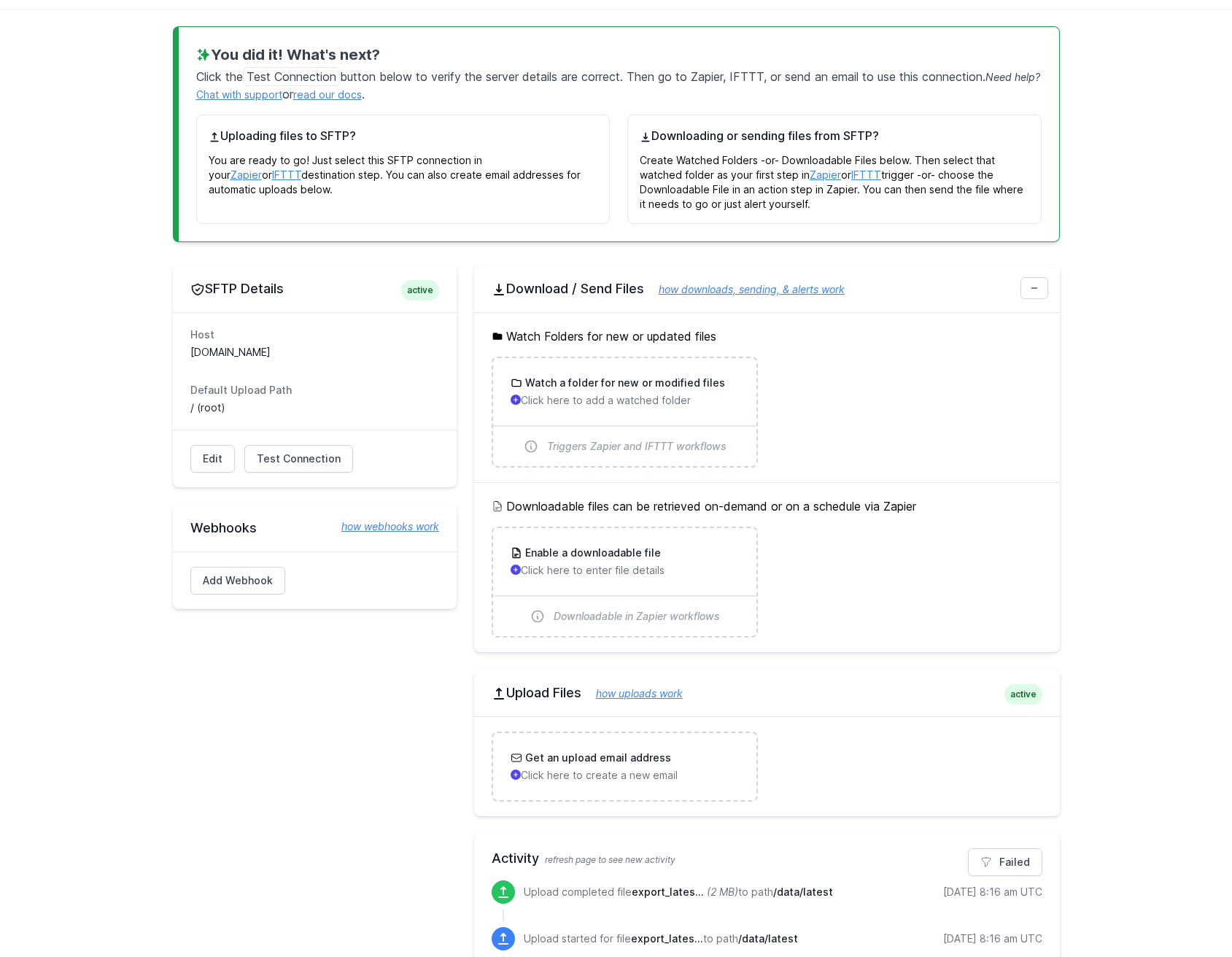
scroll to position [43, 0]
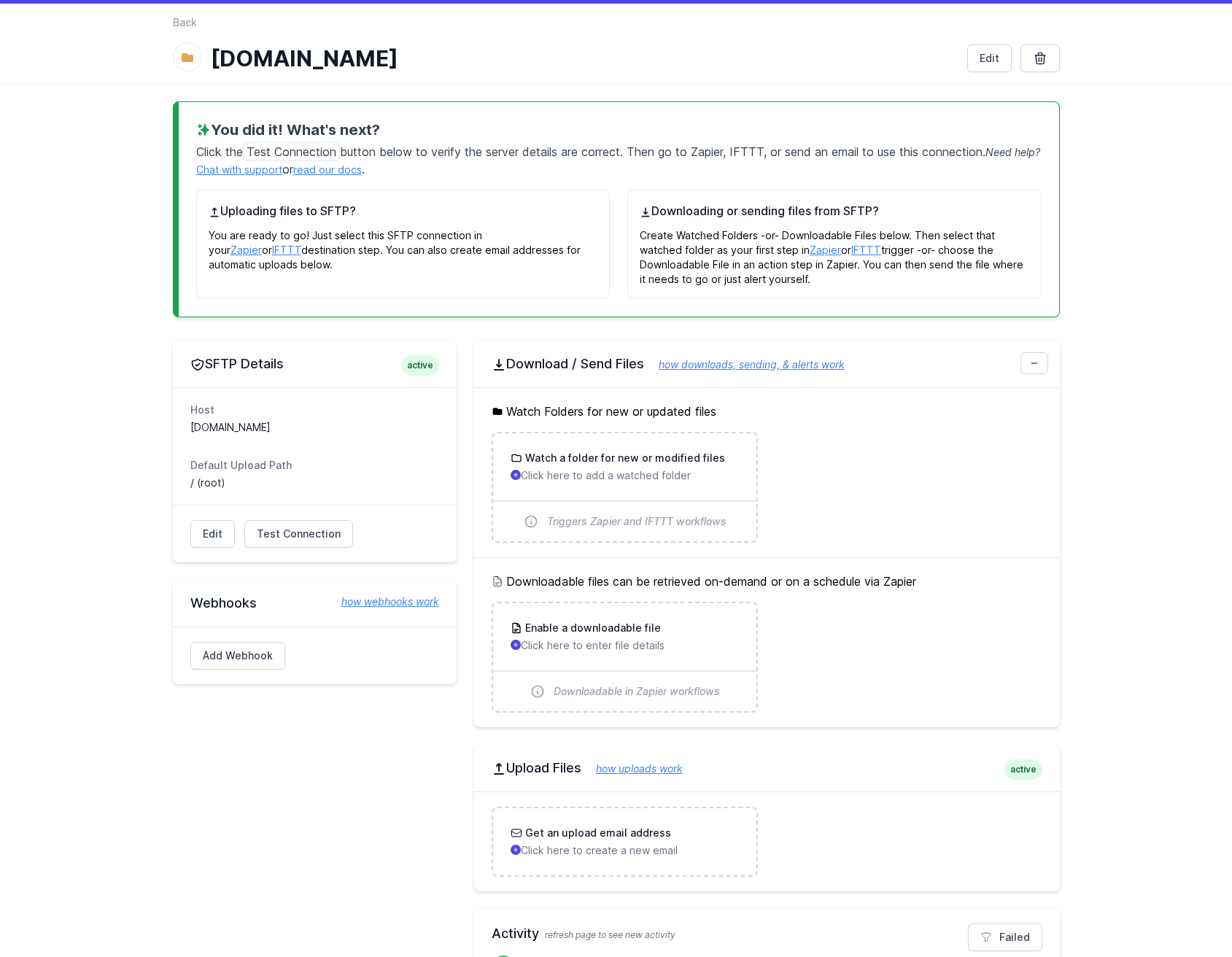
drag, startPoint x: 317, startPoint y: 430, endPoint x: 185, endPoint y: 421, distance: 132.3
click at [185, 421] on div "Host 3h10w.ftp.infomaniak.com Default Upload Path / (root)" at bounding box center [315, 446] width 284 height 117
copy dd "[DOMAIN_NAME]"
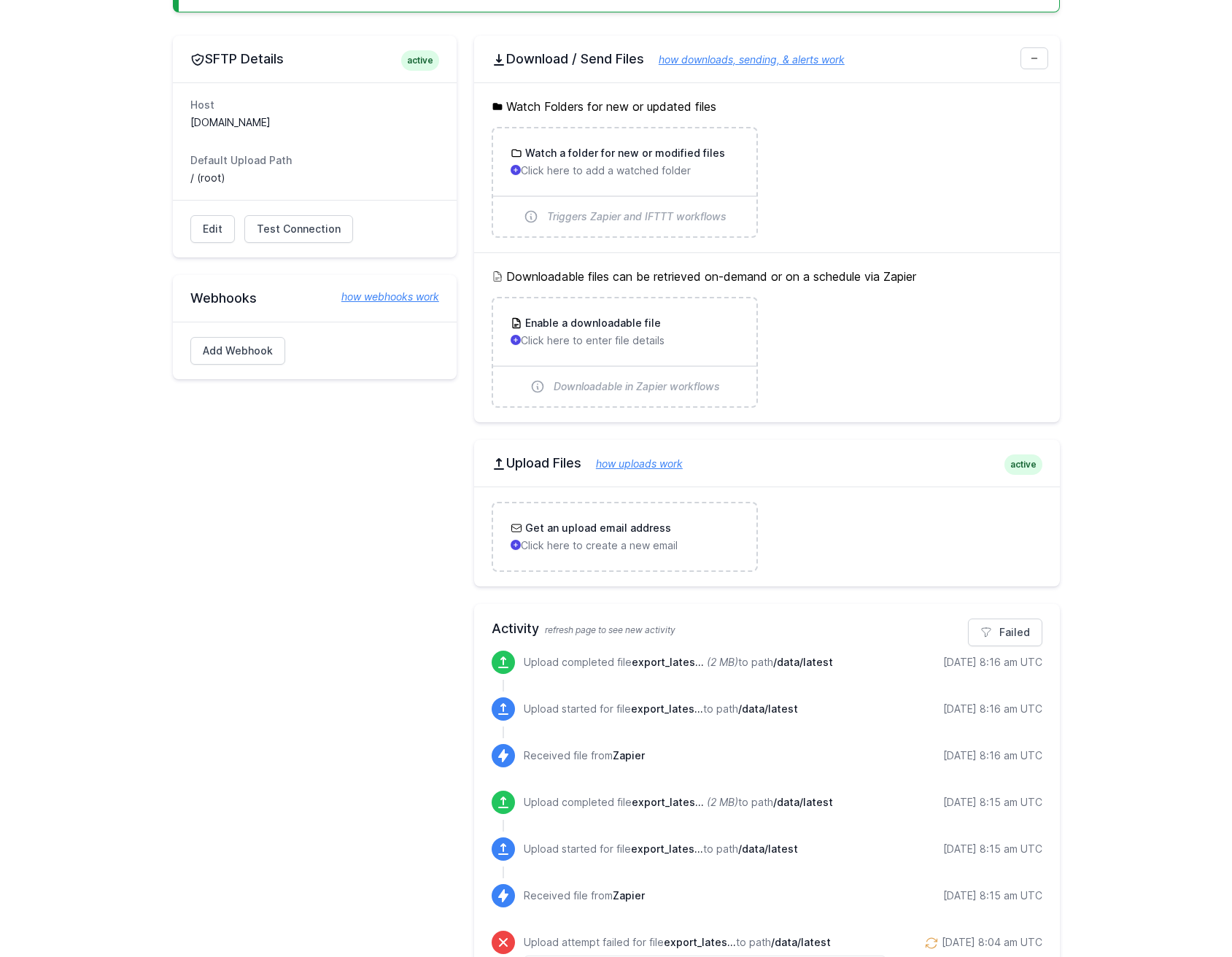
scroll to position [339, 0]
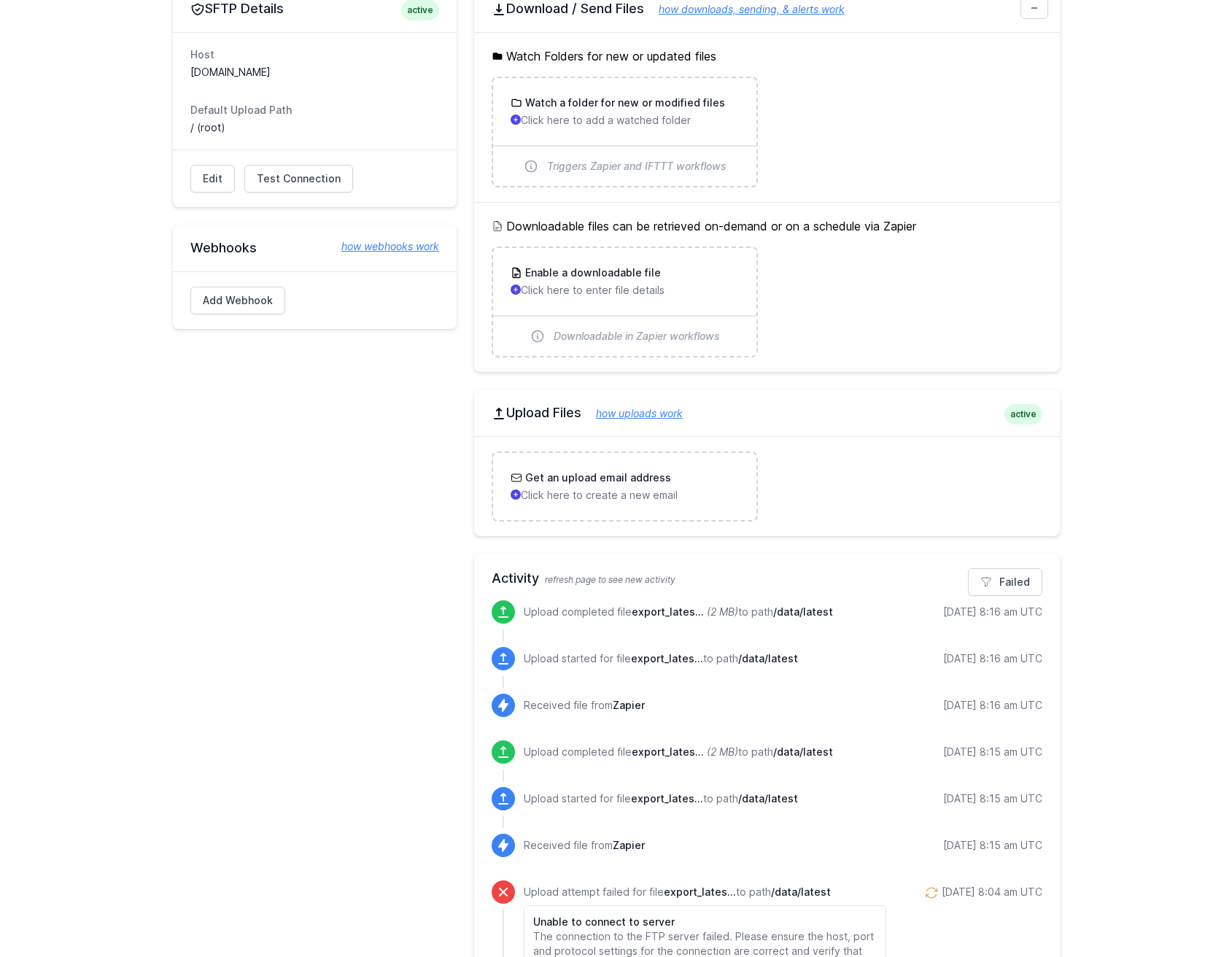
scroll to position [622, 0]
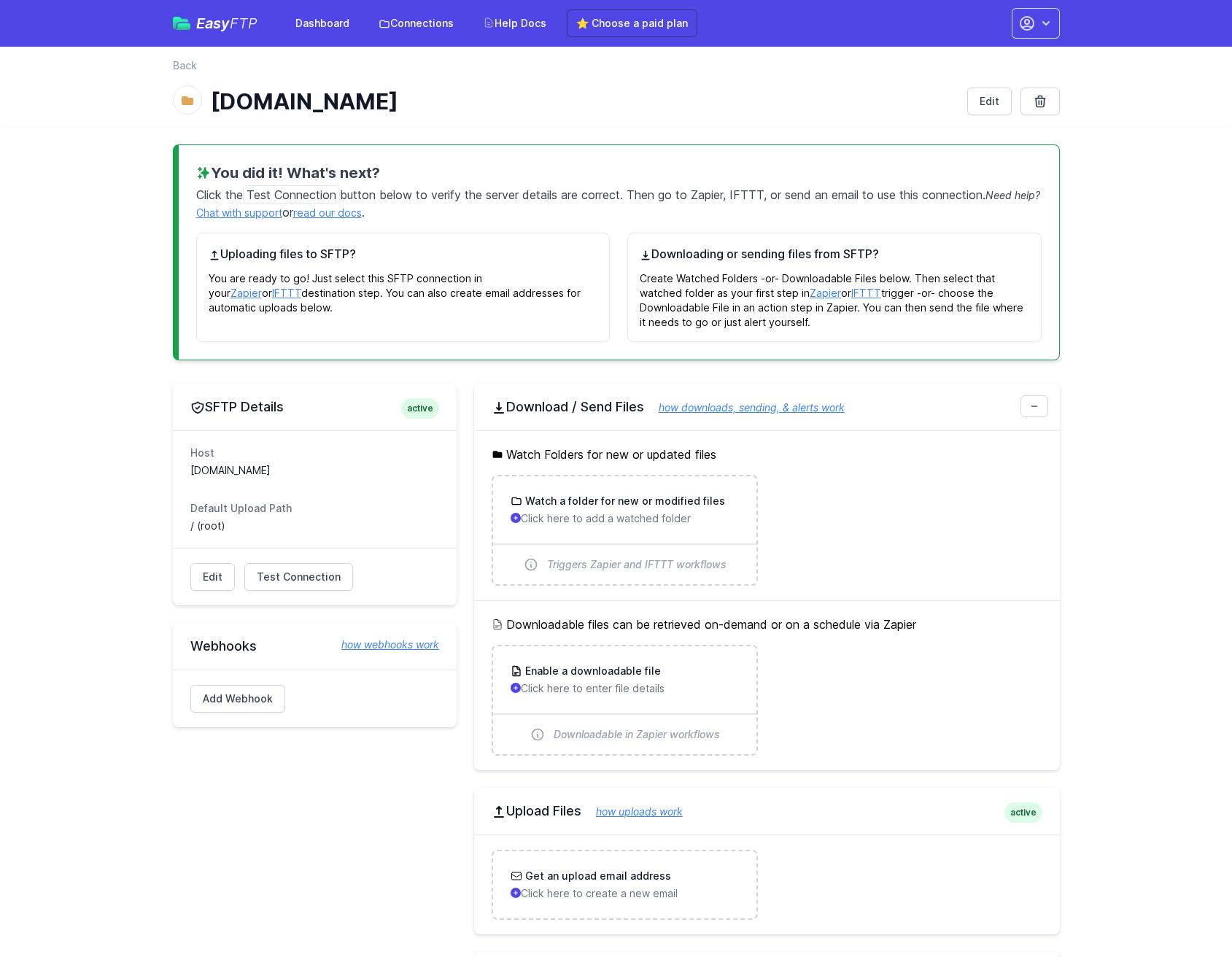
scroll to position [622, 0]
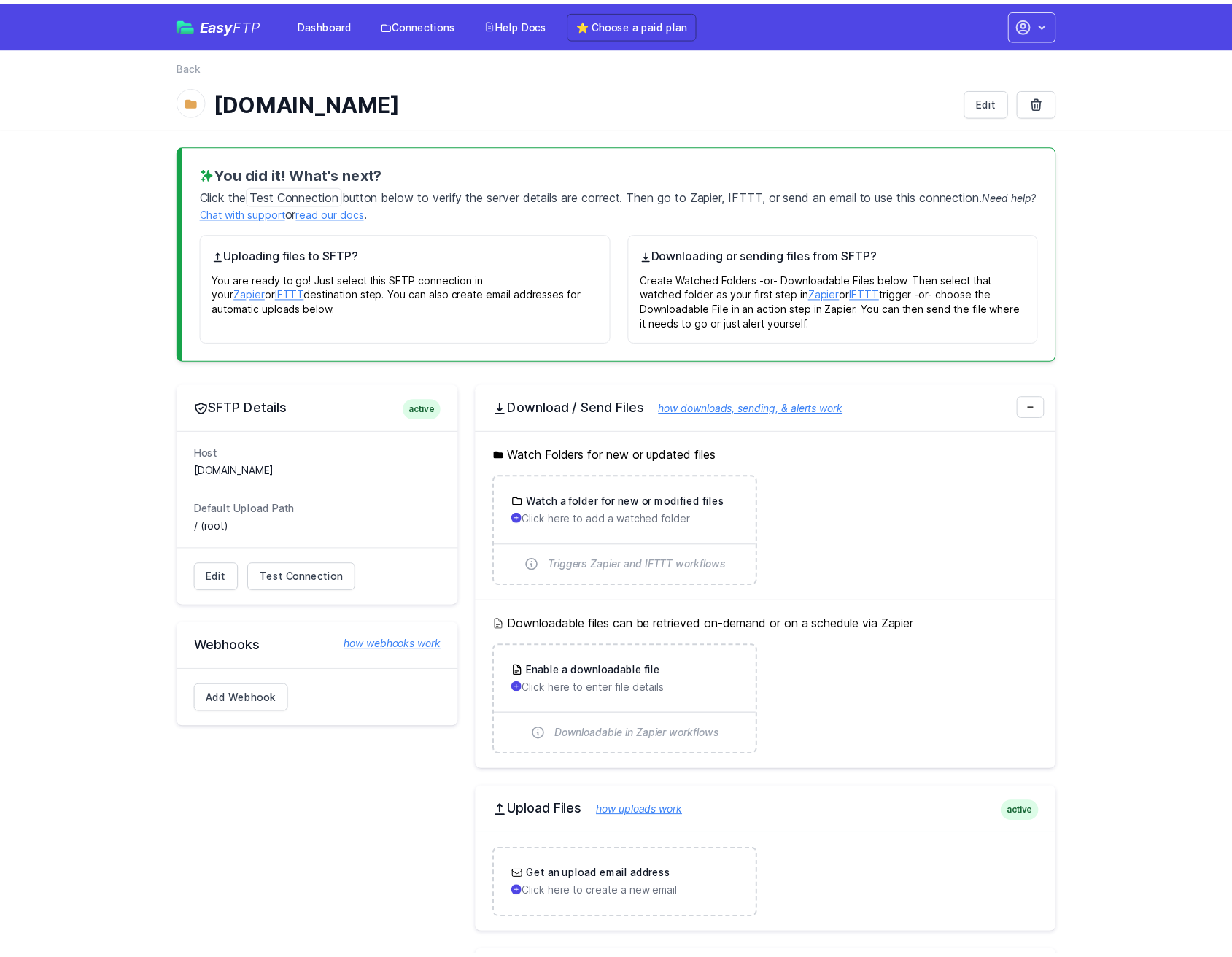
scroll to position [622, 0]
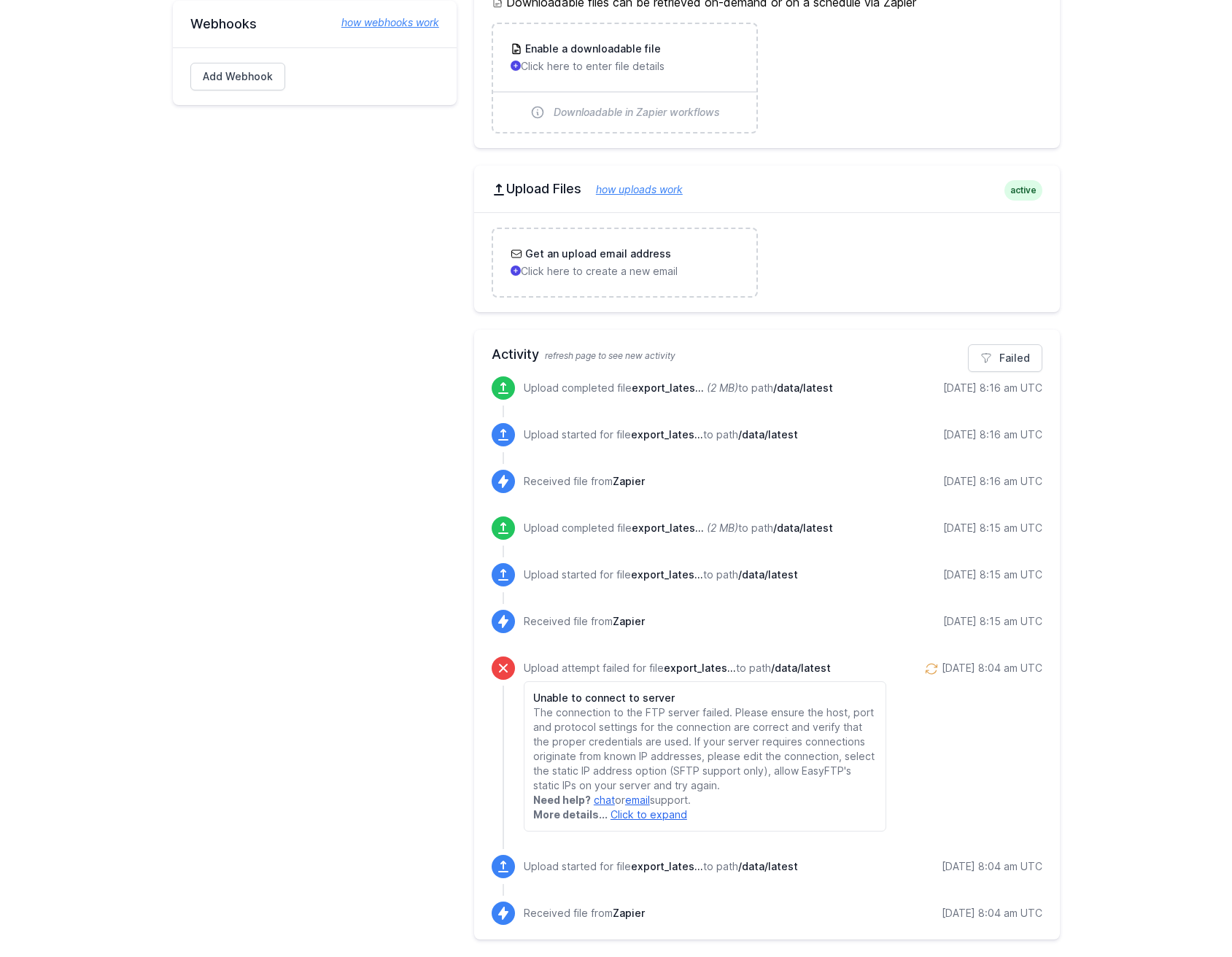
scroll to position [548, 0]
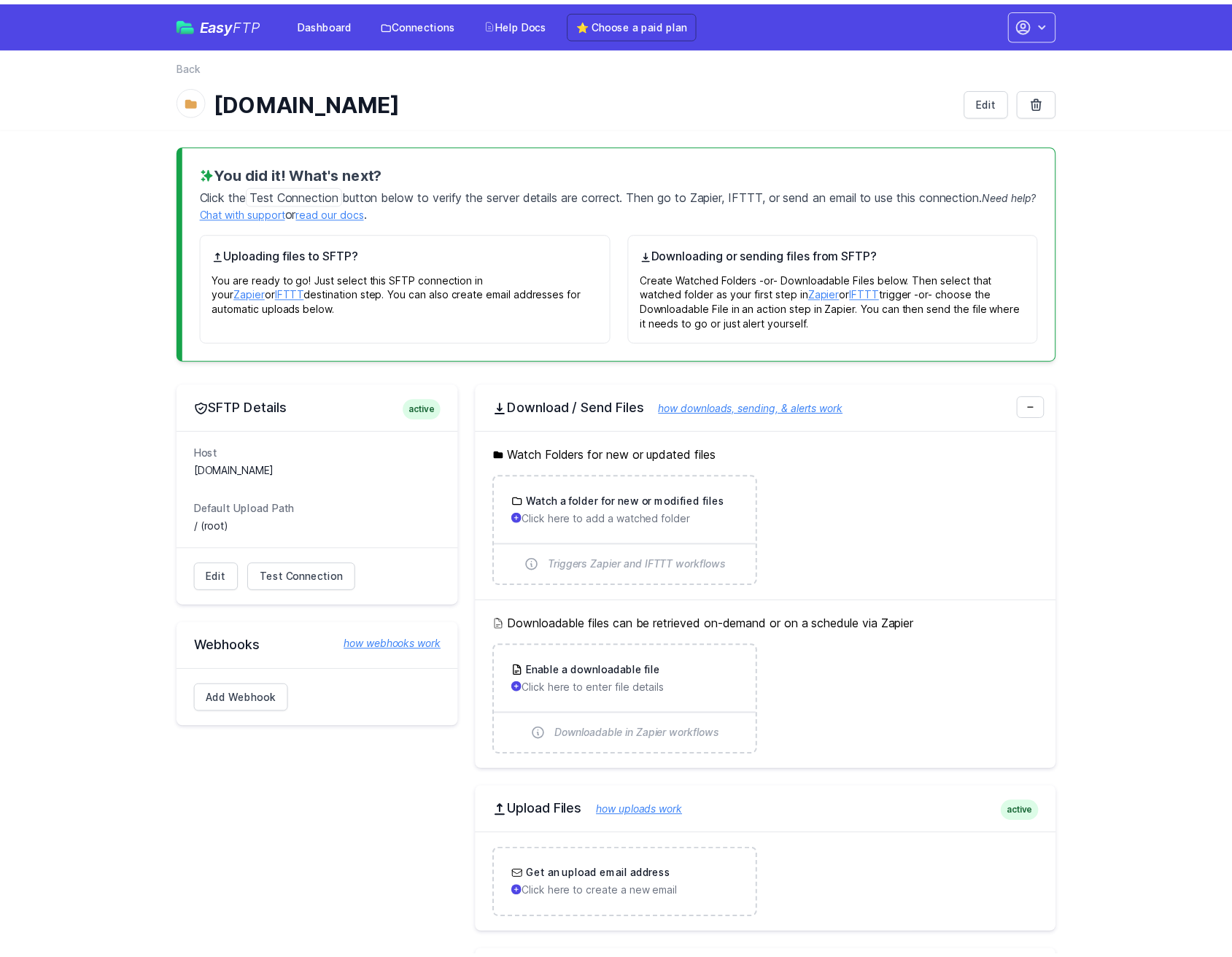
scroll to position [548, 0]
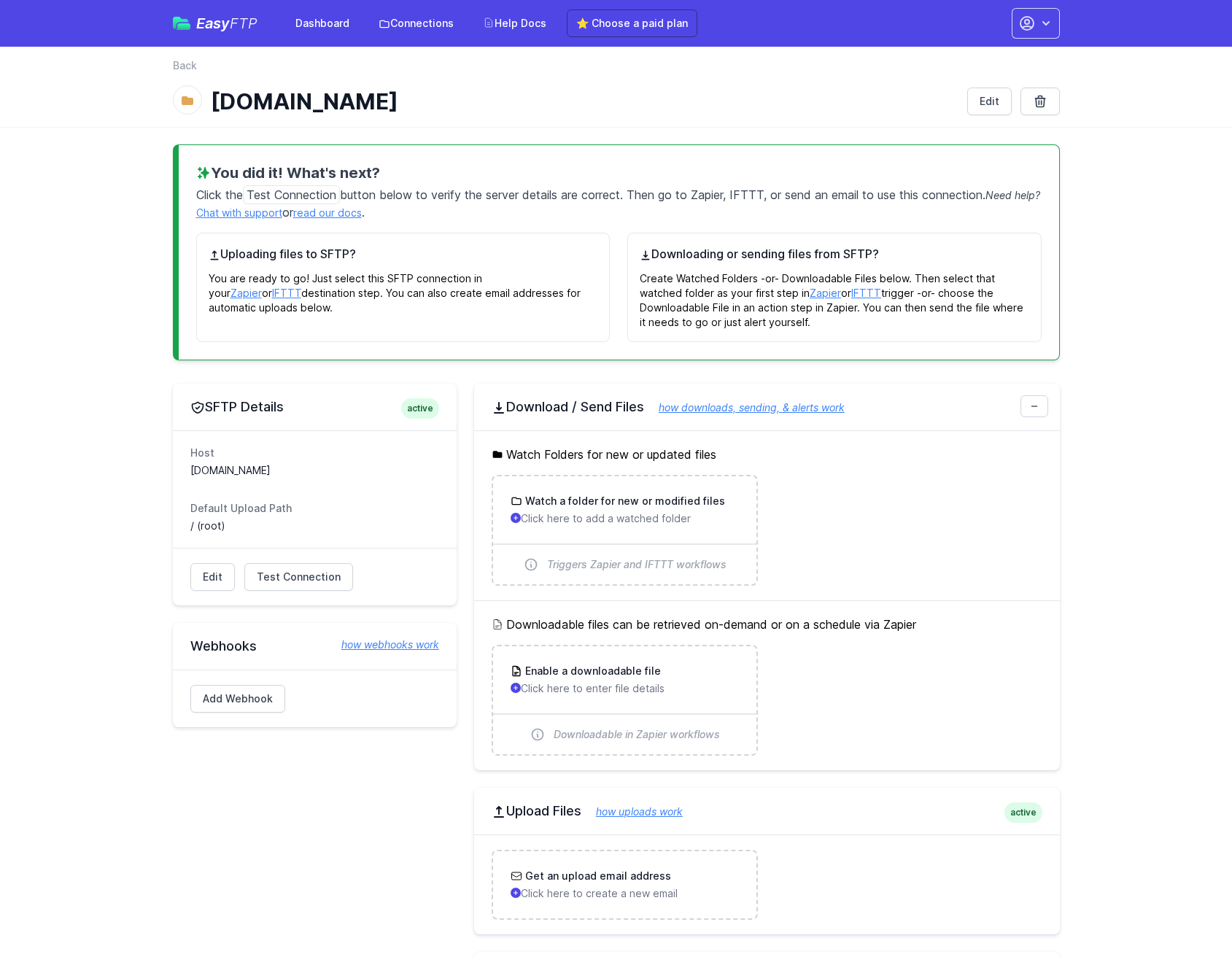
scroll to position [548, 0]
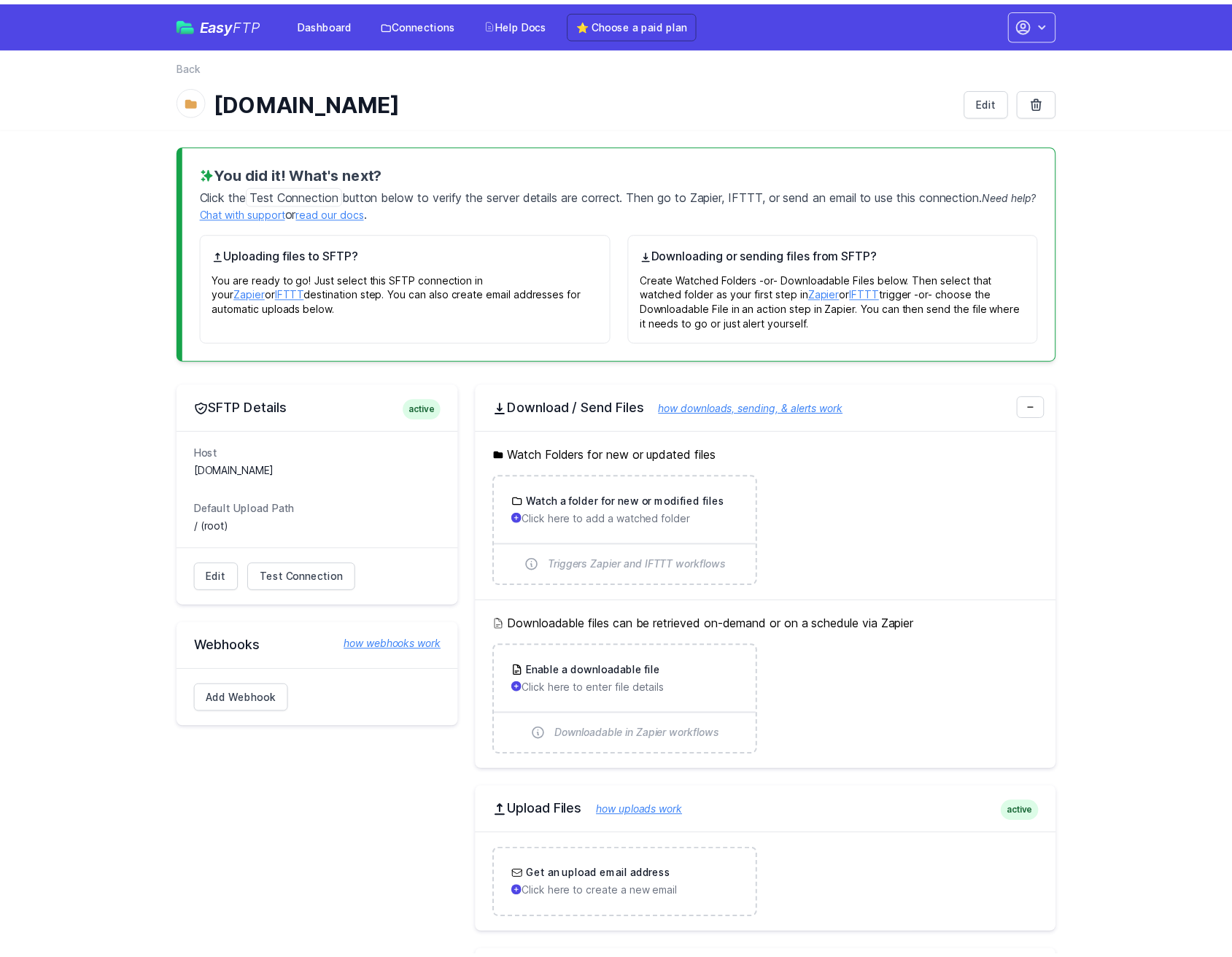
scroll to position [548, 0]
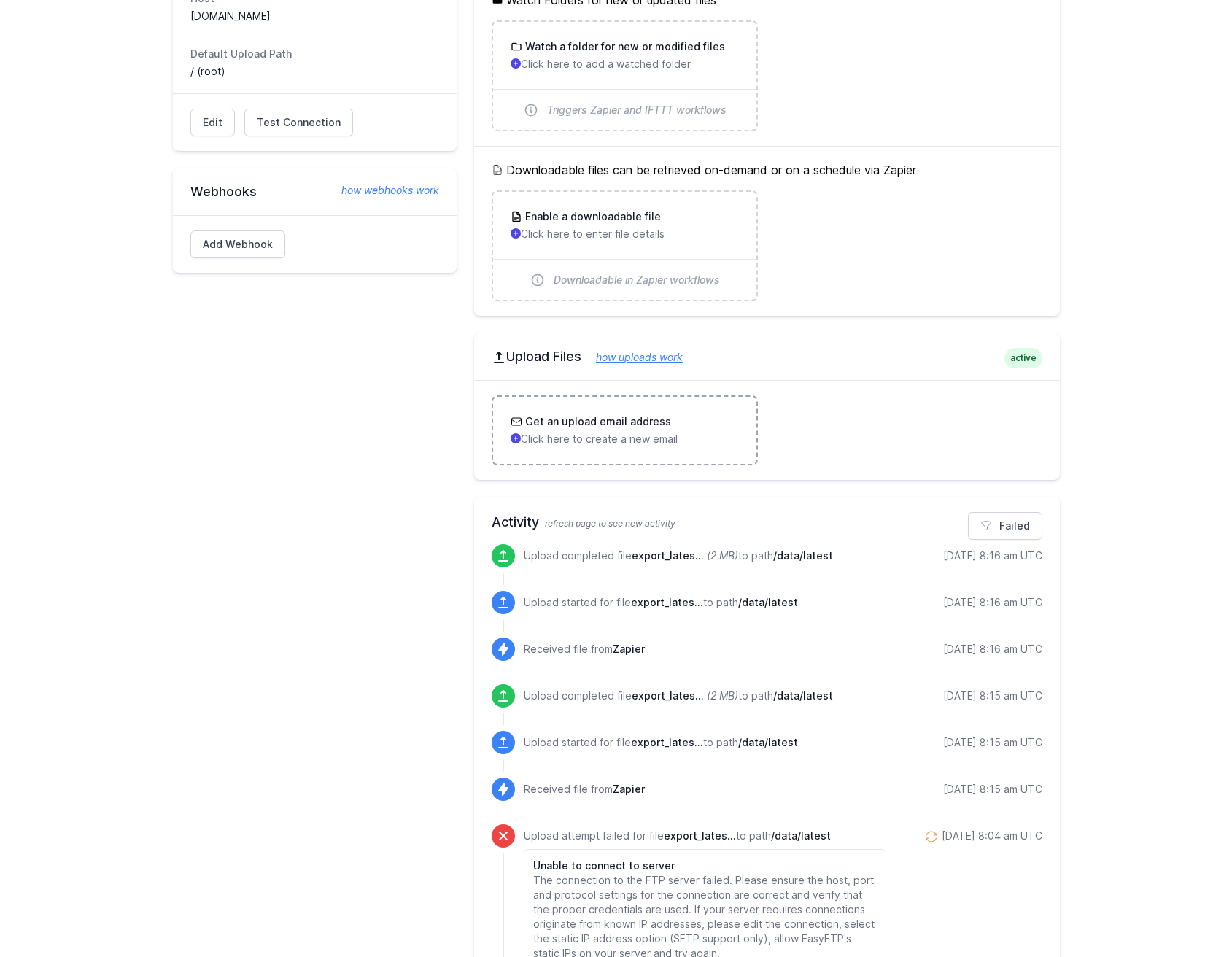
scroll to position [622, 0]
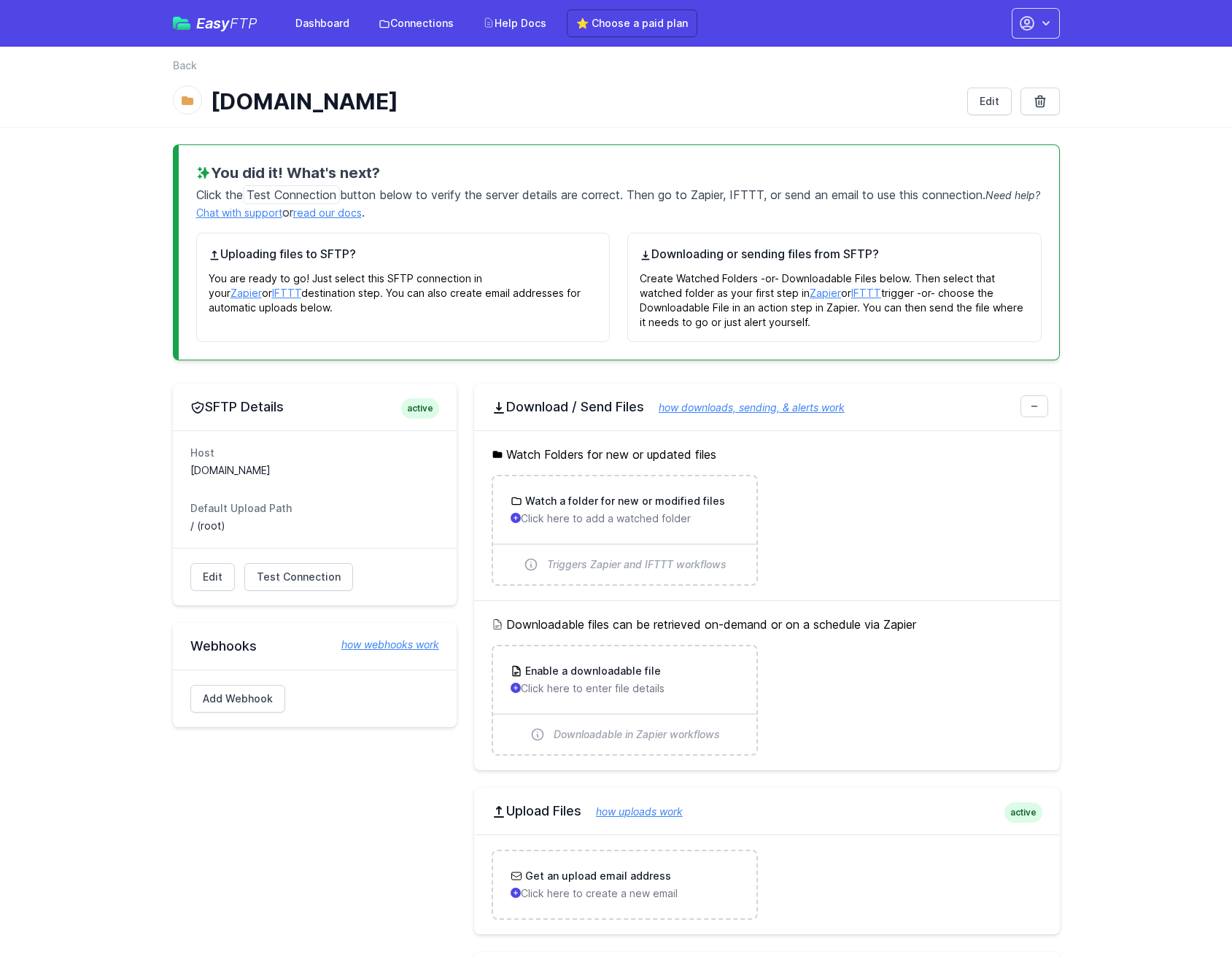
scroll to position [622, 0]
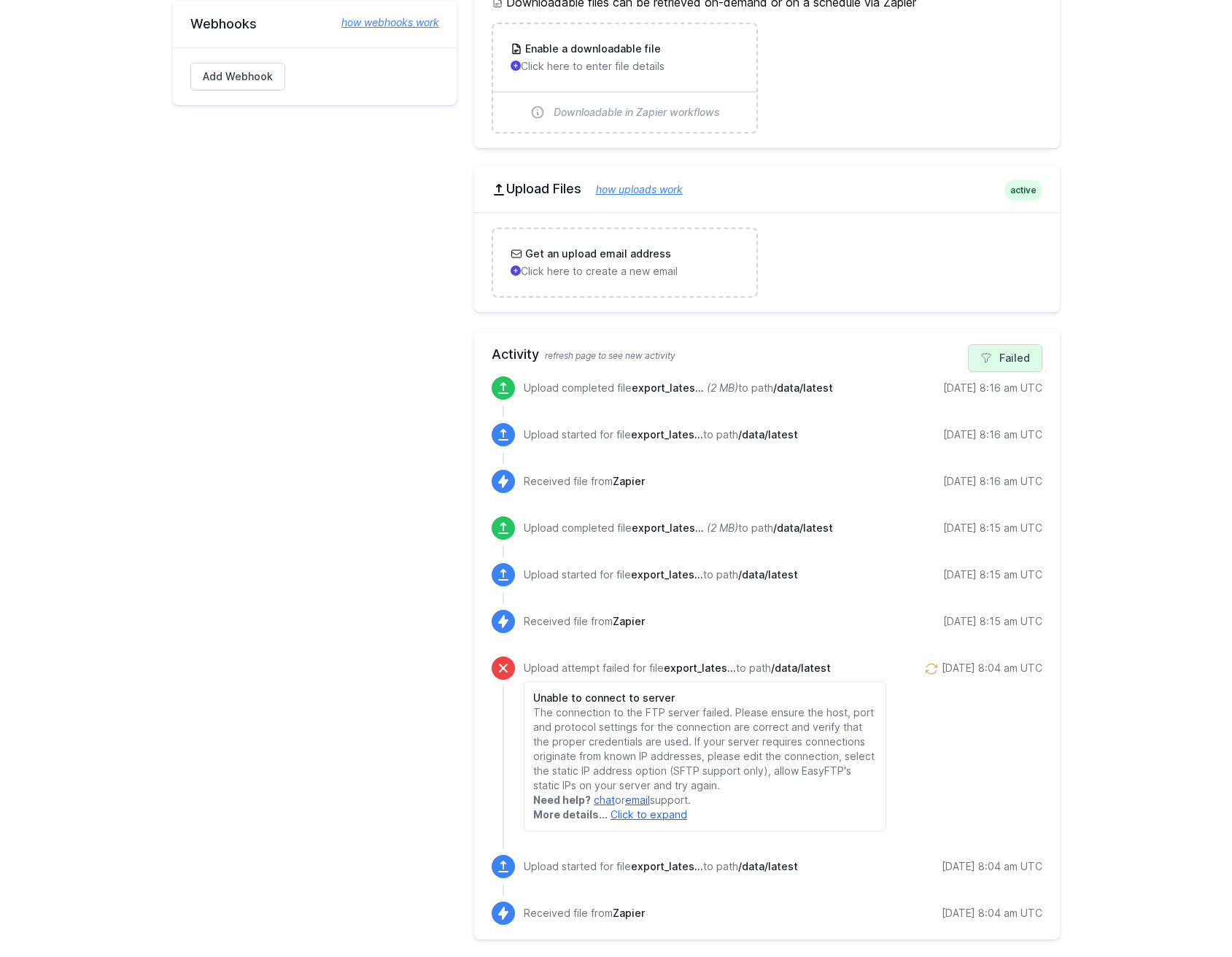
click at [1019, 353] on link "Failed" at bounding box center [1005, 358] width 74 height 28
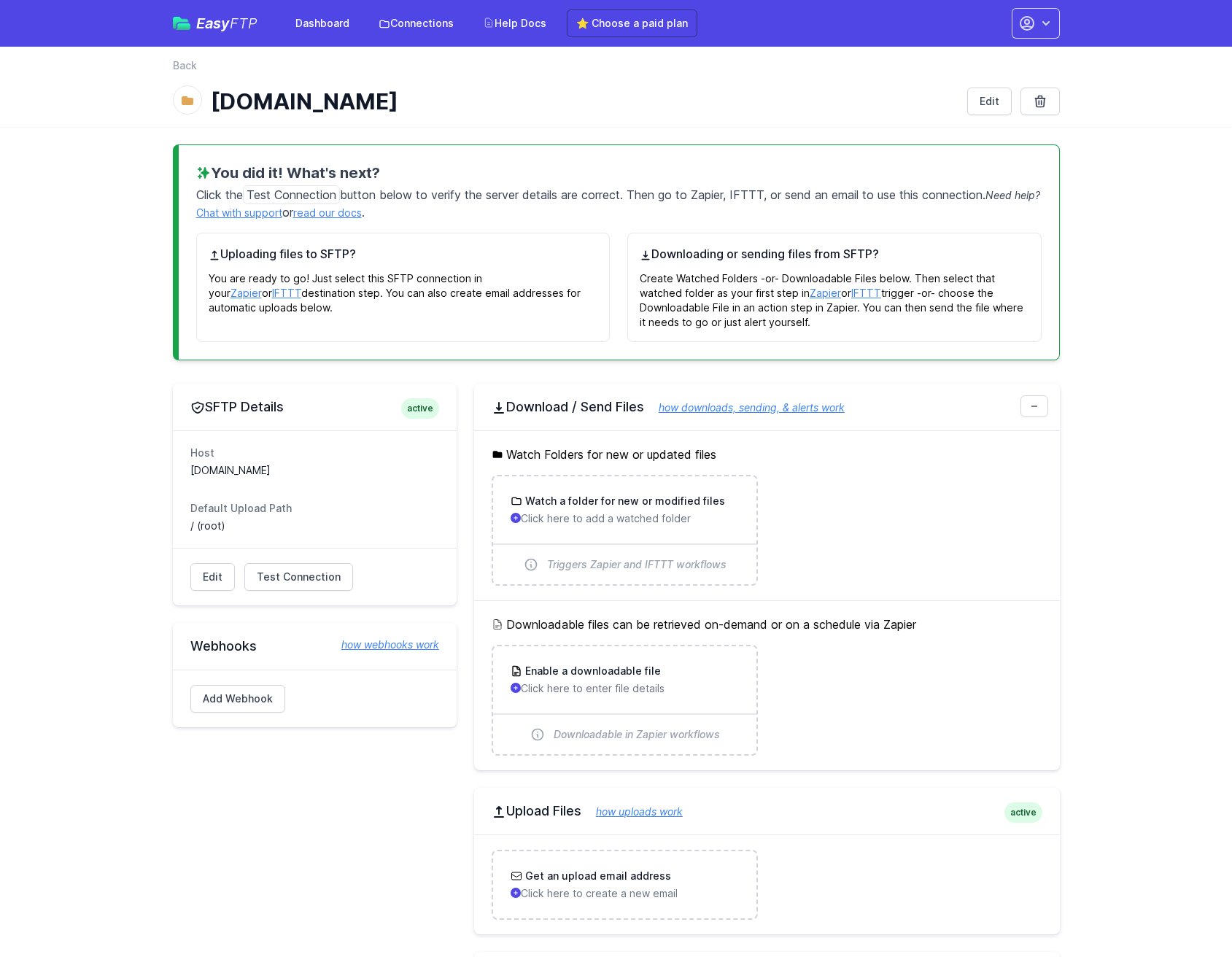
scroll to position [342, 0]
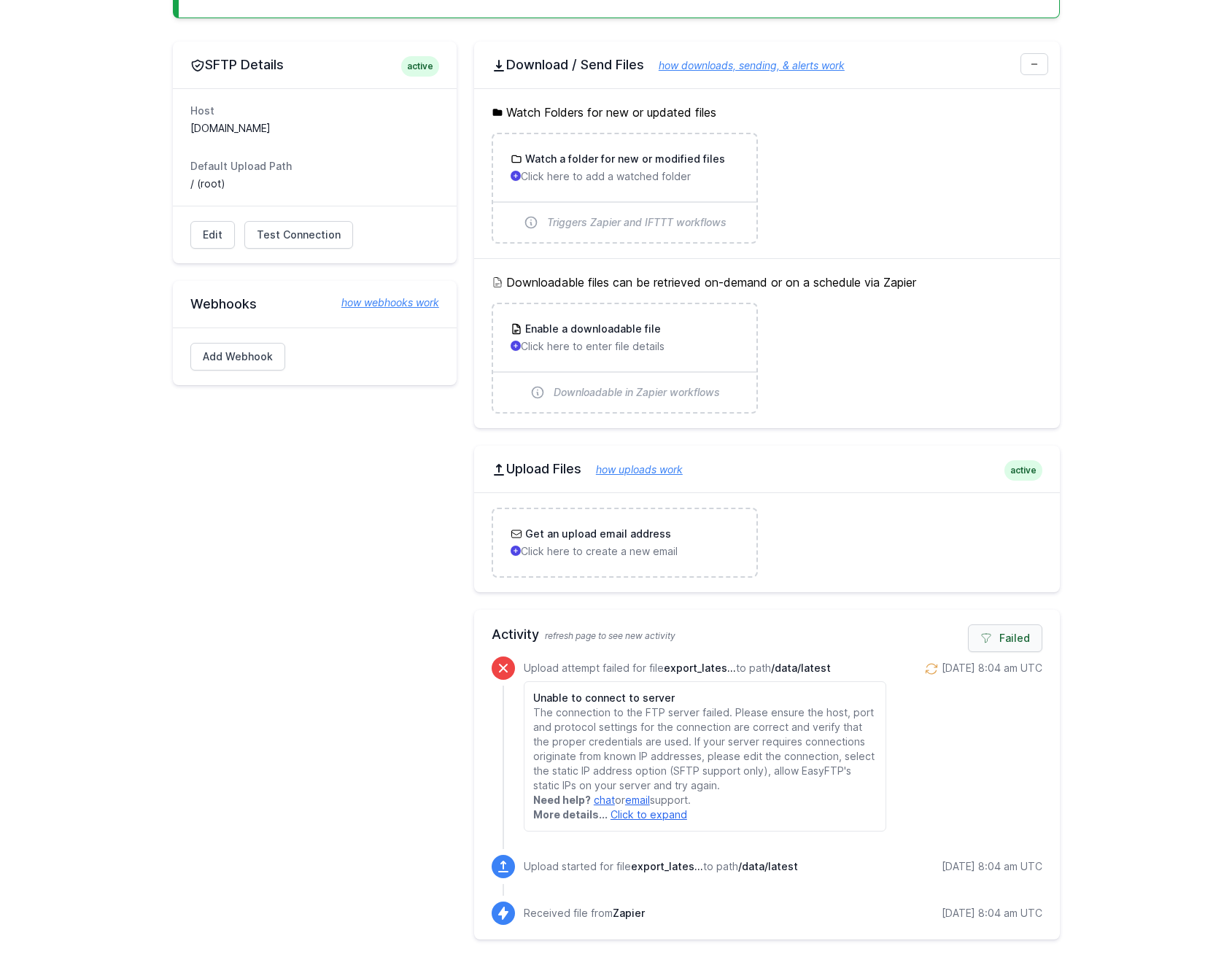
click at [983, 631] on link "Failed" at bounding box center [1005, 638] width 74 height 28
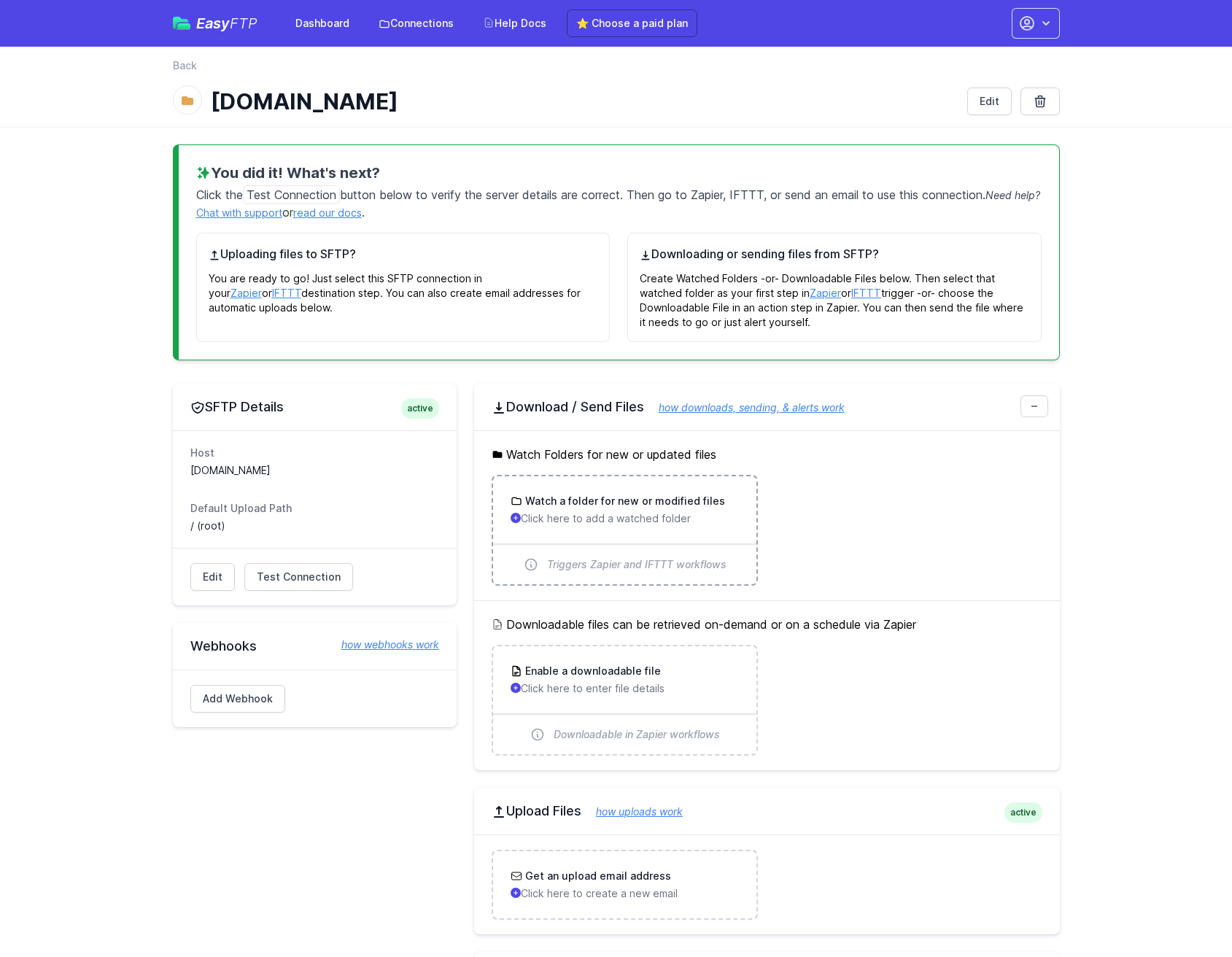
scroll to position [8, 0]
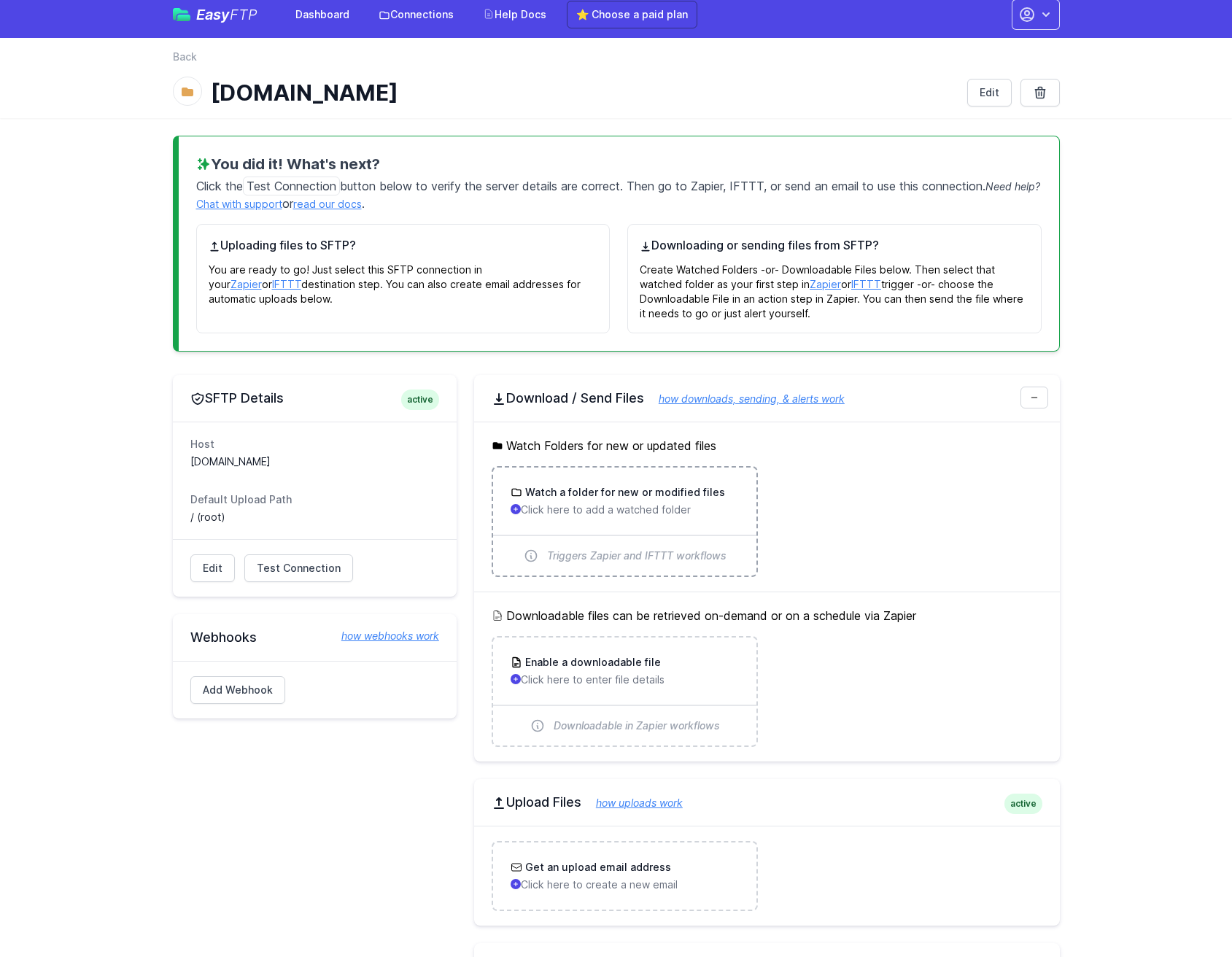
click at [635, 513] on p "Click here to add a watched folder" at bounding box center [625, 509] width 228 height 15
click at [1034, 395] on icon at bounding box center [1034, 397] width 8 height 8
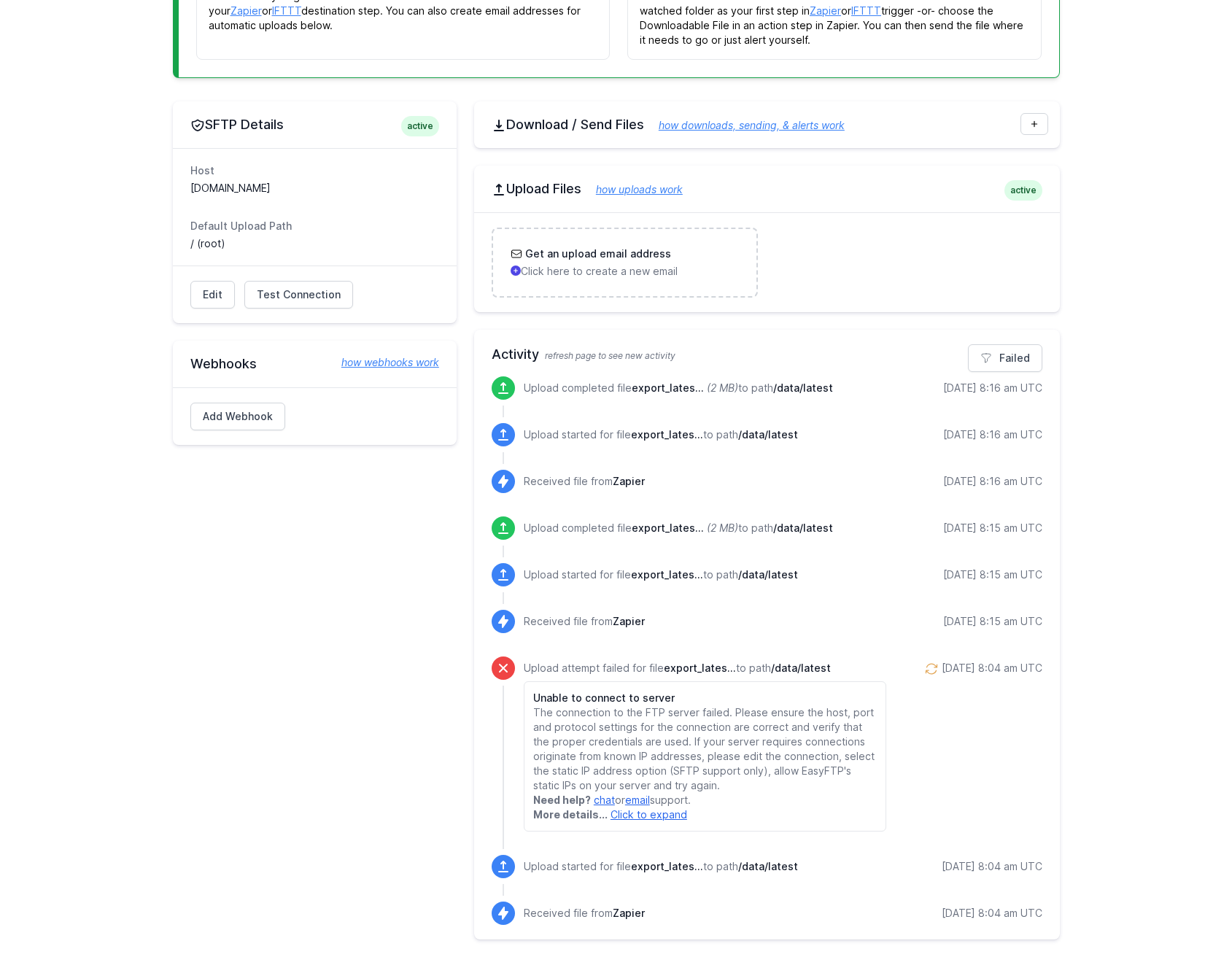
scroll to position [0, 0]
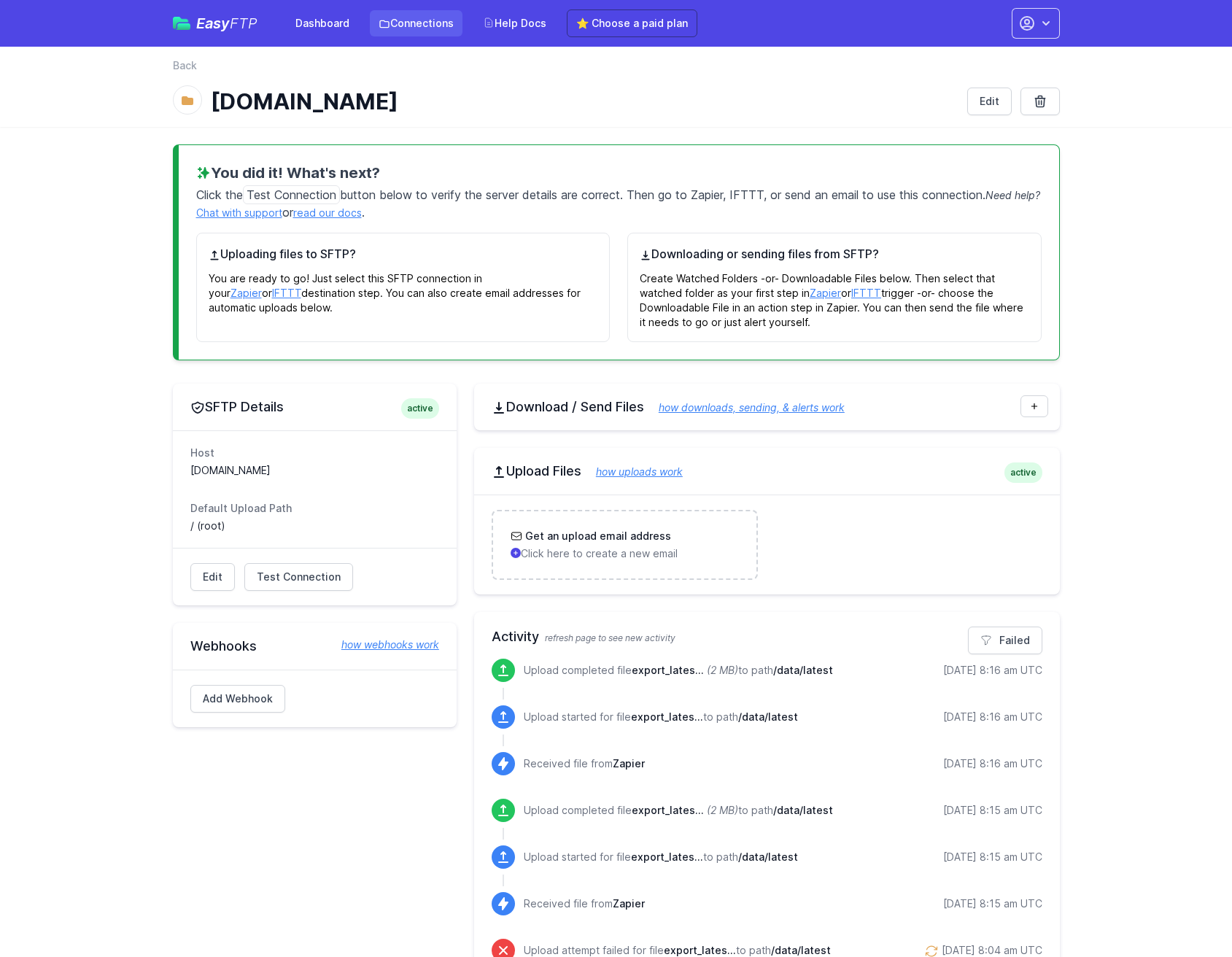
click at [406, 21] on link "Connections" at bounding box center [416, 23] width 93 height 26
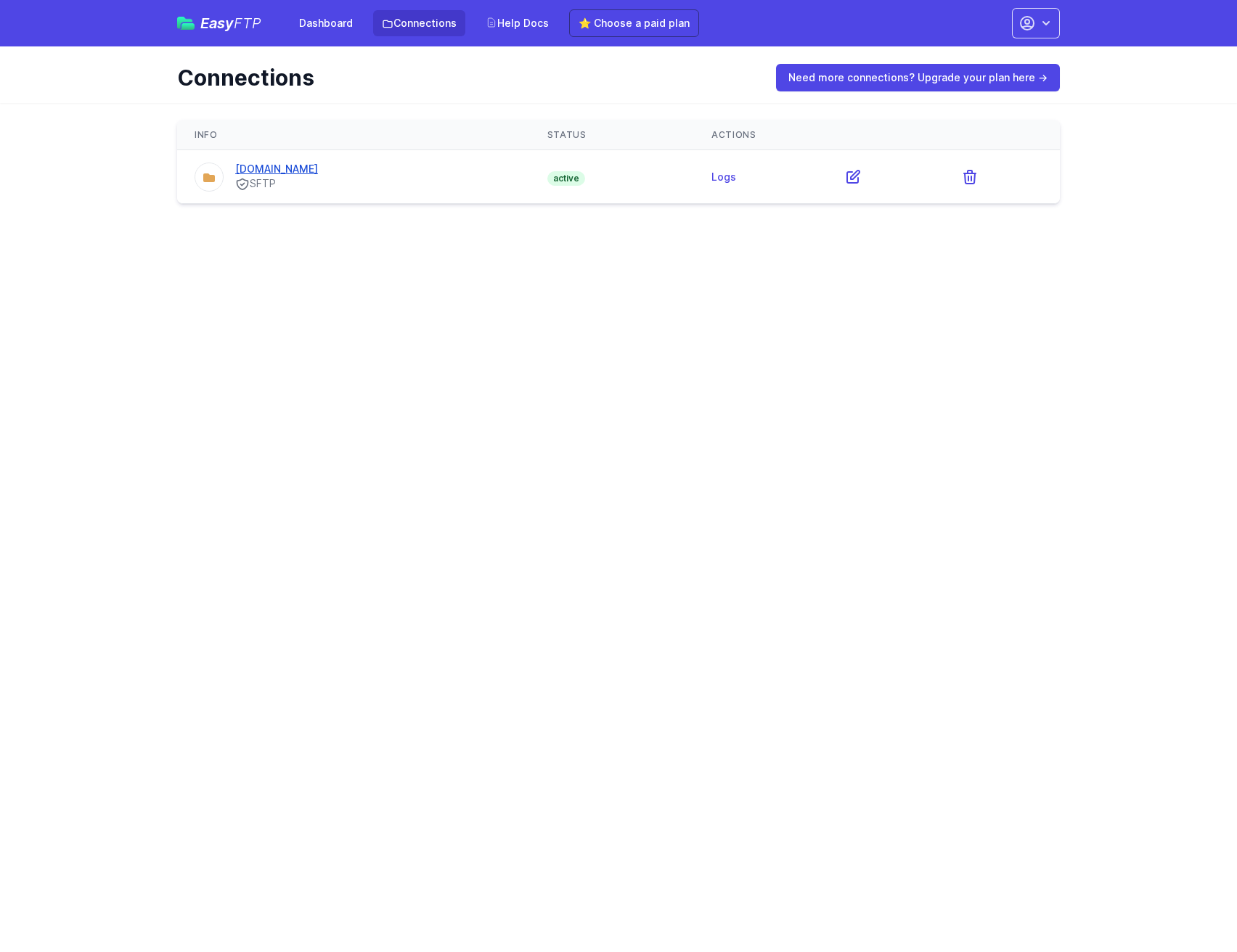
click at [318, 174] on link "[DOMAIN_NAME]" at bounding box center [276, 169] width 83 height 12
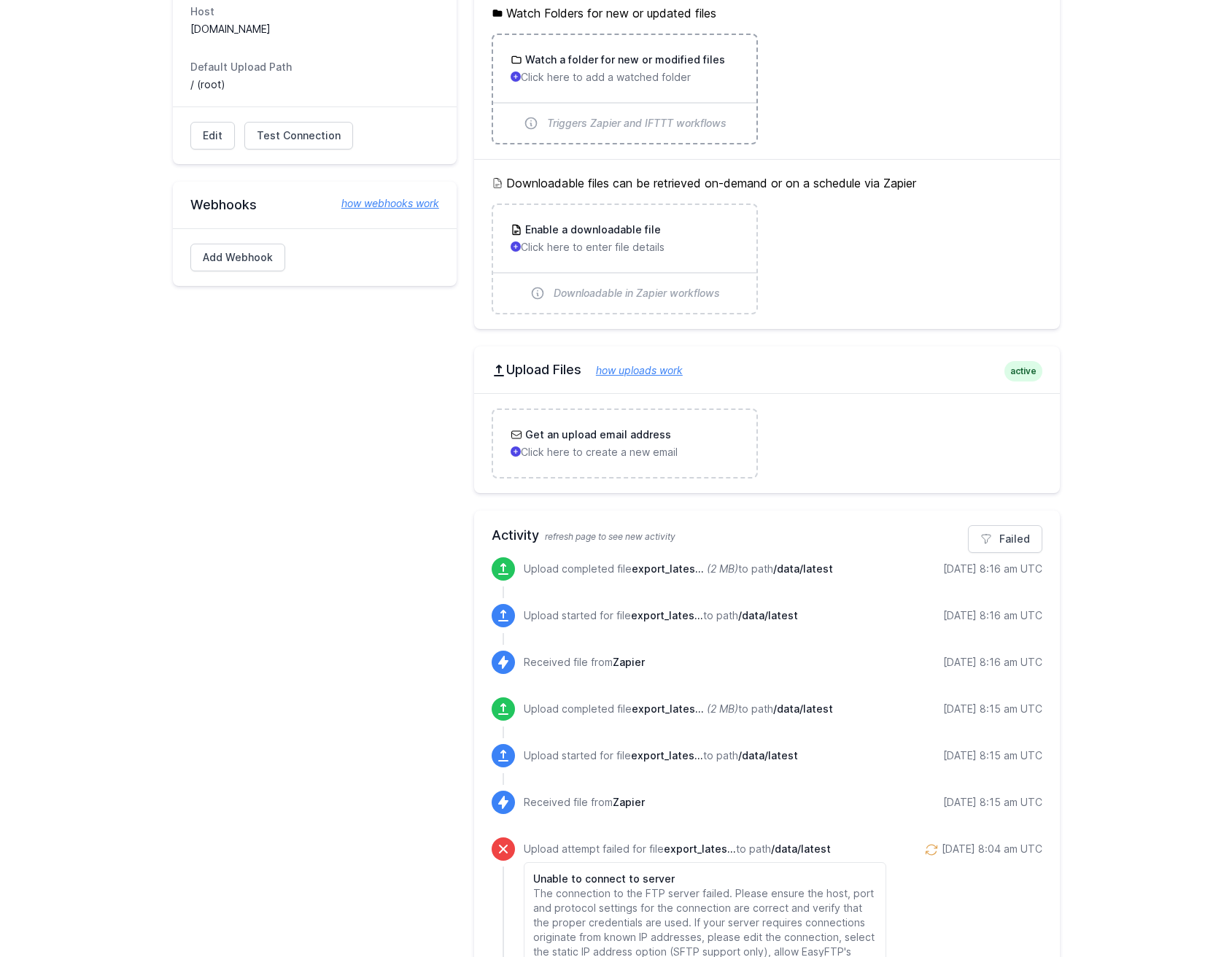
scroll to position [592, 0]
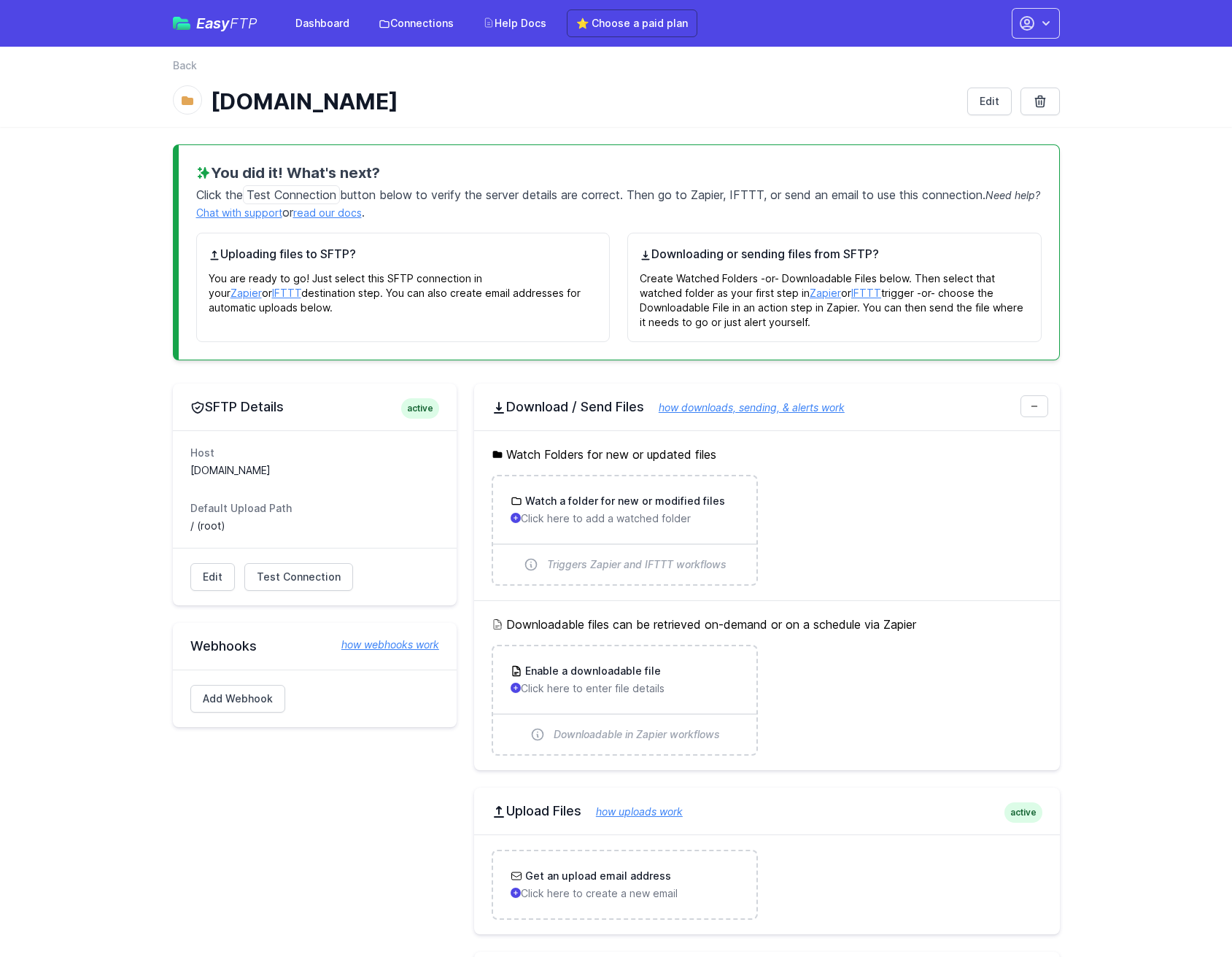
scroll to position [592, 0]
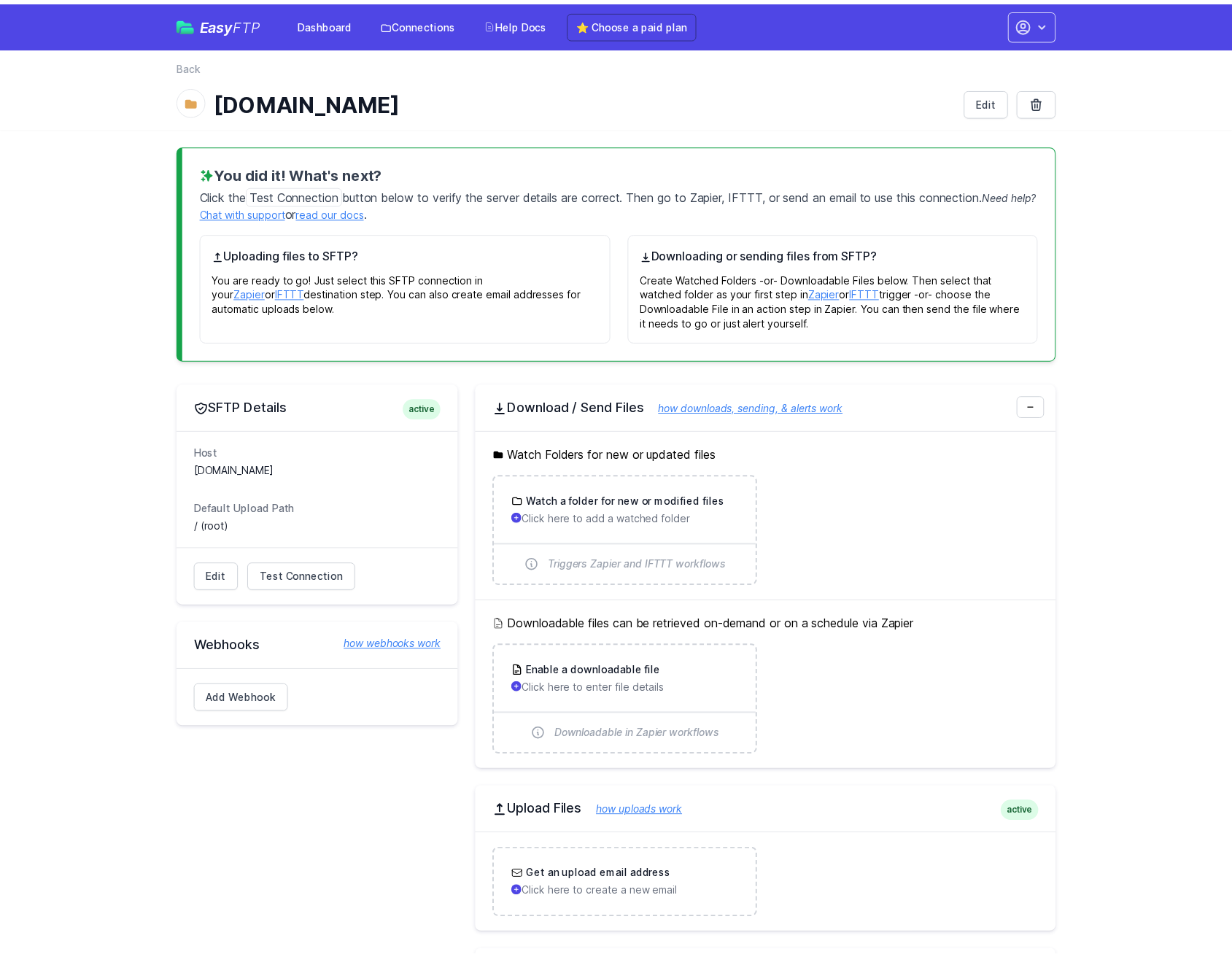
scroll to position [592, 0]
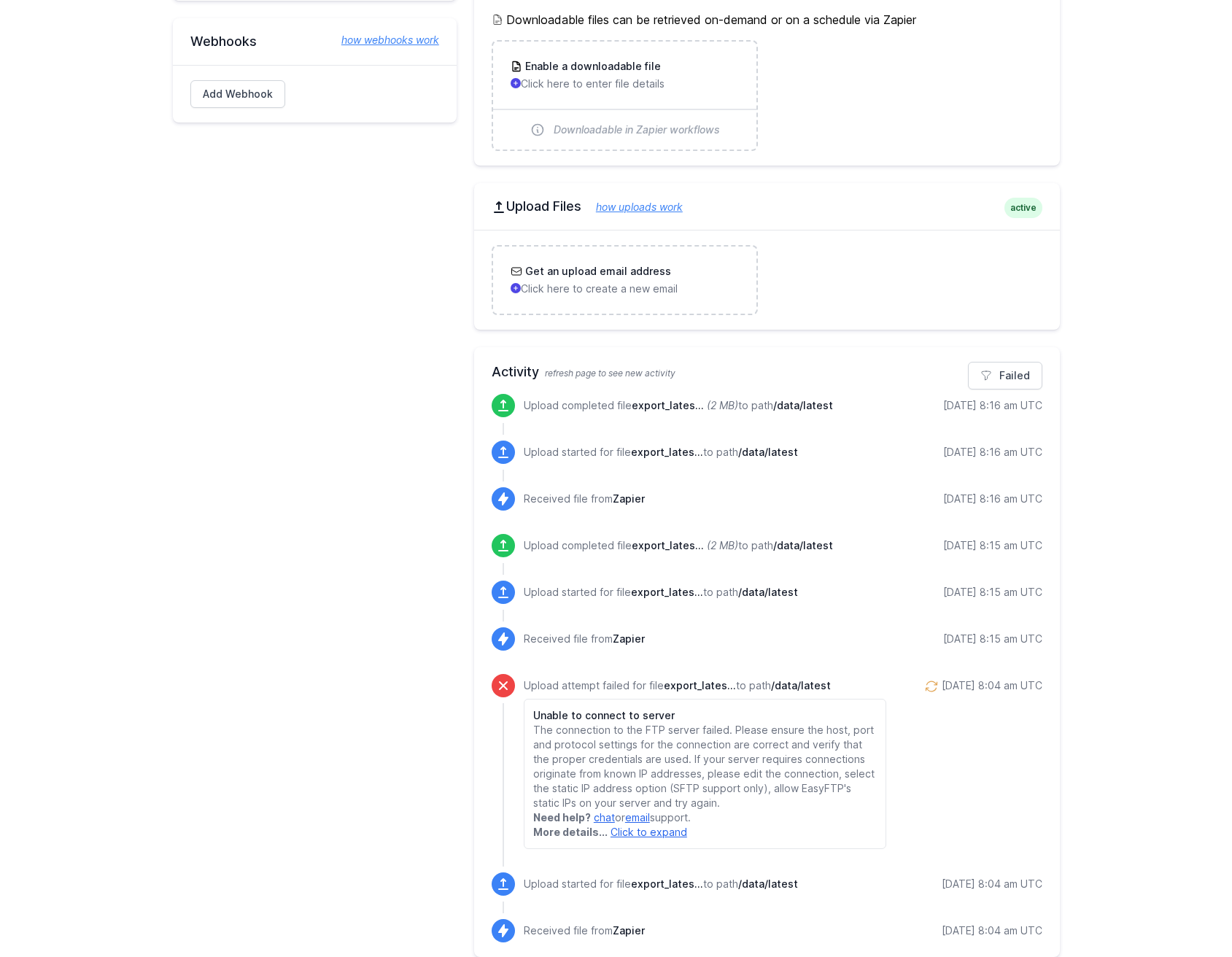
scroll to position [622, 0]
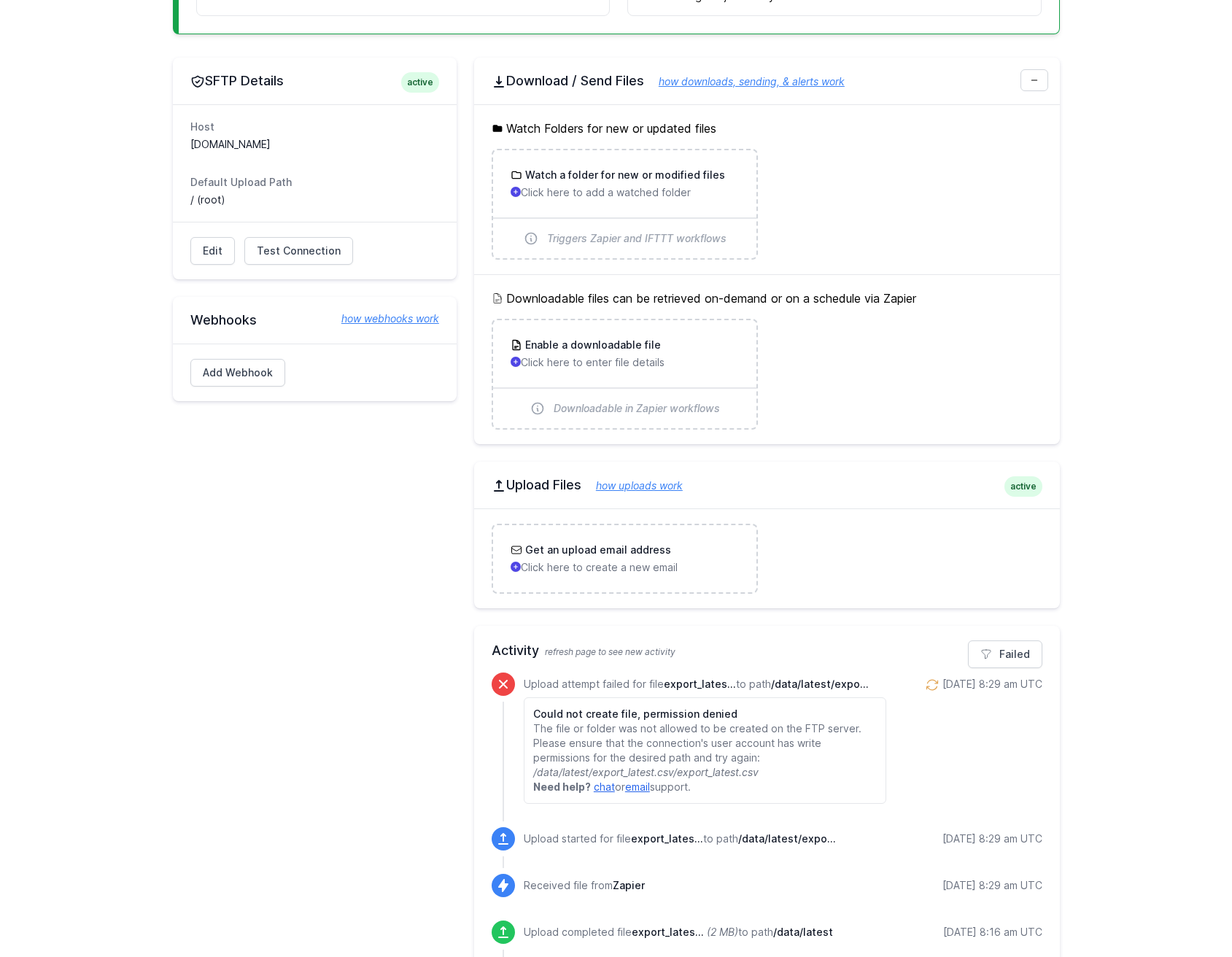
scroll to position [336, 0]
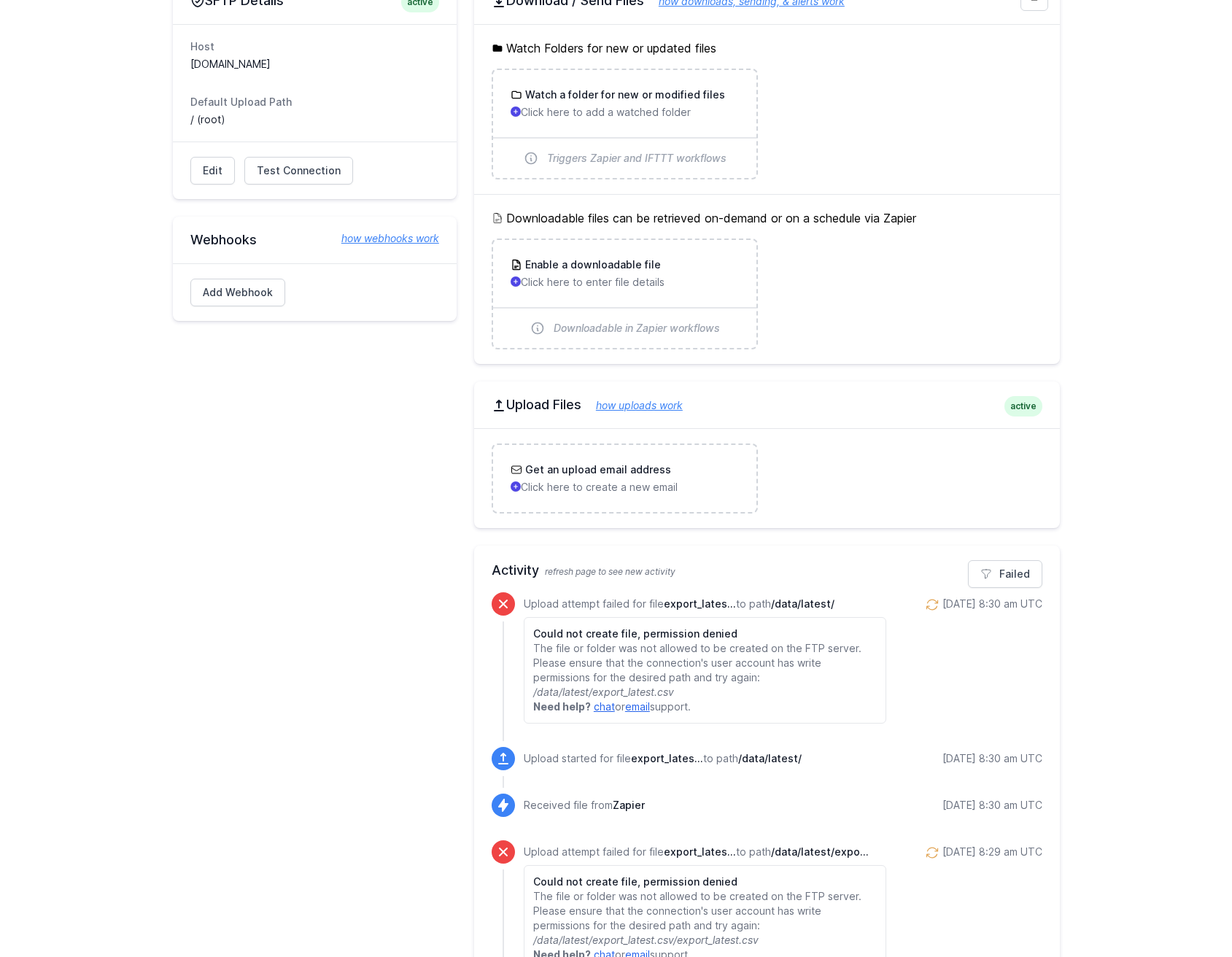
scroll to position [447, 0]
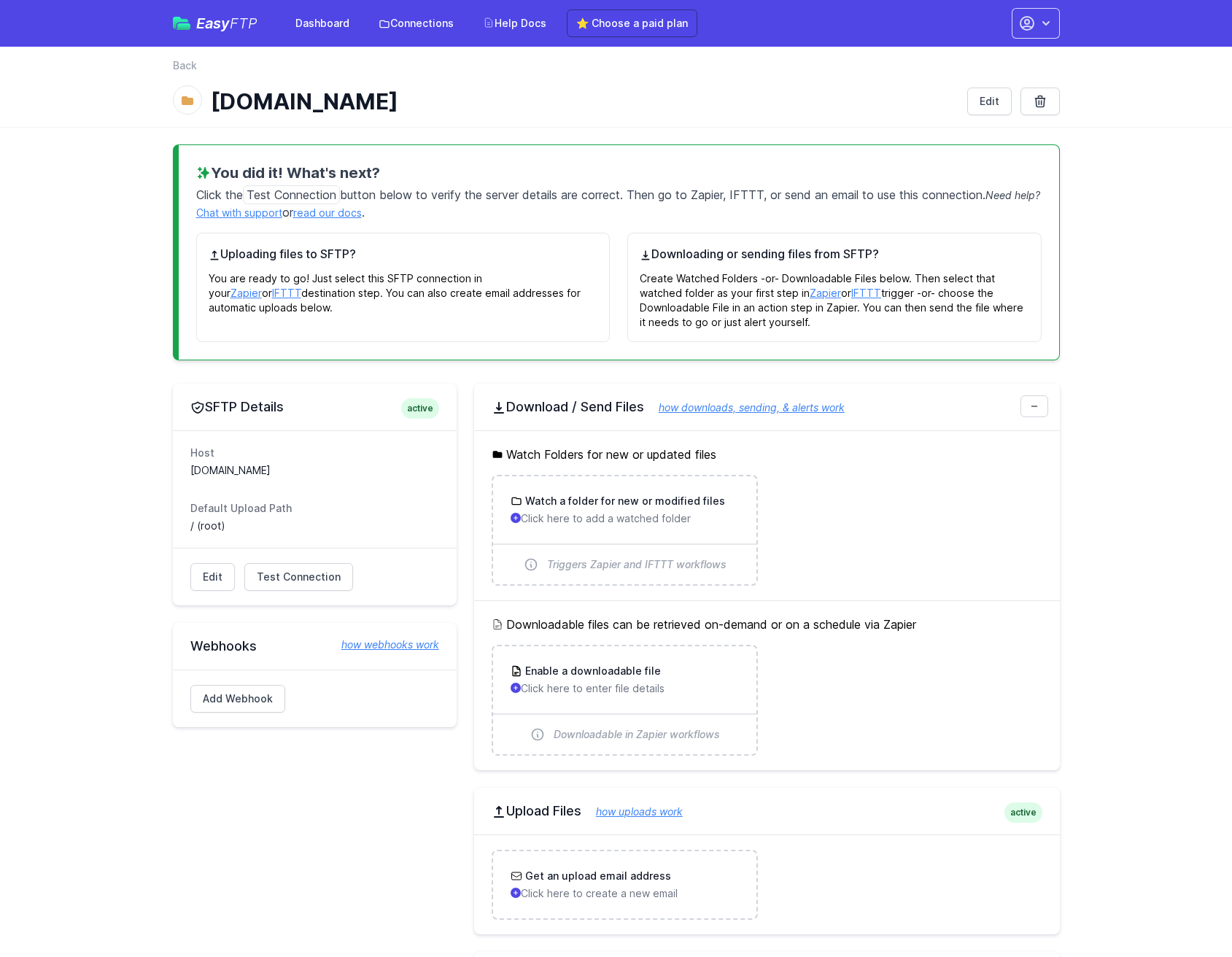
scroll to position [447, 0]
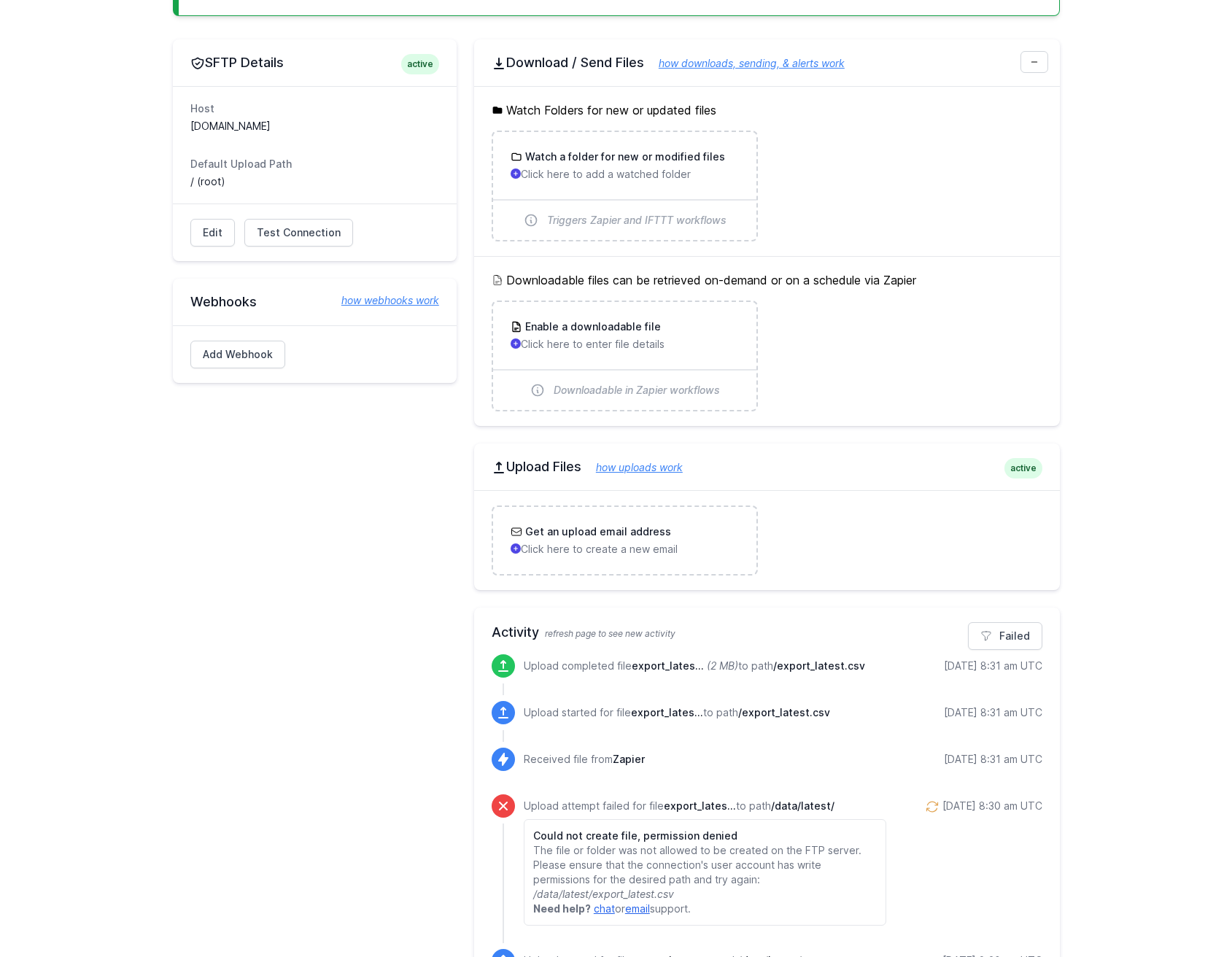
scroll to position [335, 0]
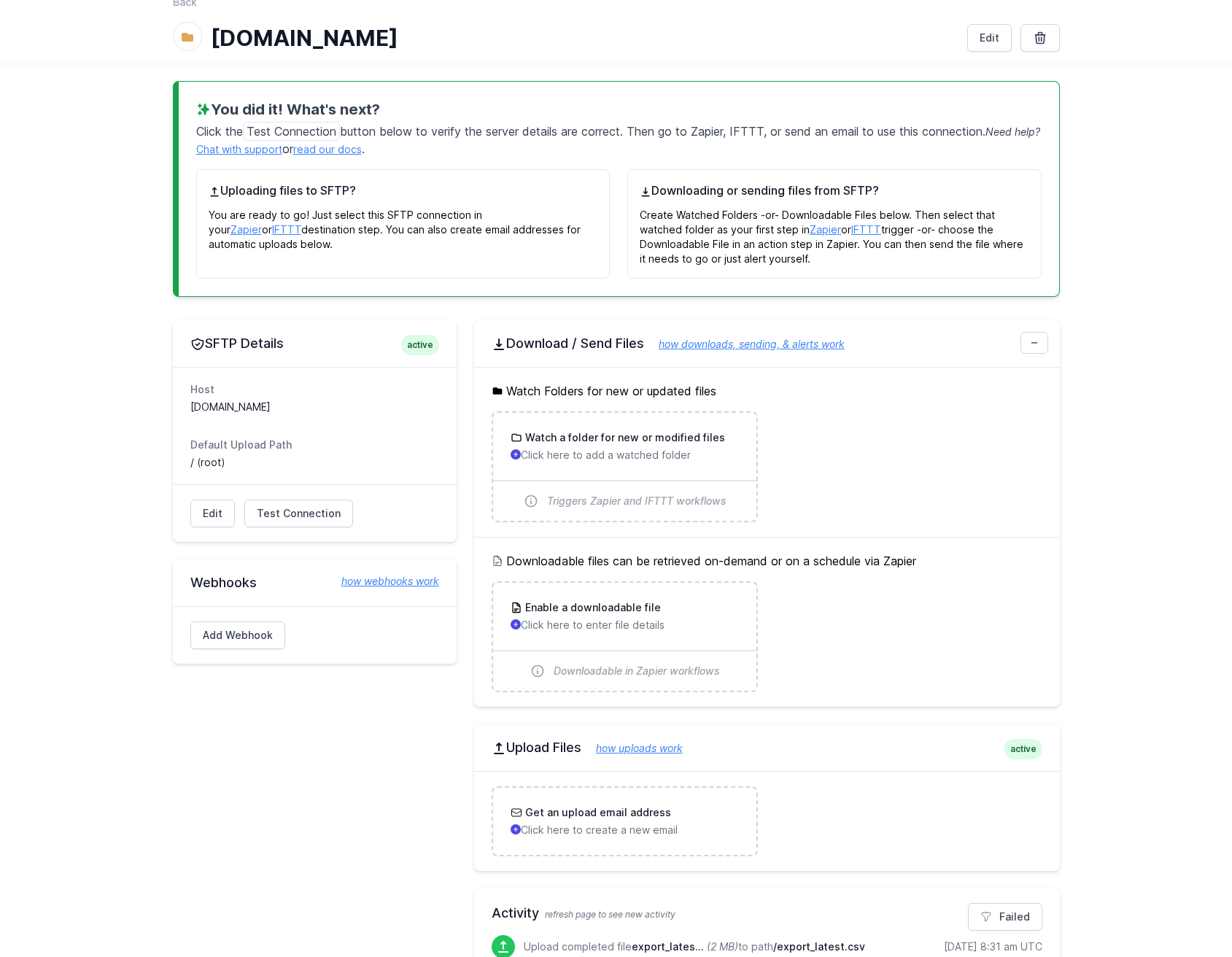
scroll to position [214, 0]
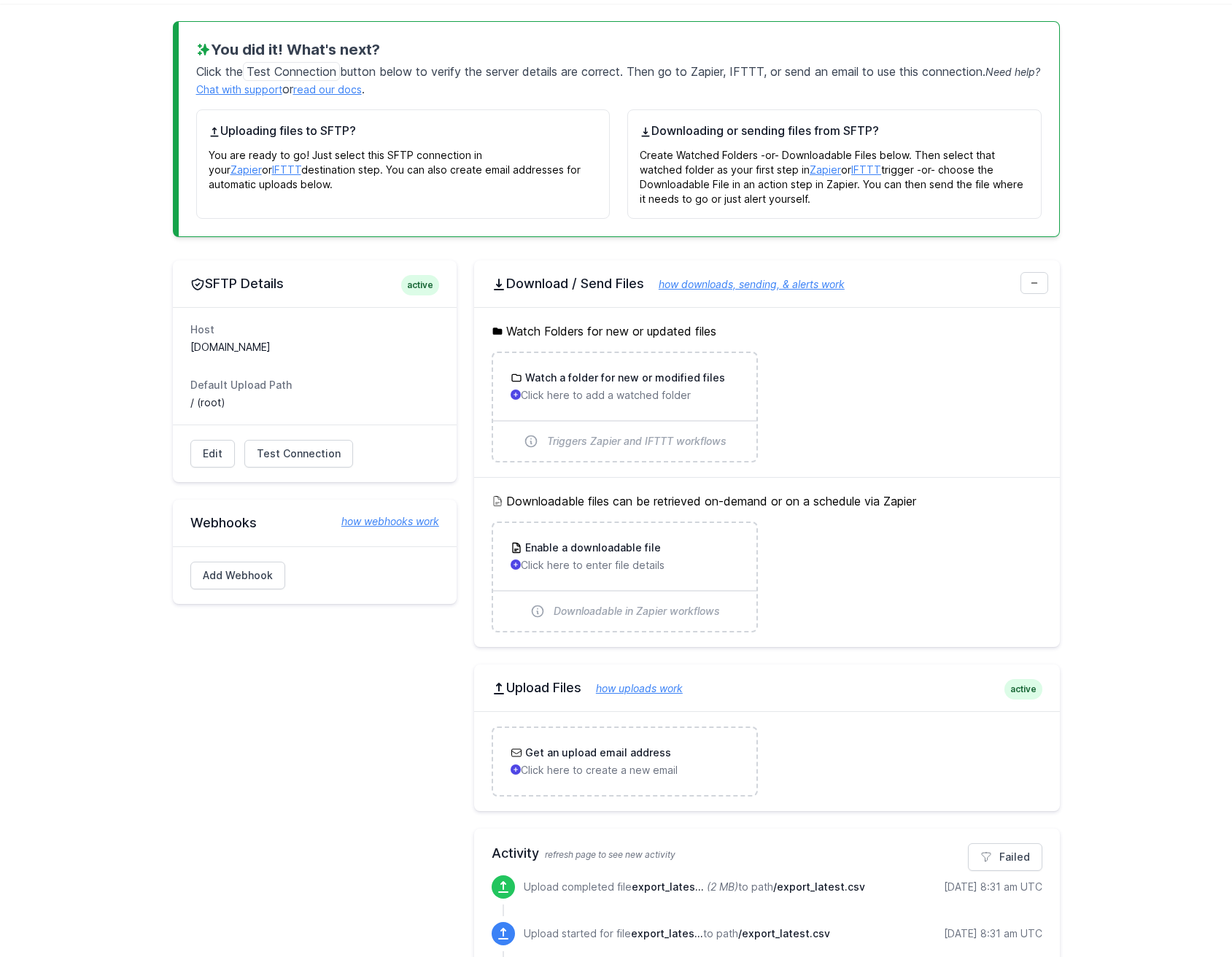
scroll to position [49, 0]
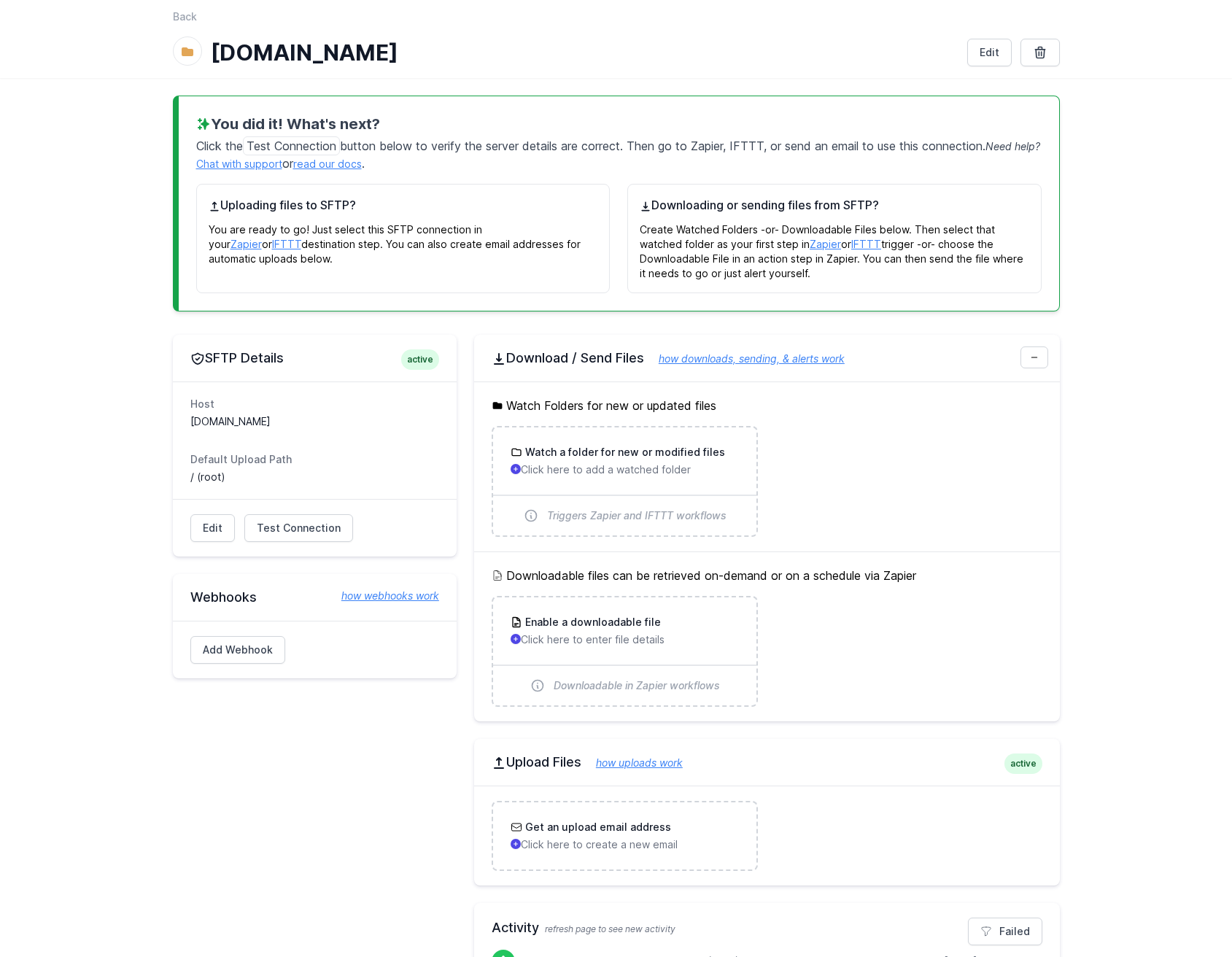
scroll to position [160, 0]
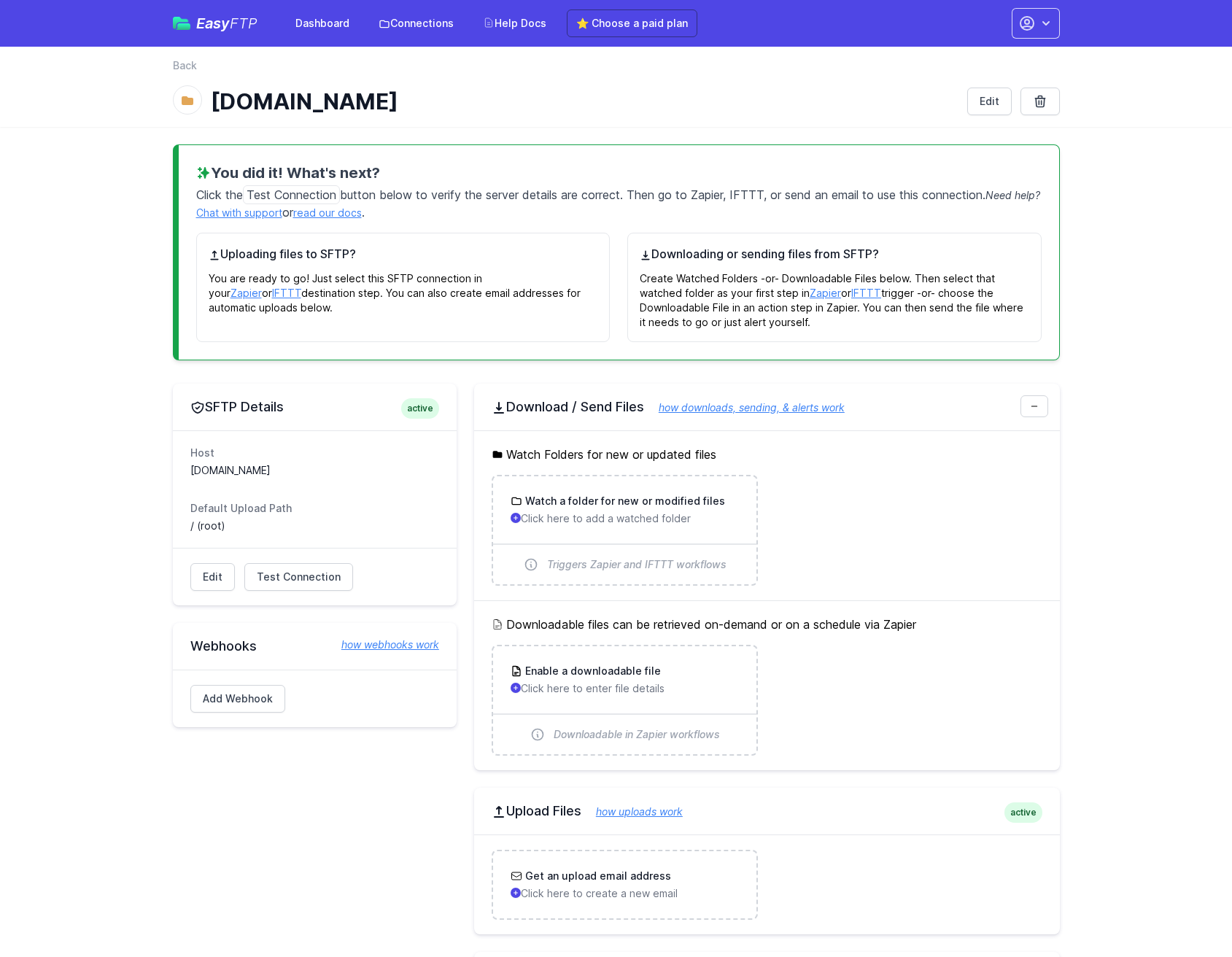
scroll to position [160, 0]
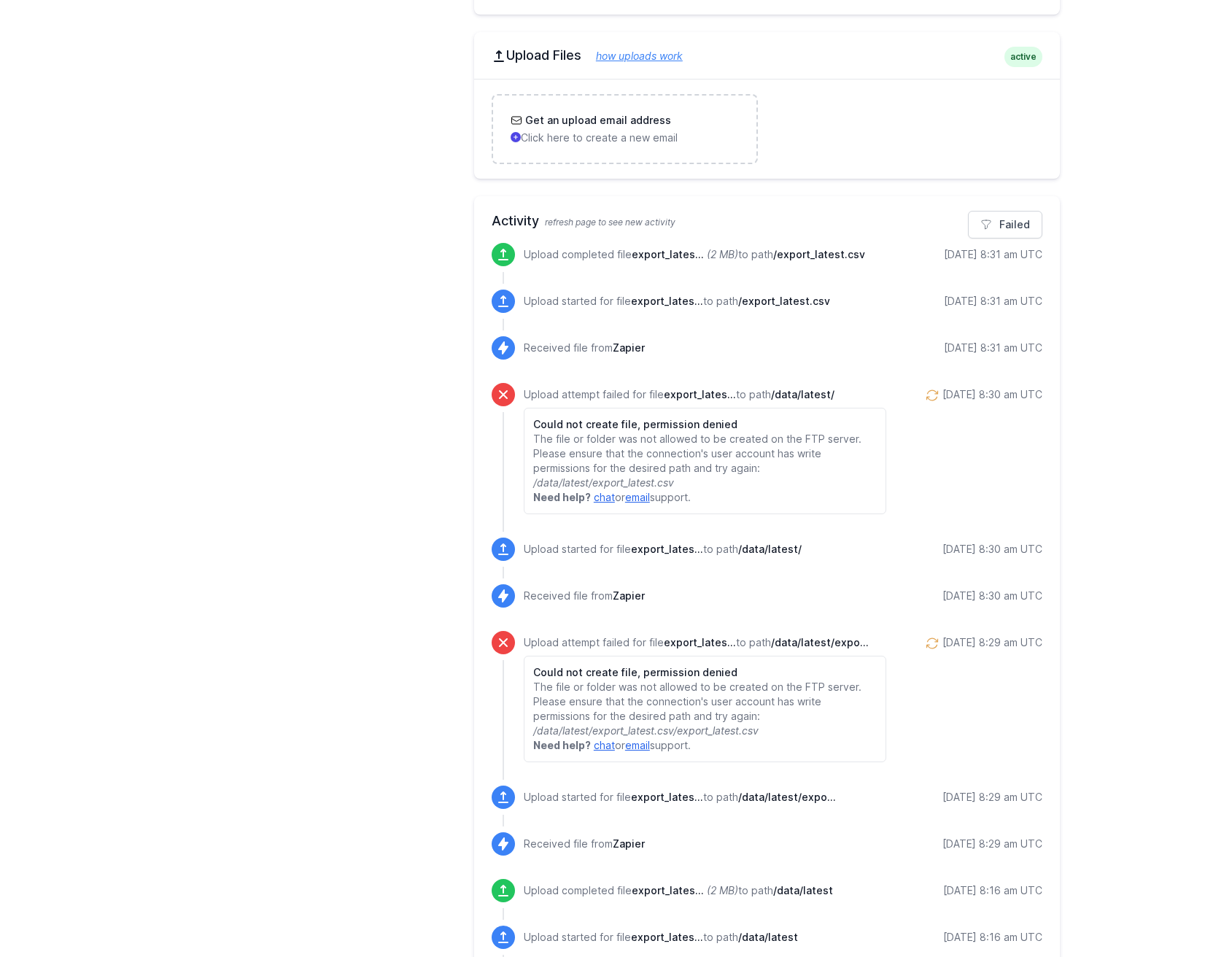
scroll to position [681, 0]
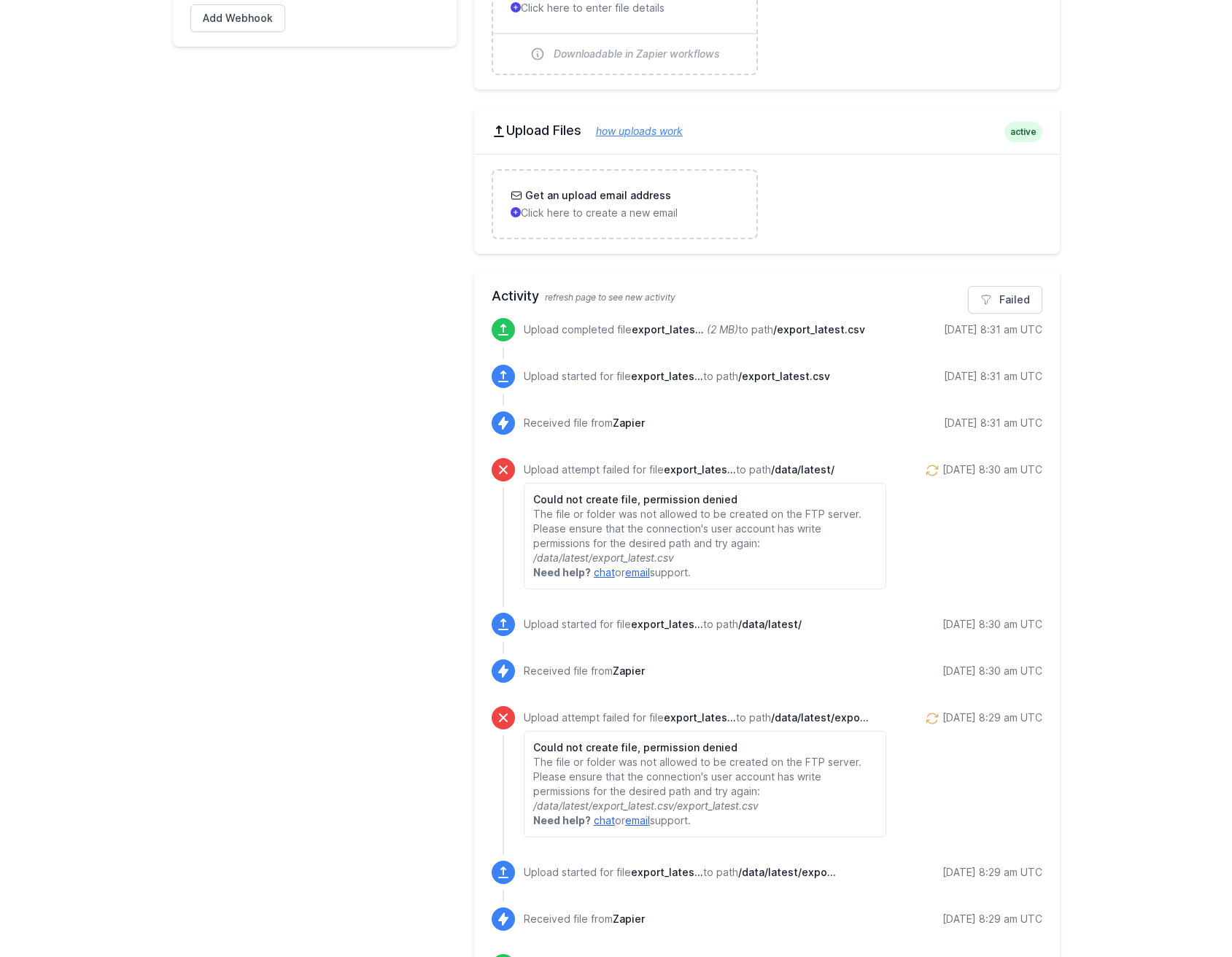
scroll to position [681, 0]
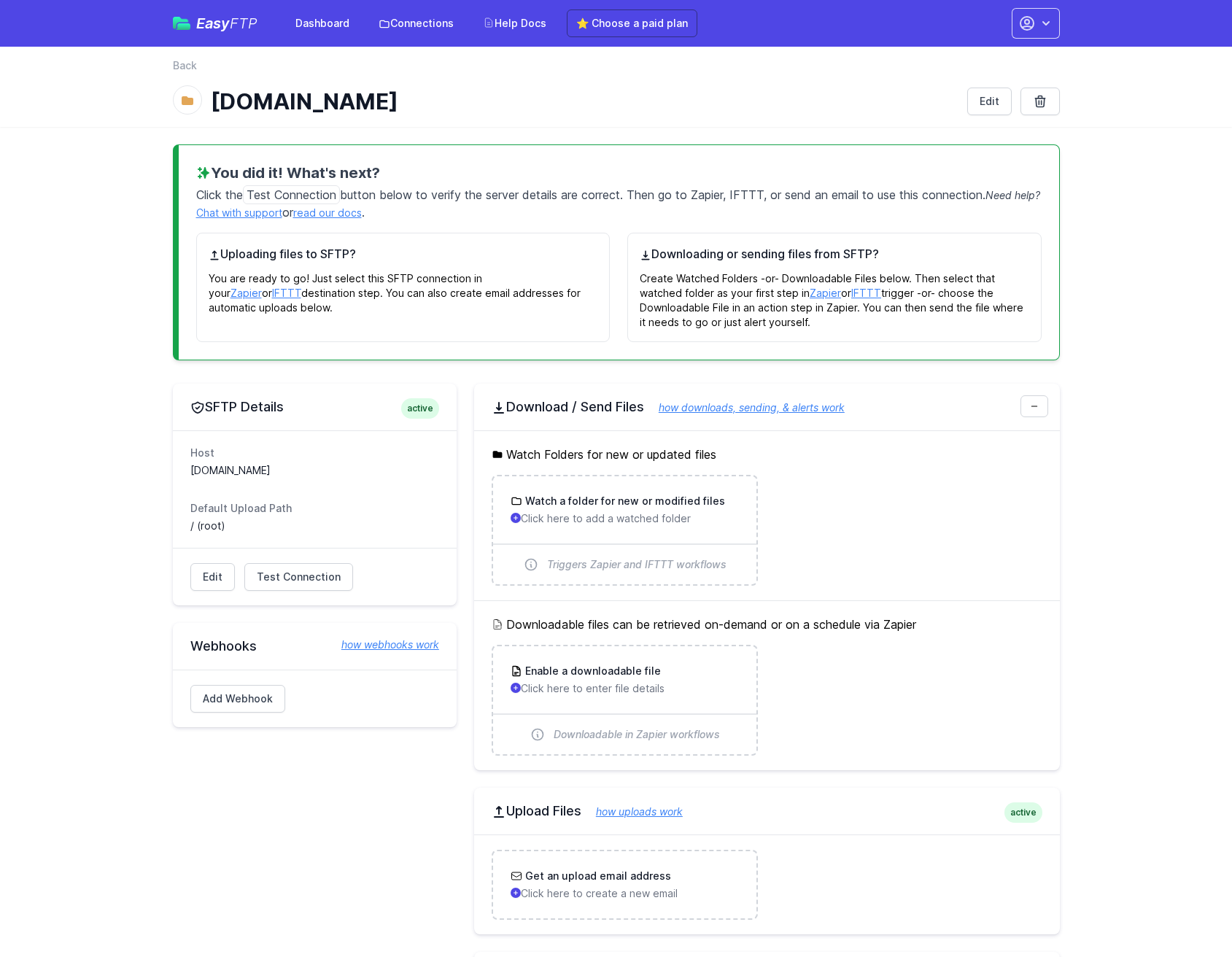
scroll to position [681, 0]
